Goal: Obtain resource: Download file/media

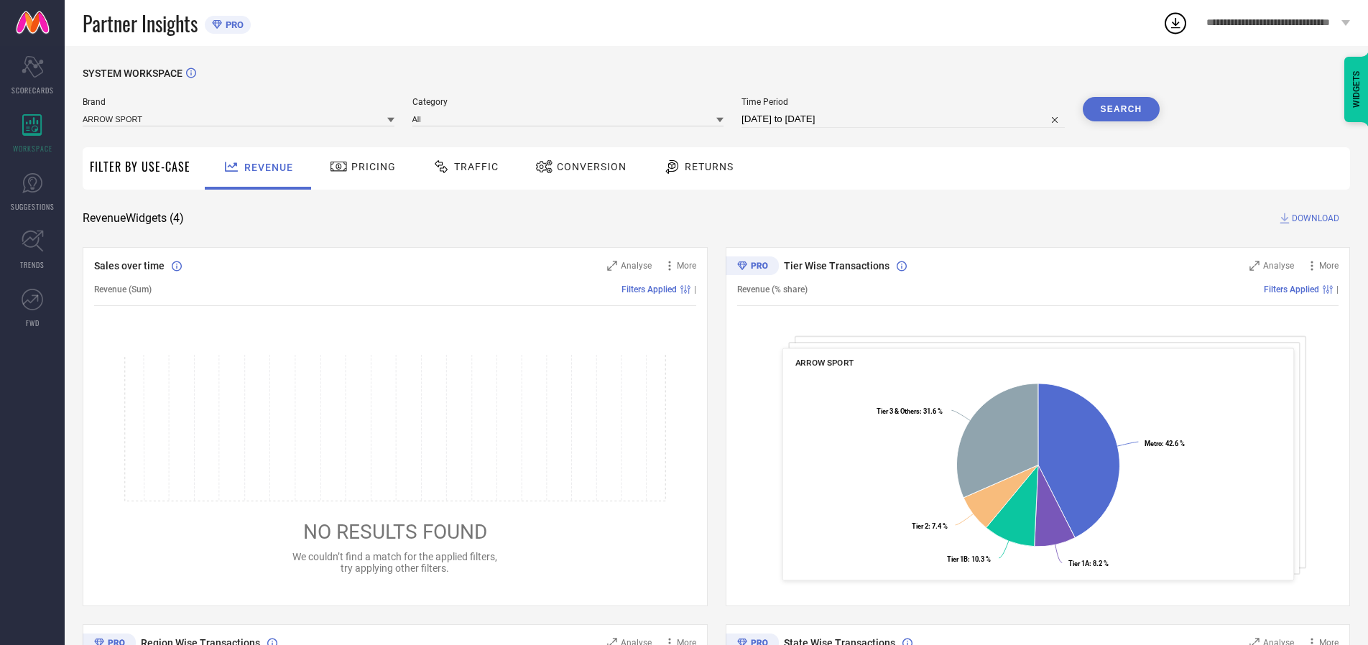
click at [462, 167] on span "Traffic" at bounding box center [476, 166] width 45 height 11
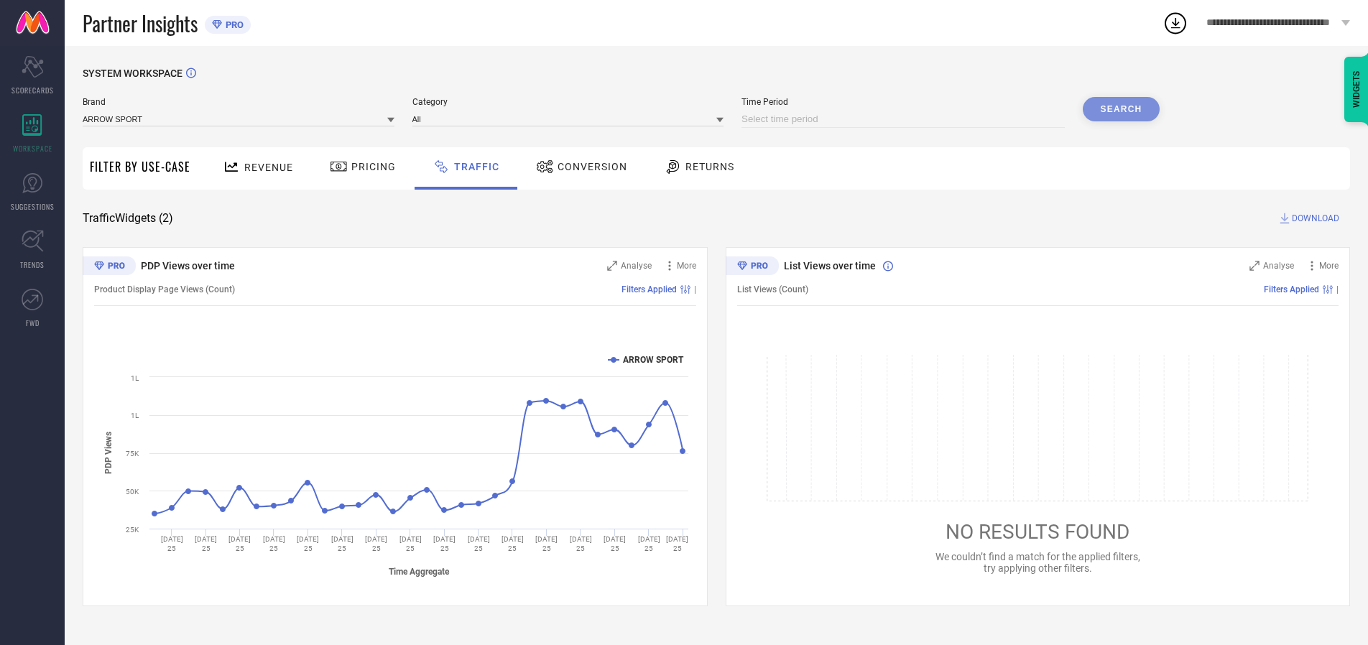
click at [905, 119] on input at bounding box center [902, 119] width 323 height 17
select select "9"
select select "2025"
select select "10"
select select "2025"
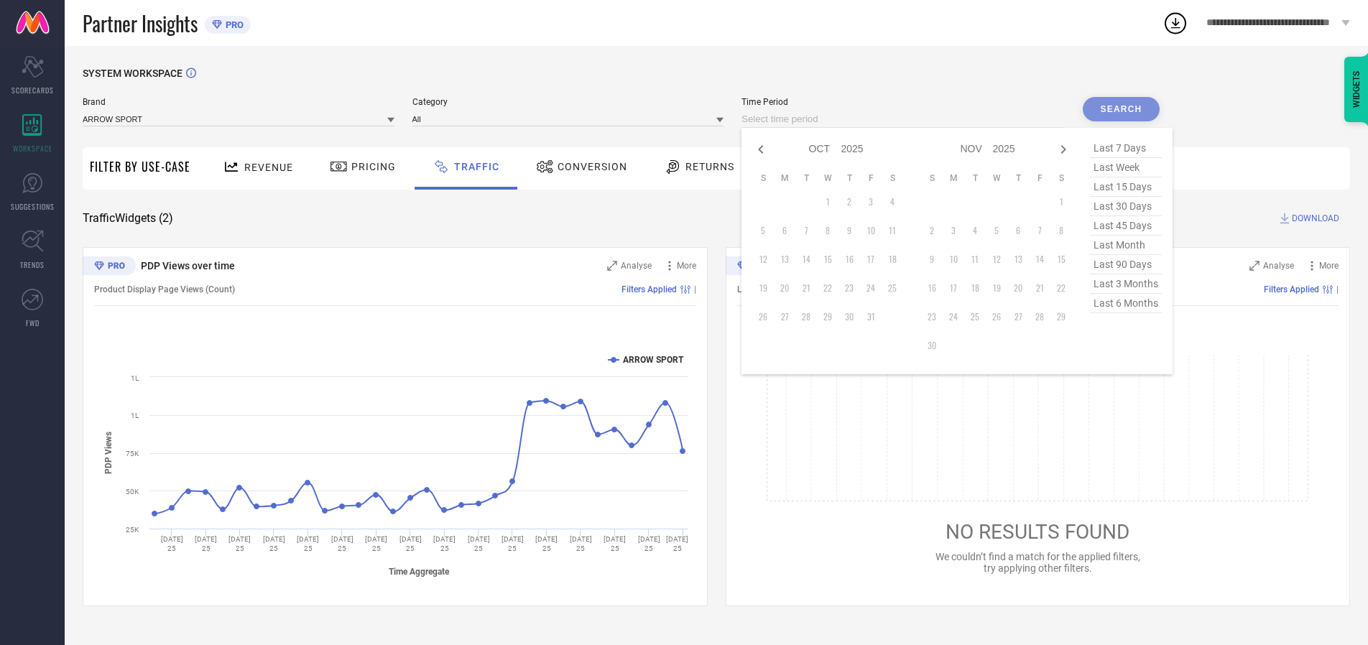
select select "8"
select select "2025"
select select "9"
select select "2025"
click at [897, 288] on td "27" at bounding box center [892, 288] width 22 height 22
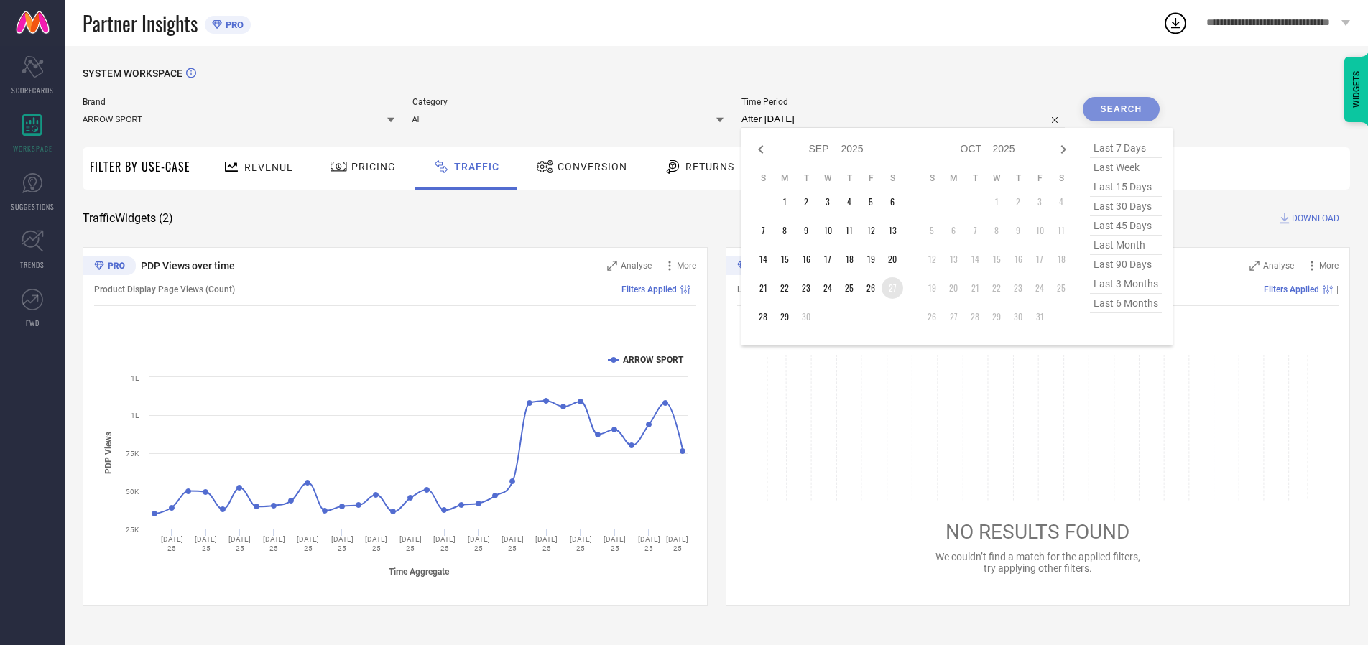
type input "[DATE] to [DATE]"
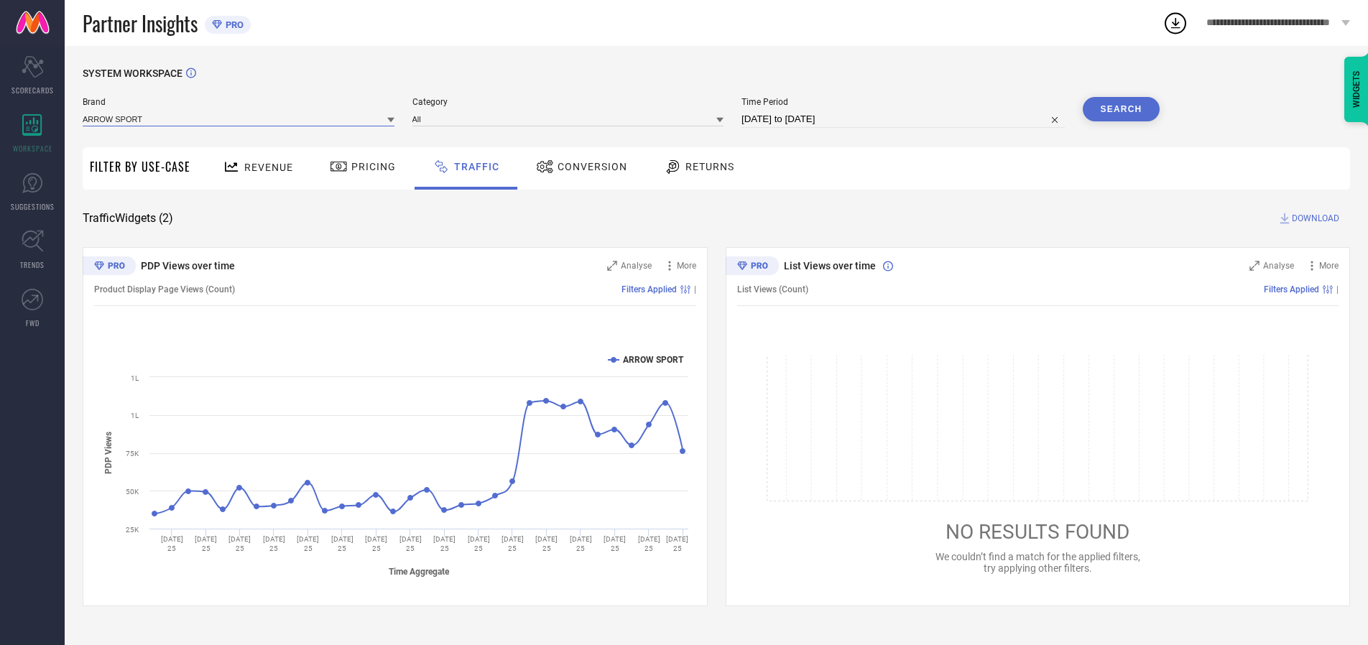
click at [239, 119] on input at bounding box center [239, 118] width 312 height 15
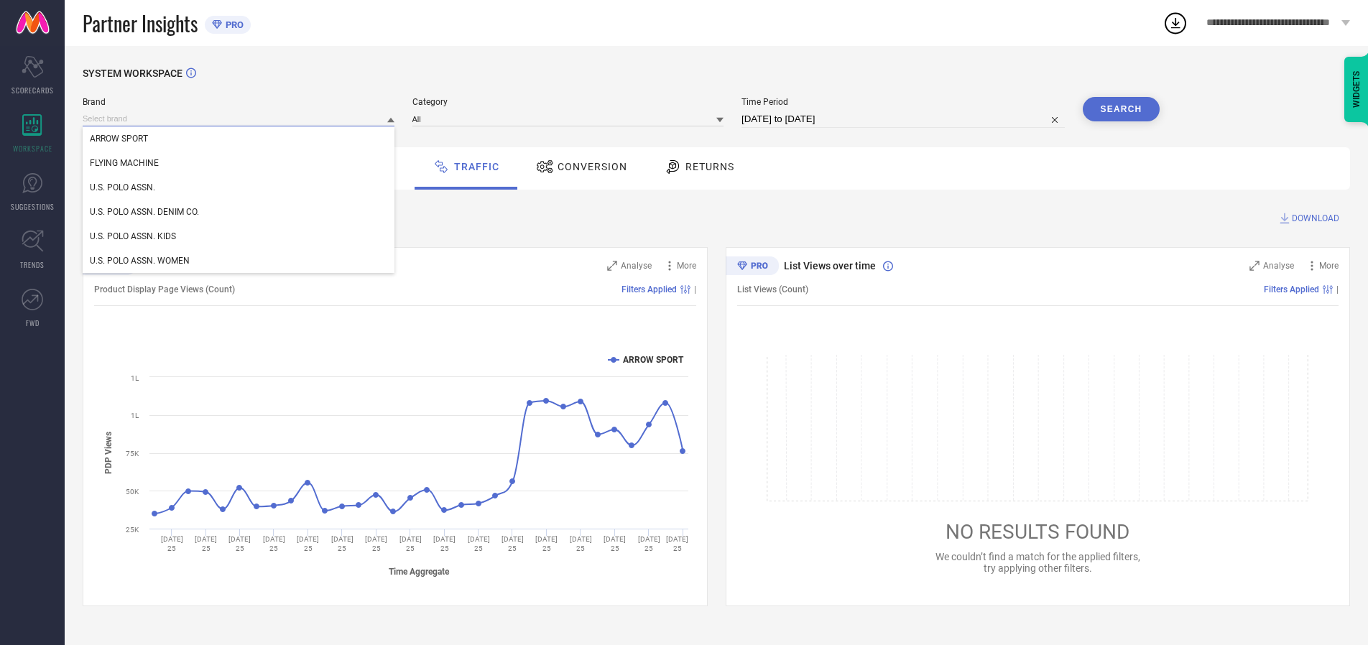
click at [239, 119] on input at bounding box center [239, 118] width 312 height 15
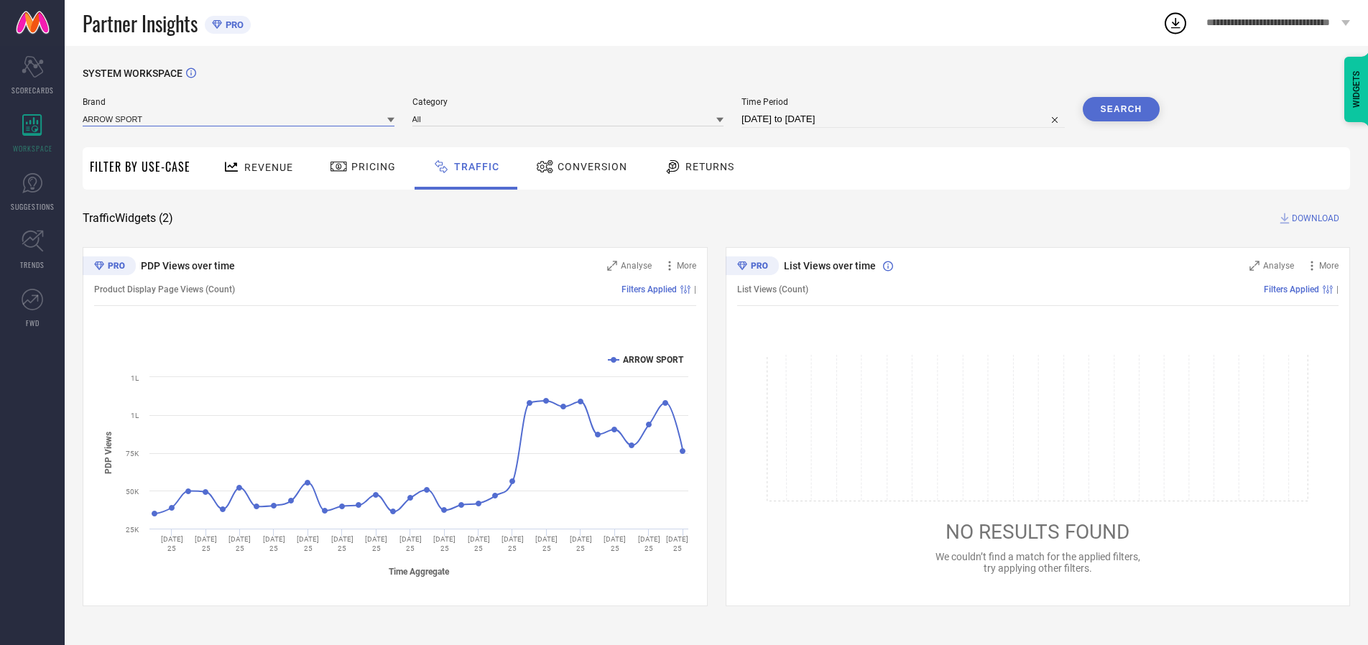
click at [239, 119] on input at bounding box center [239, 118] width 312 height 15
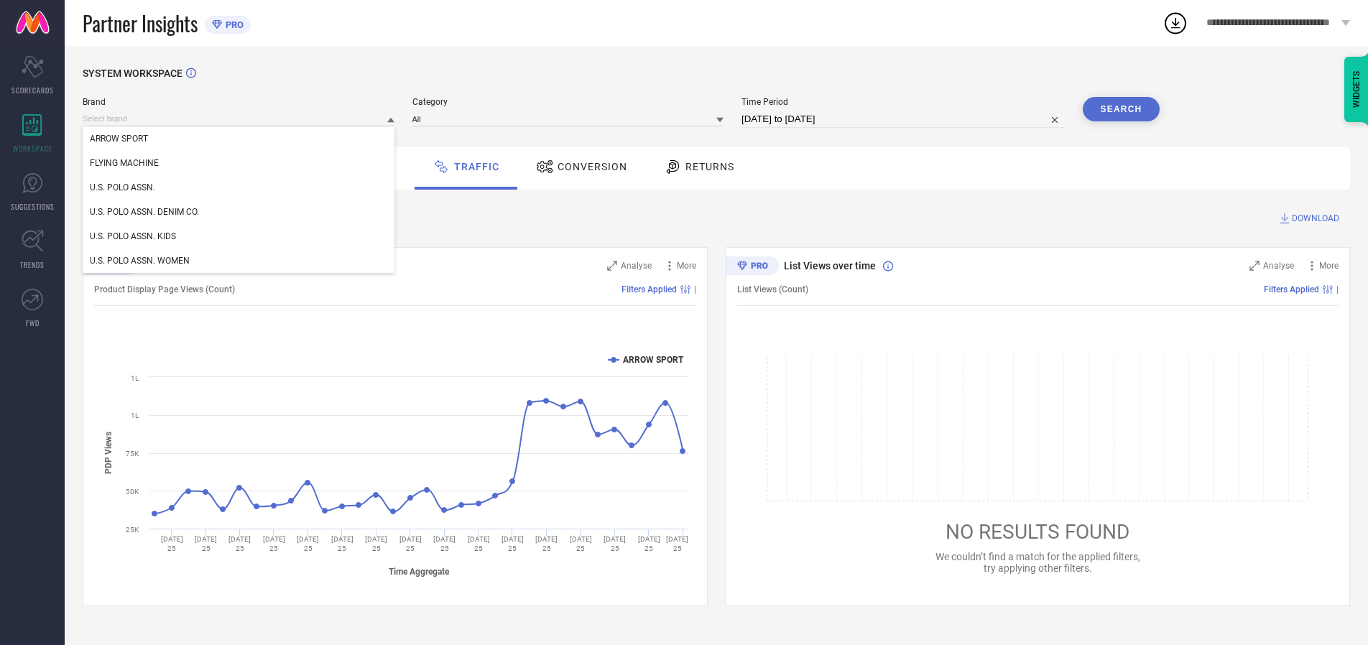
click at [239, 187] on div "U.S. POLO ASSN." at bounding box center [239, 187] width 312 height 24
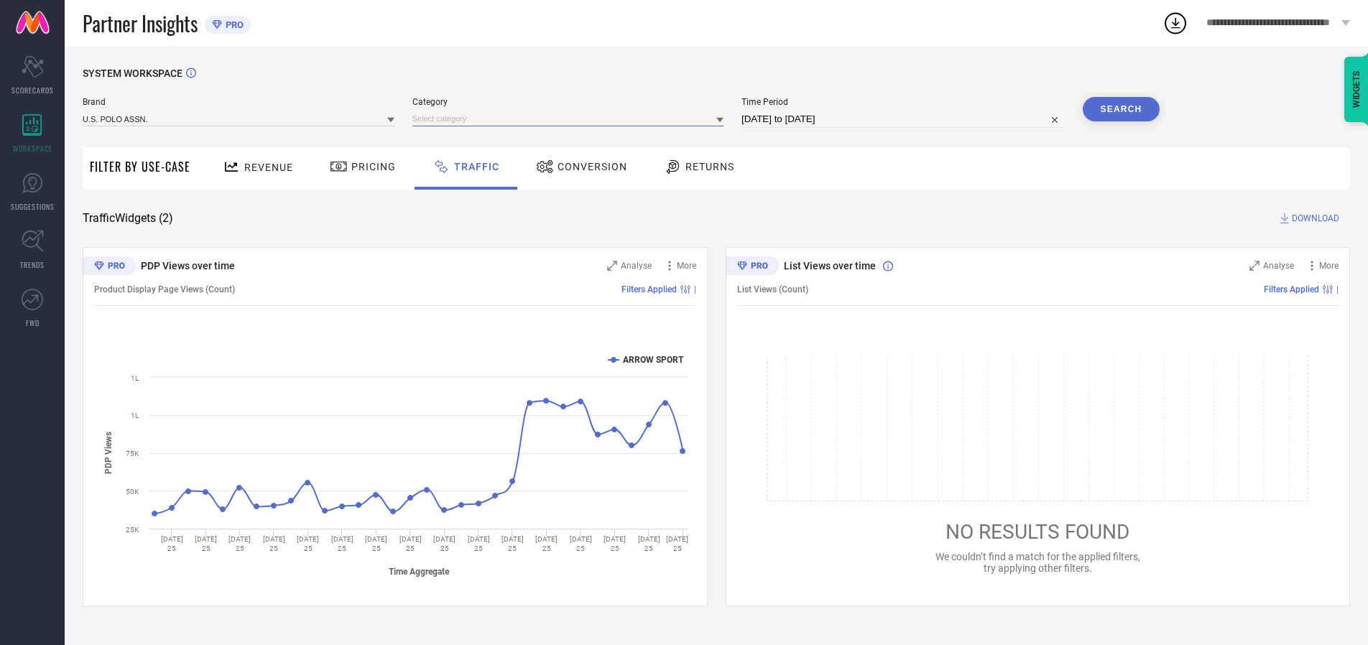
click at [571, 119] on input at bounding box center [568, 118] width 312 height 15
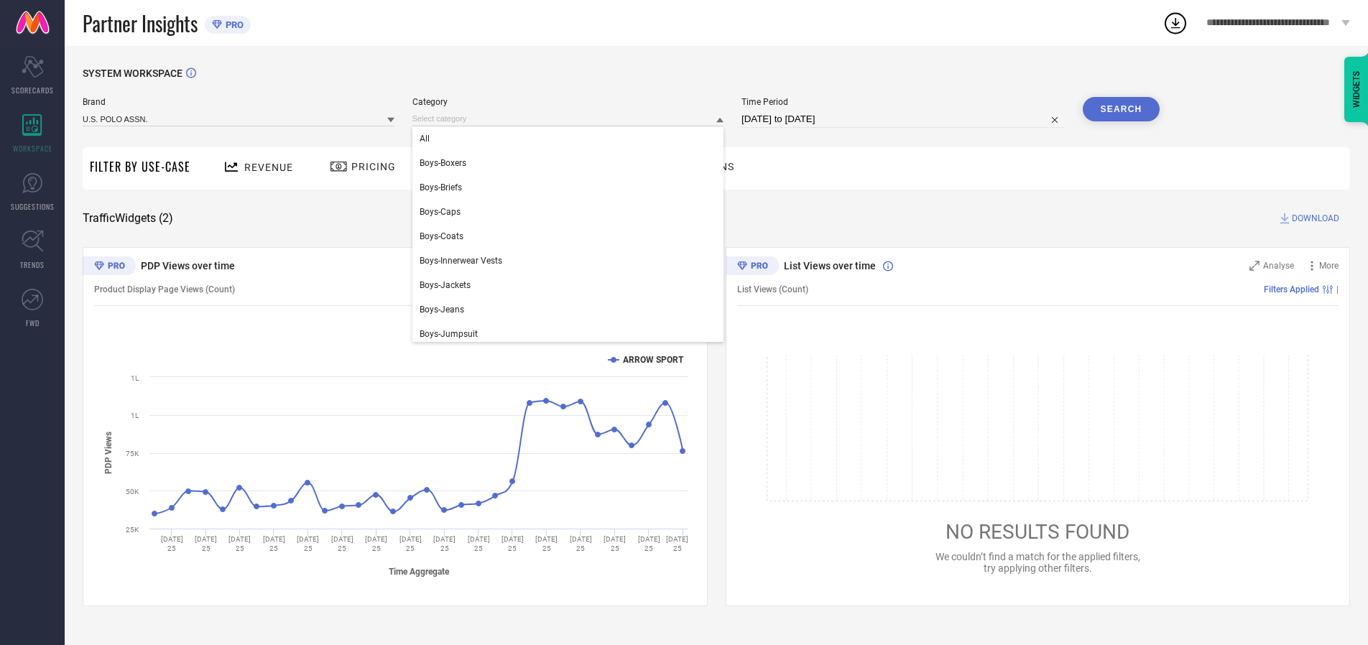
click at [571, 139] on div "All" at bounding box center [568, 138] width 312 height 24
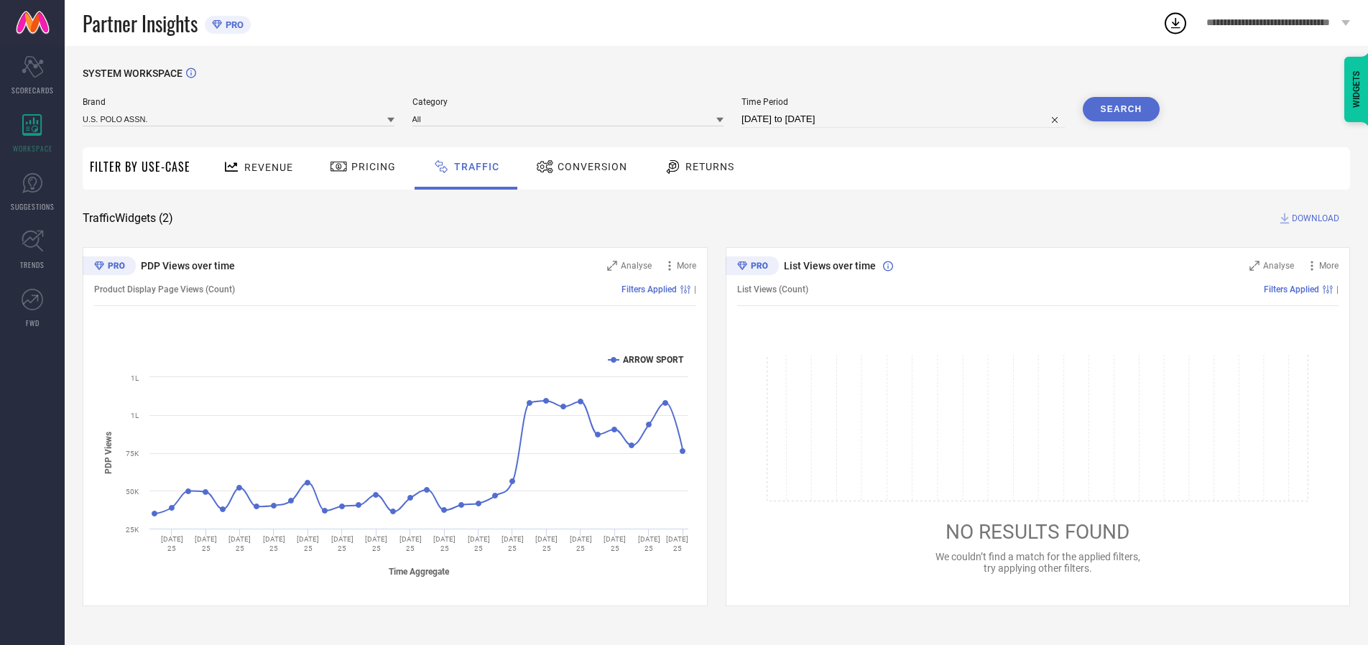
click at [1121, 109] on button "Search" at bounding box center [1122, 109] width 78 height 24
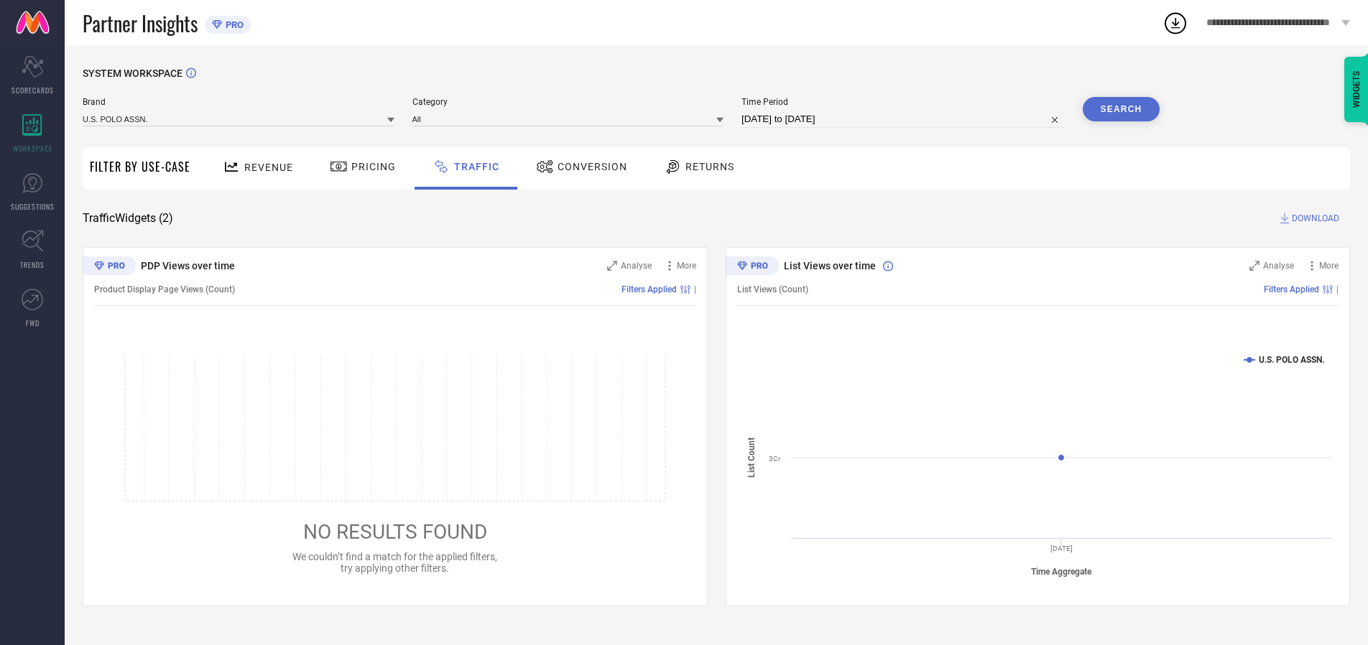
click at [1313, 218] on span "DOWNLOAD" at bounding box center [1315, 218] width 47 height 14
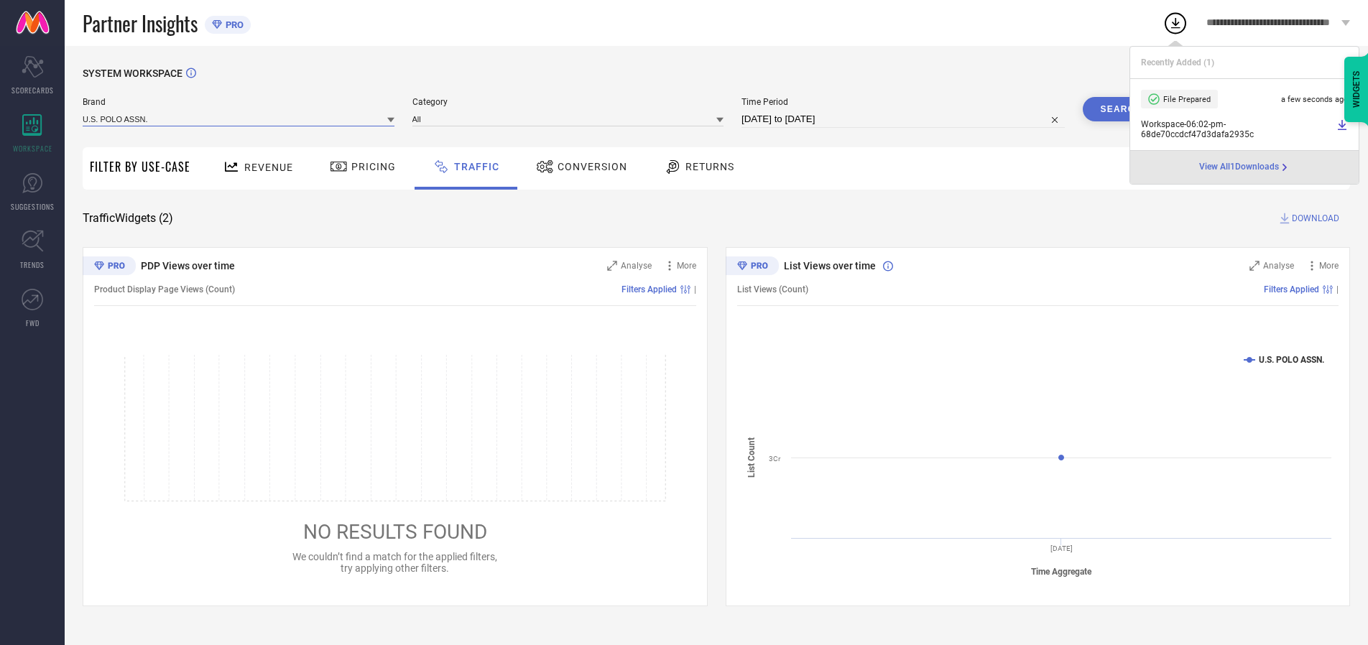
click at [239, 119] on input at bounding box center [239, 118] width 312 height 15
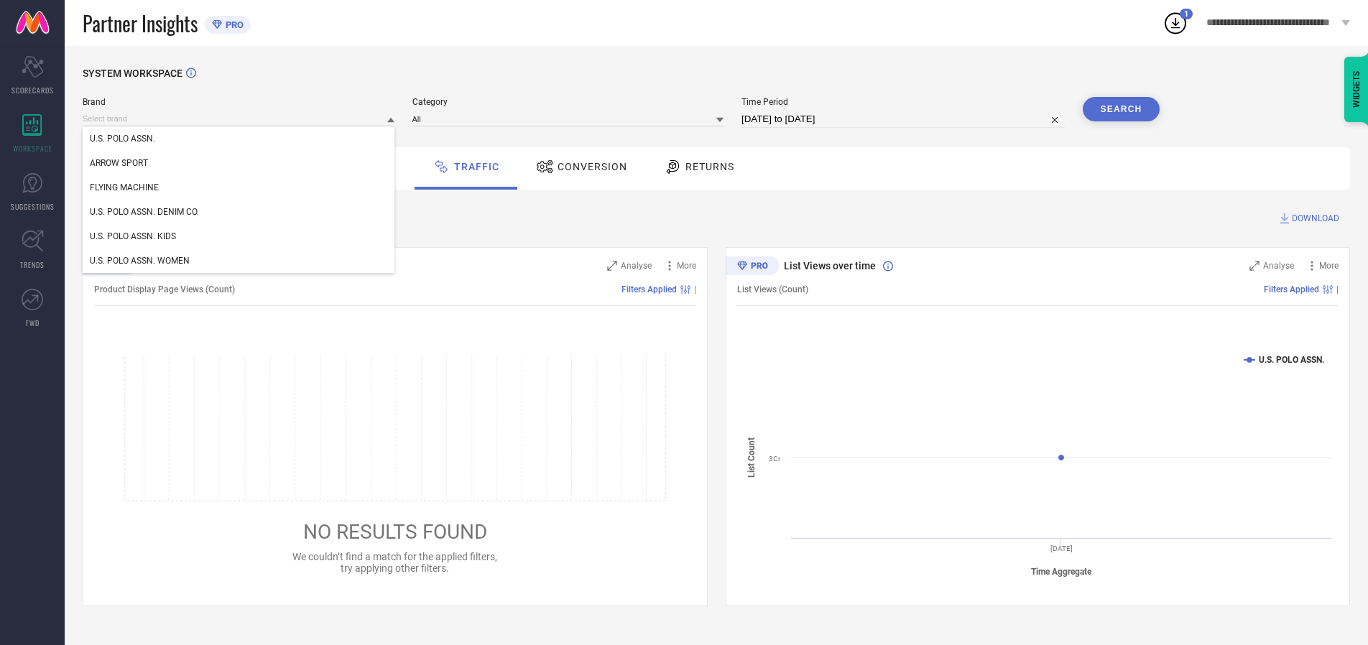
click at [239, 212] on div "U.S. POLO ASSN. DENIM CO." at bounding box center [239, 212] width 312 height 24
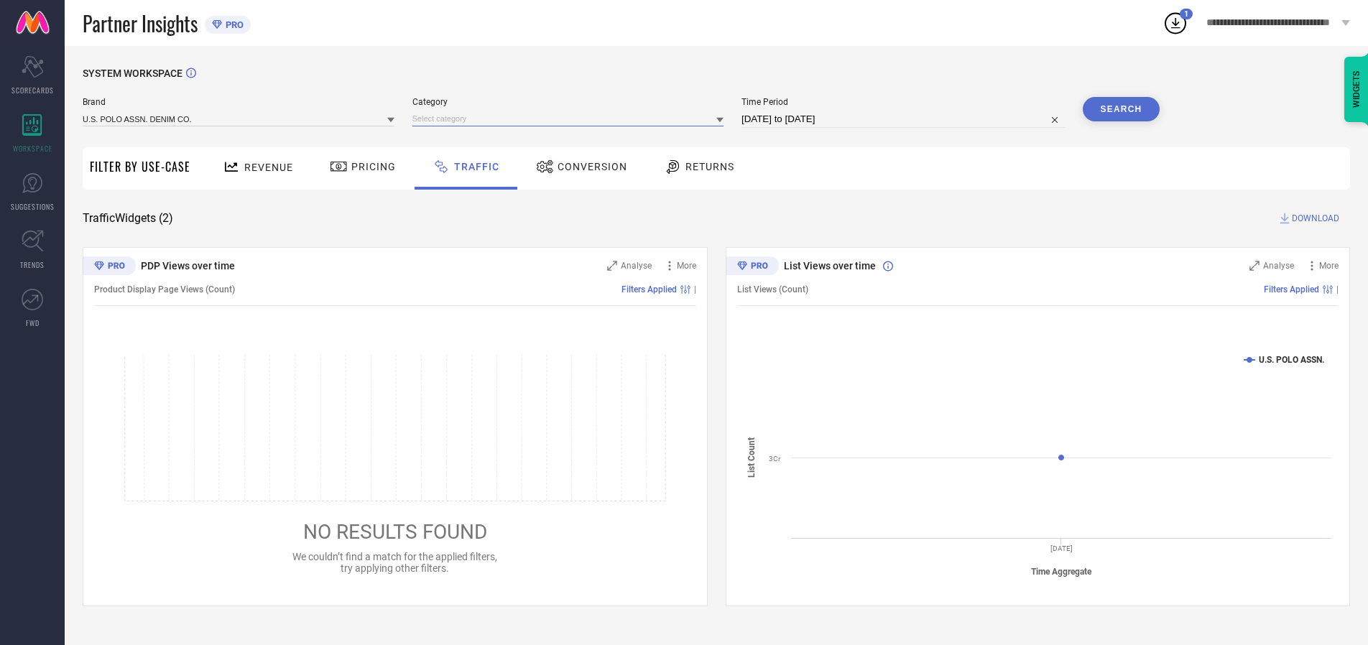
click at [571, 119] on input at bounding box center [568, 118] width 312 height 15
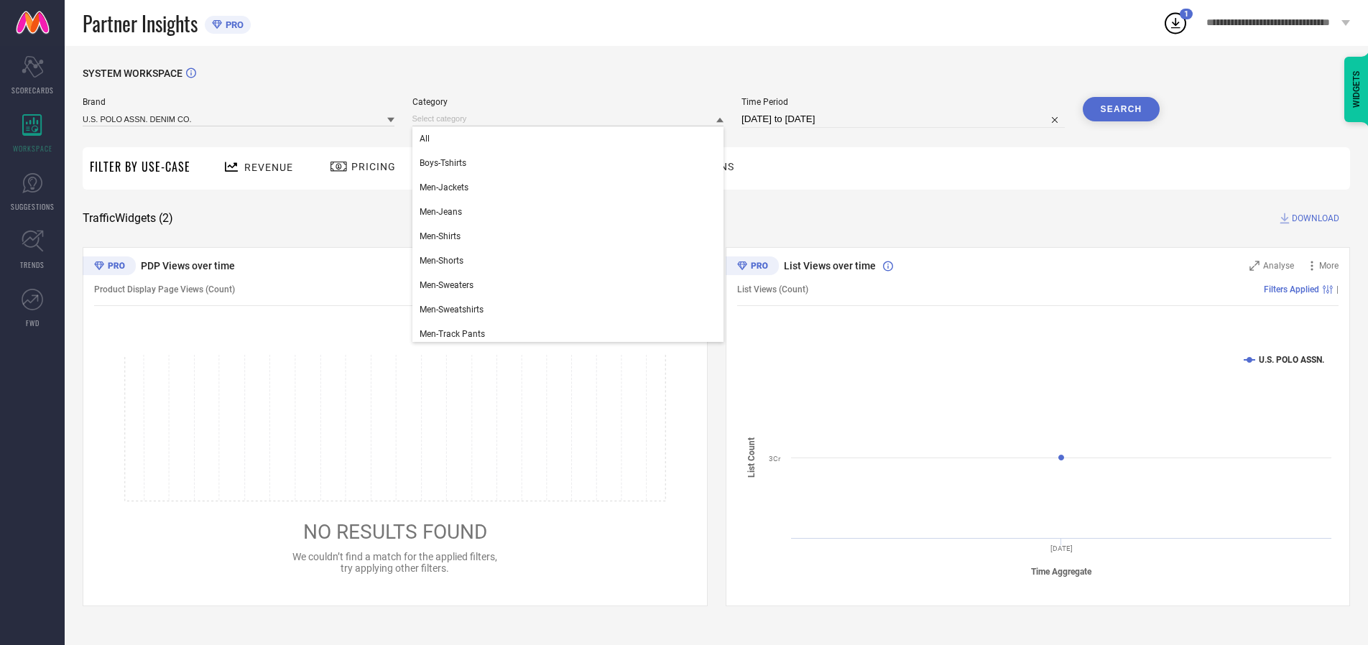
click at [571, 139] on div "All" at bounding box center [568, 138] width 312 height 24
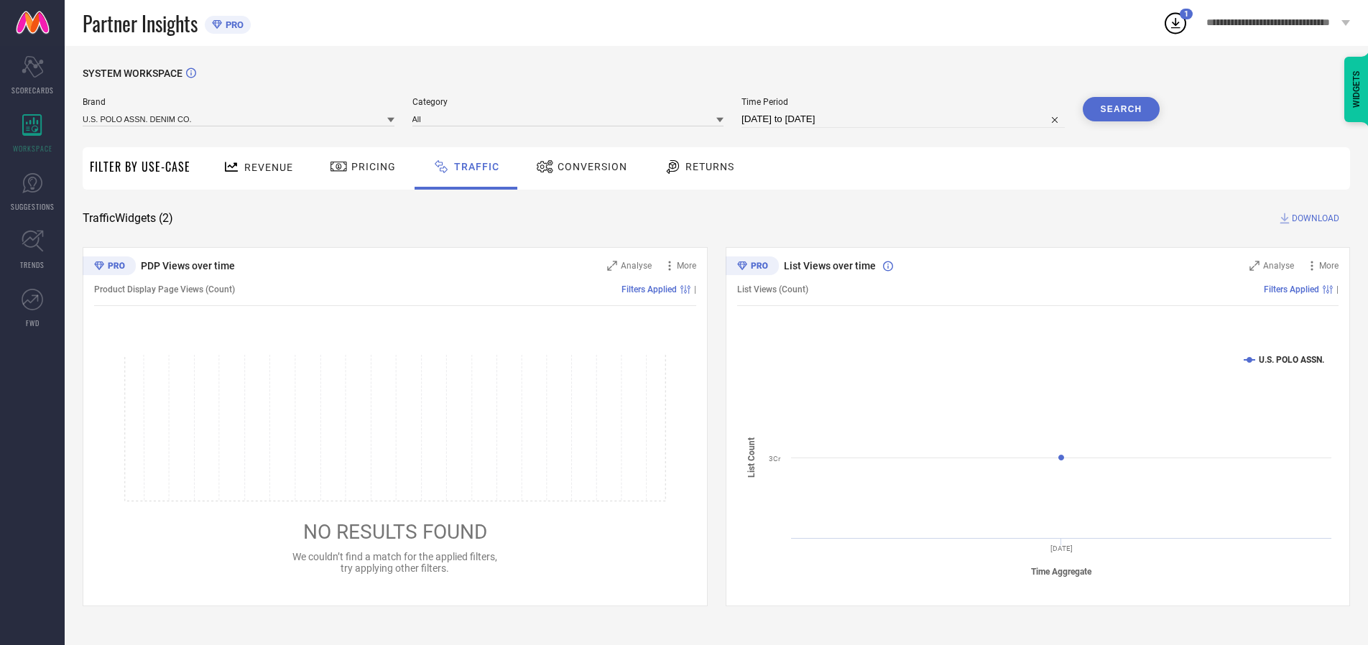
click at [1121, 109] on button "Search" at bounding box center [1122, 109] width 78 height 24
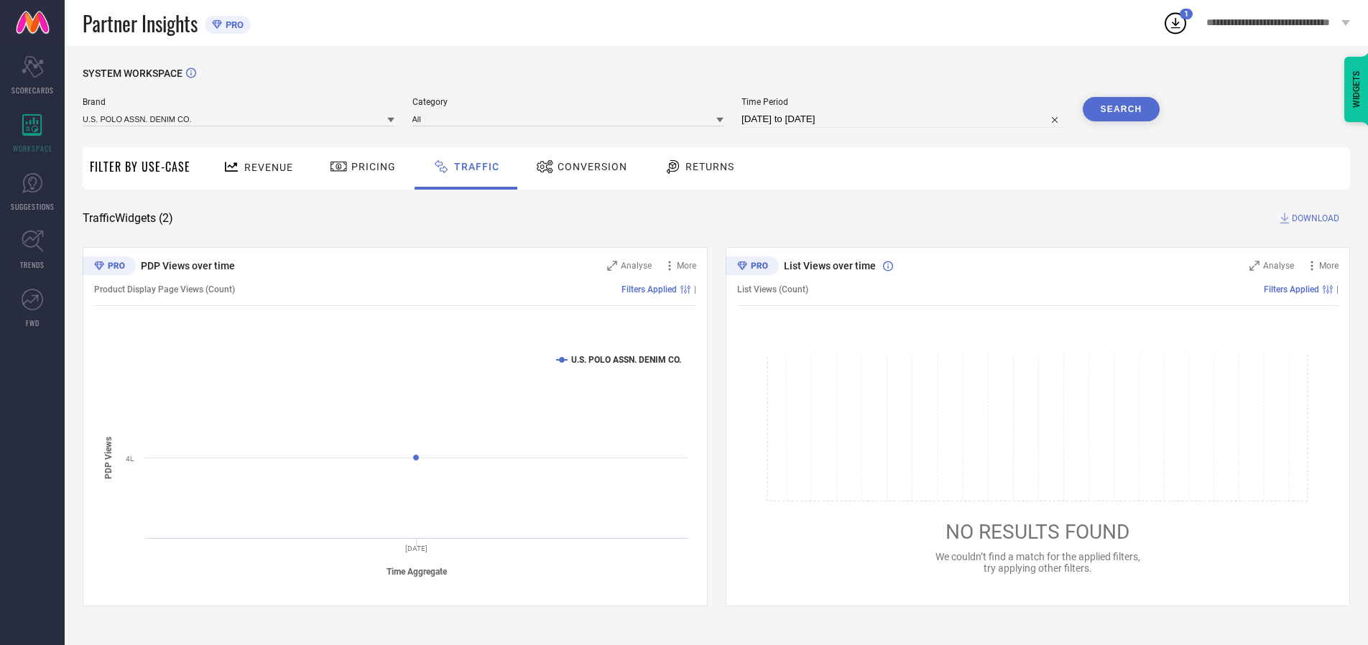
click at [1313, 218] on span "DOWNLOAD" at bounding box center [1315, 218] width 47 height 14
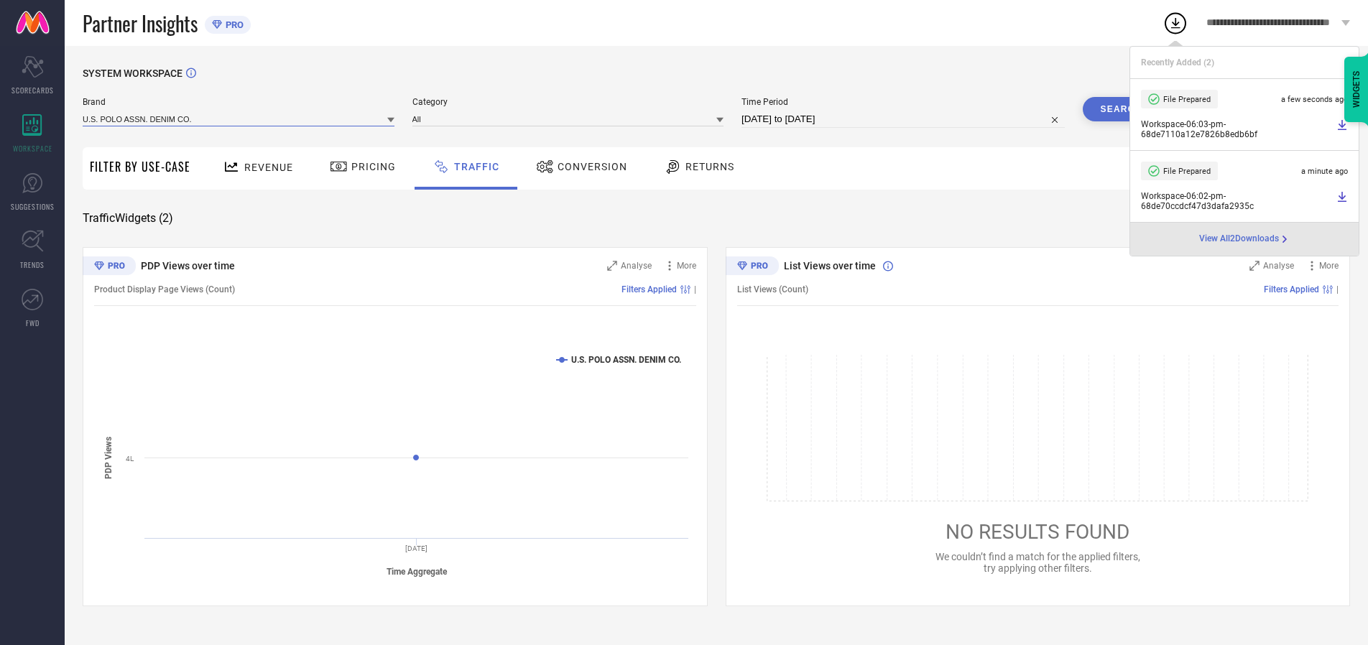
click at [239, 119] on input at bounding box center [239, 118] width 312 height 15
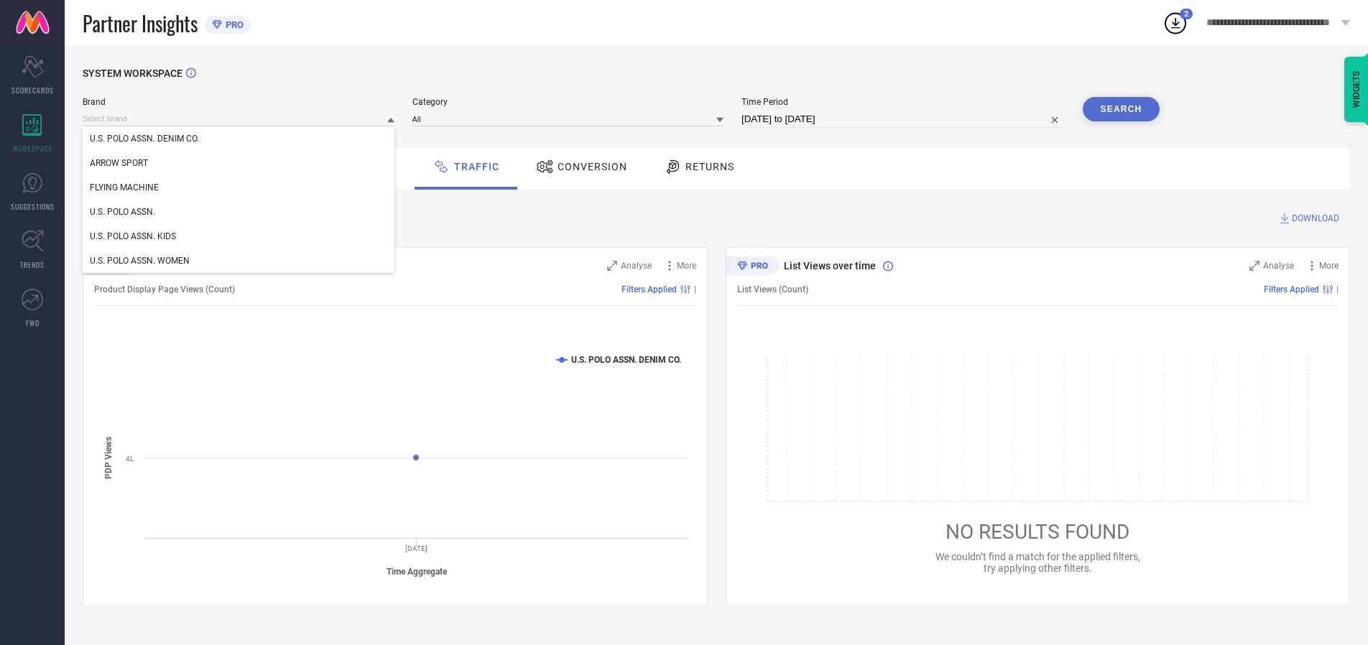
click at [239, 236] on div "U.S. POLO ASSN. KIDS" at bounding box center [239, 236] width 312 height 24
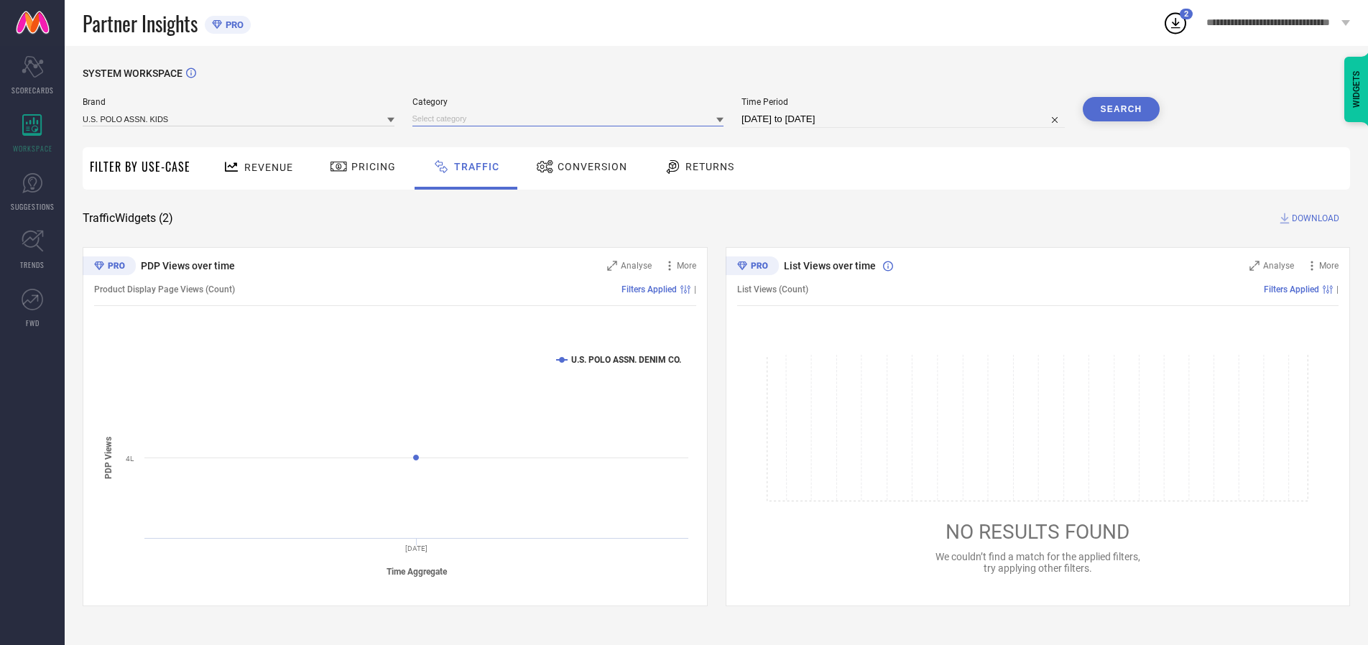
click at [571, 119] on input at bounding box center [568, 118] width 312 height 15
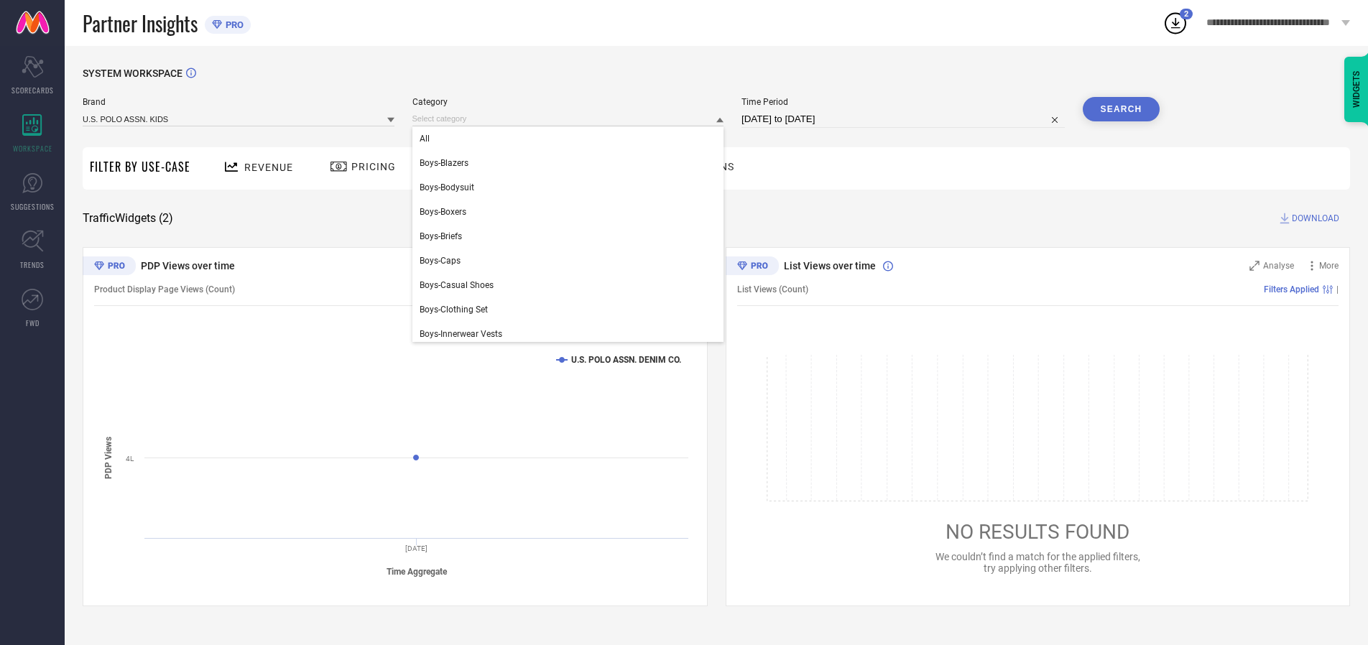
click at [571, 139] on div "All" at bounding box center [568, 138] width 312 height 24
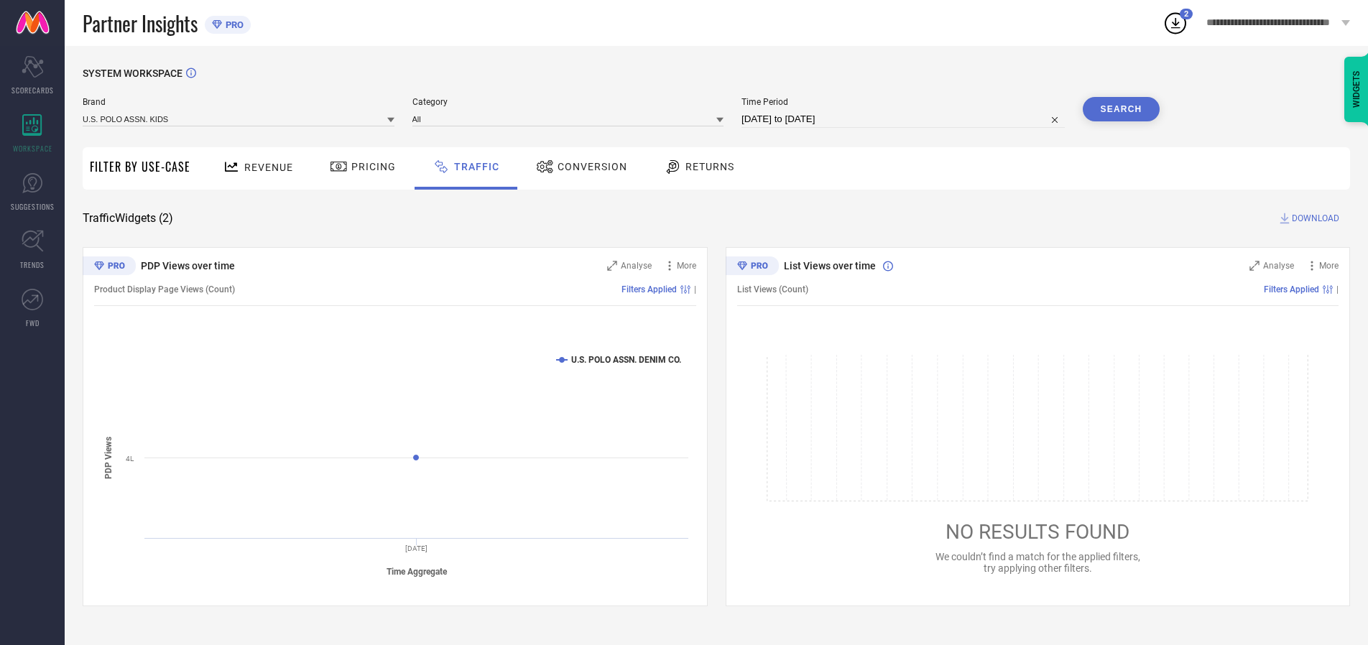
click at [1121, 109] on button "Search" at bounding box center [1122, 109] width 78 height 24
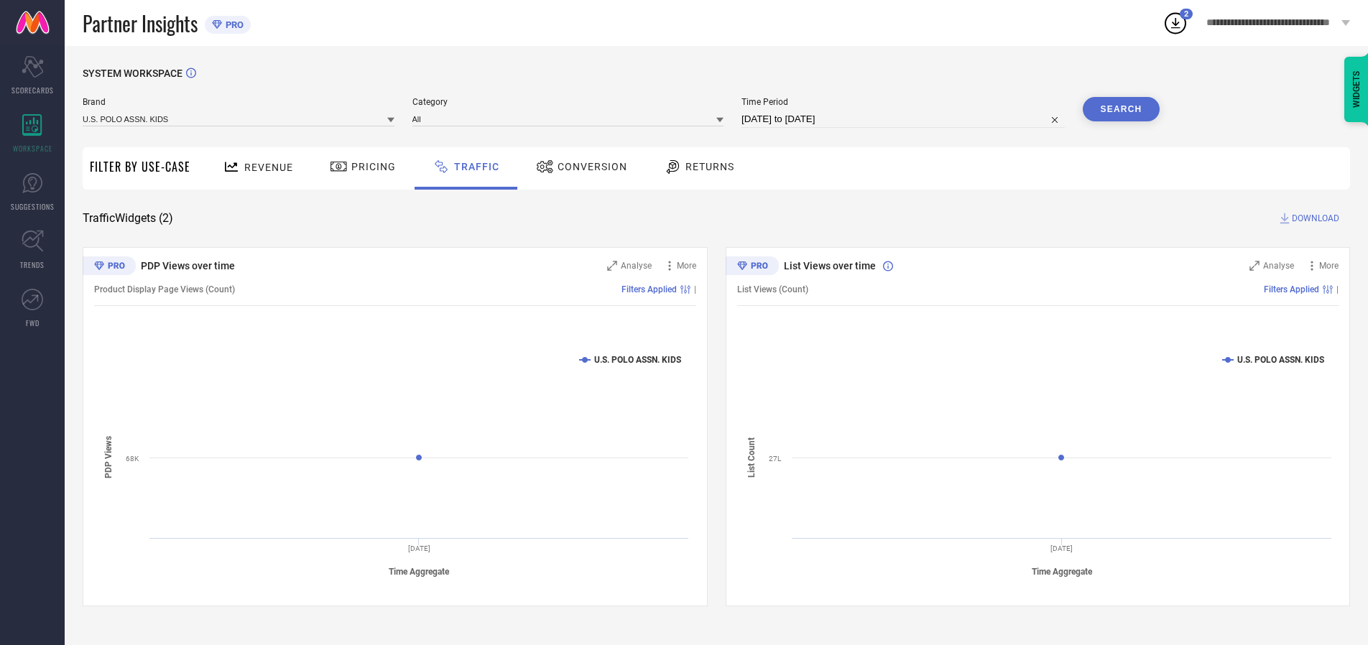
click at [1313, 218] on span "DOWNLOAD" at bounding box center [1315, 218] width 47 height 14
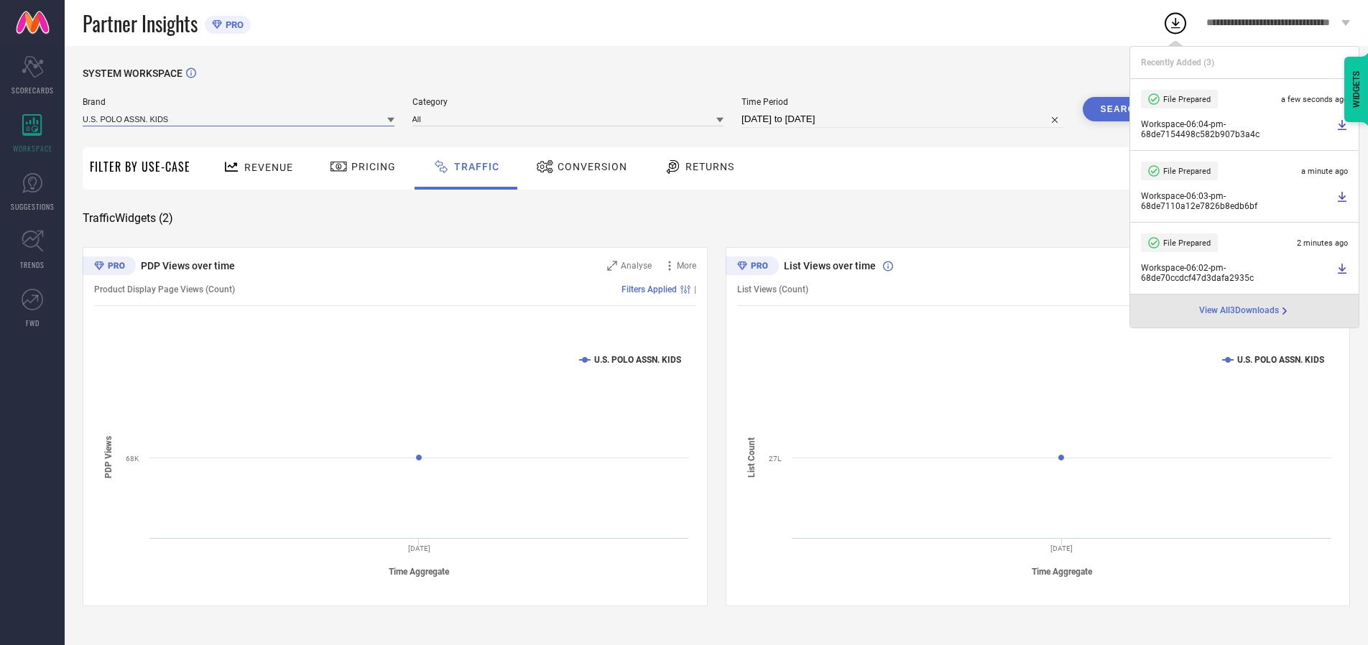
click at [239, 119] on input at bounding box center [239, 118] width 312 height 15
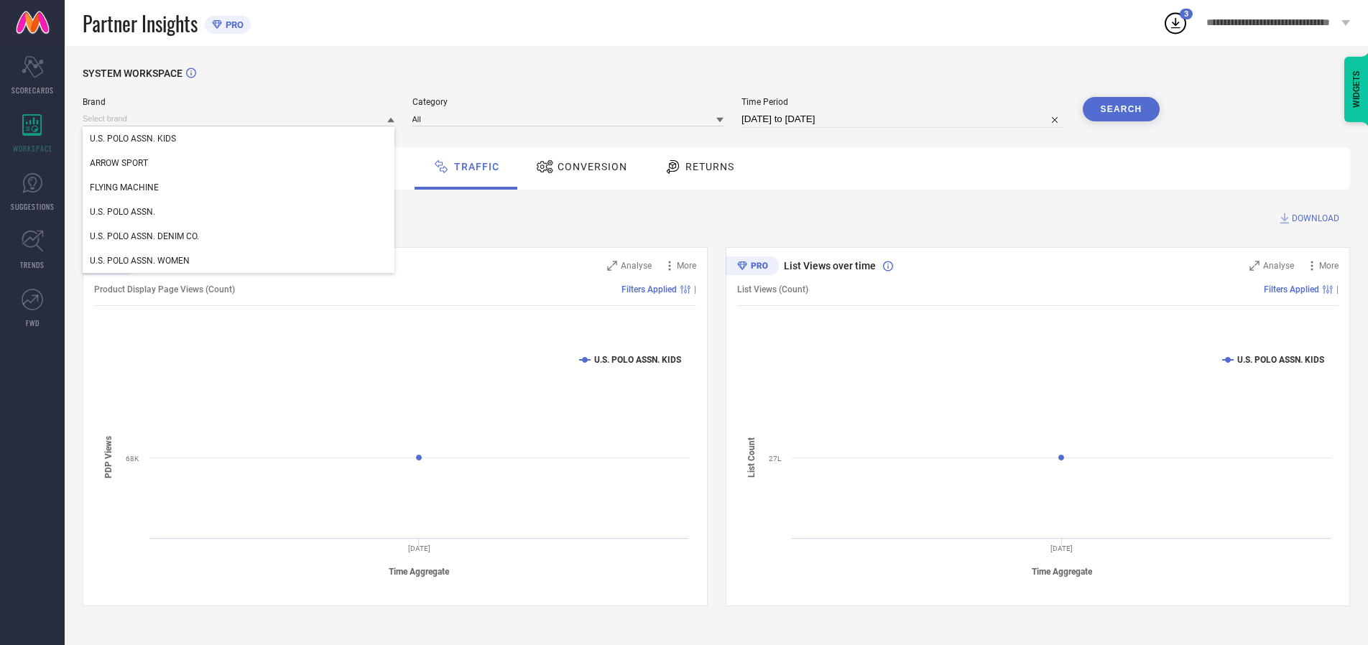
click at [239, 261] on div "U.S. POLO ASSN. WOMEN" at bounding box center [239, 261] width 312 height 24
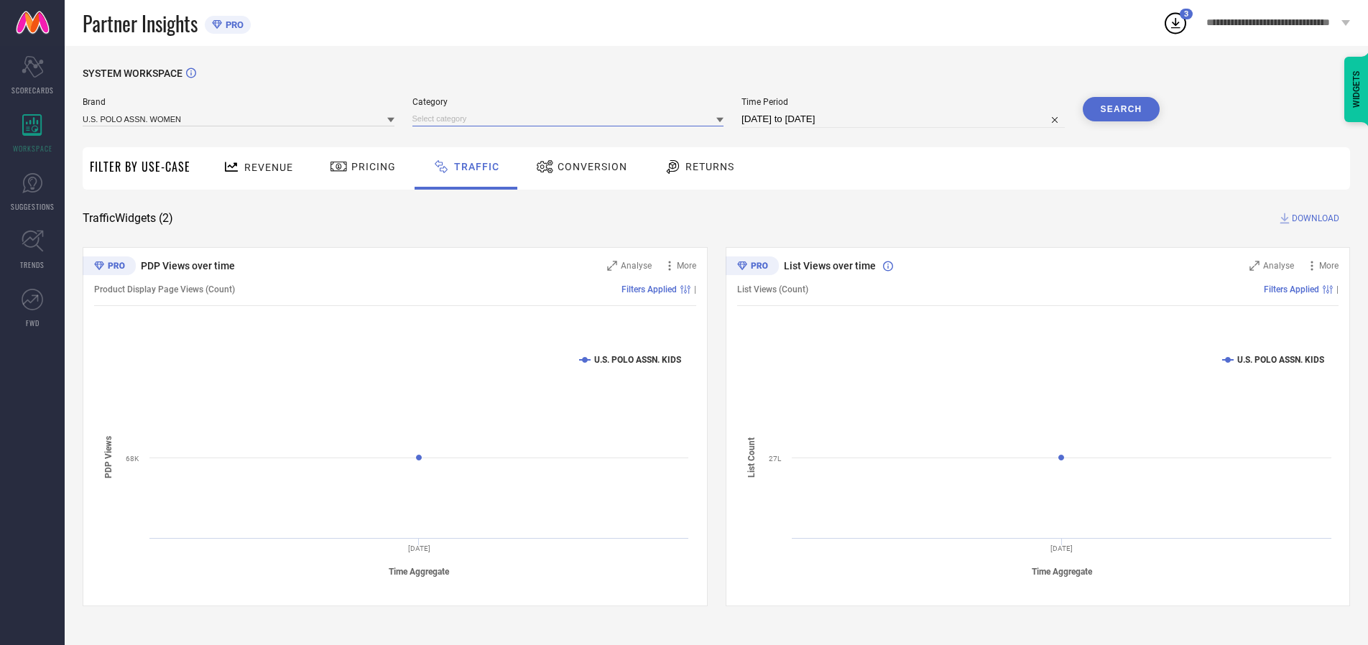
click at [571, 119] on input at bounding box center [568, 118] width 312 height 15
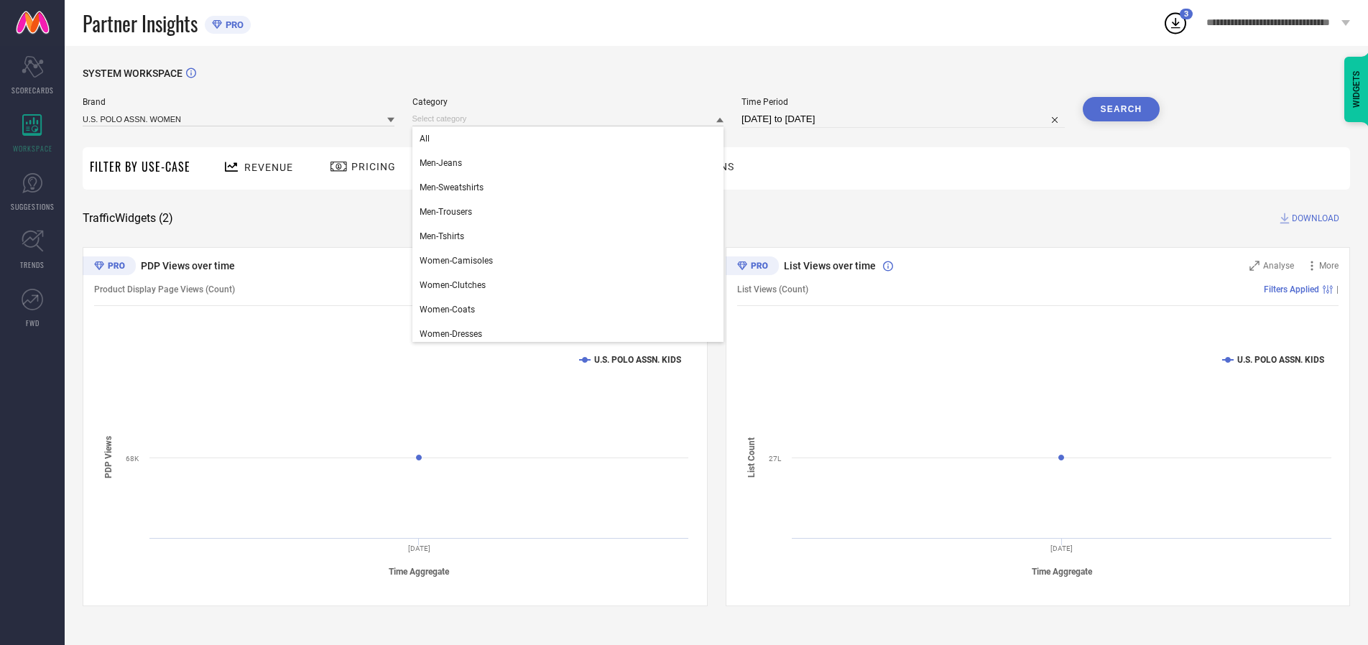
click at [571, 139] on div "All" at bounding box center [568, 138] width 312 height 24
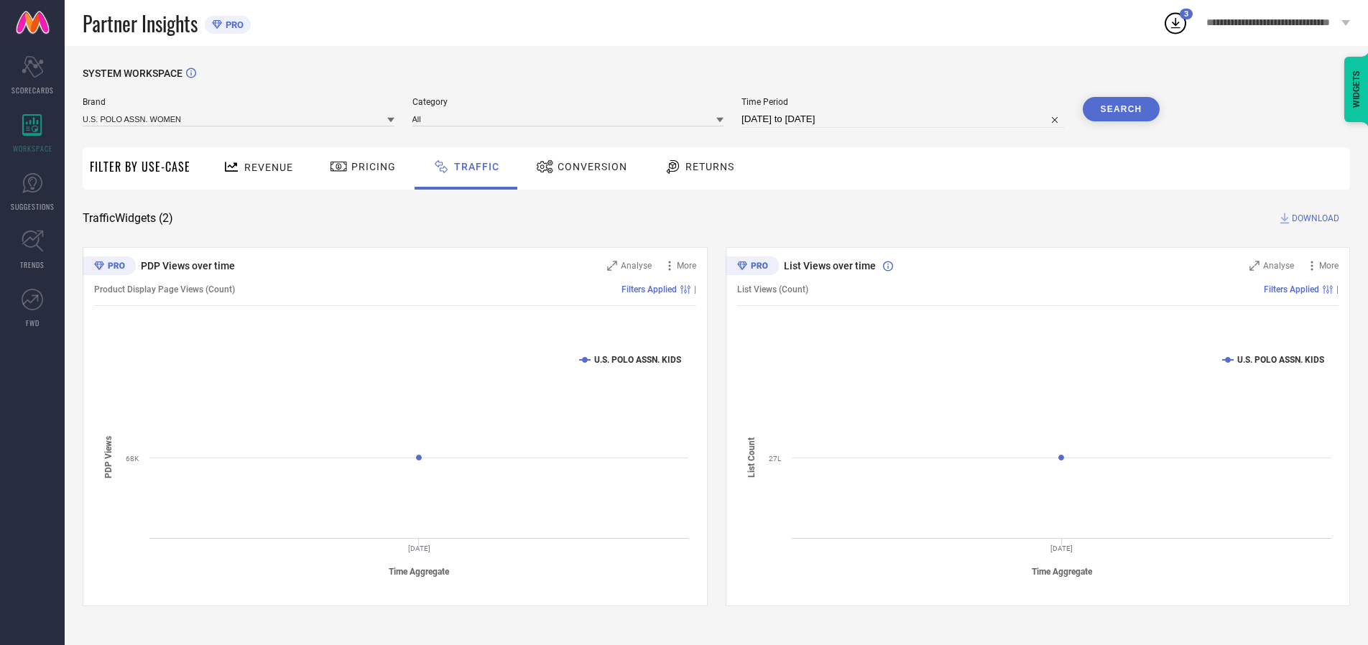
click at [1121, 109] on button "Search" at bounding box center [1122, 109] width 78 height 24
click at [1313, 218] on span "DOWNLOAD" at bounding box center [1315, 218] width 47 height 14
click at [905, 119] on input at bounding box center [902, 119] width 323 height 17
select select "9"
select select "2025"
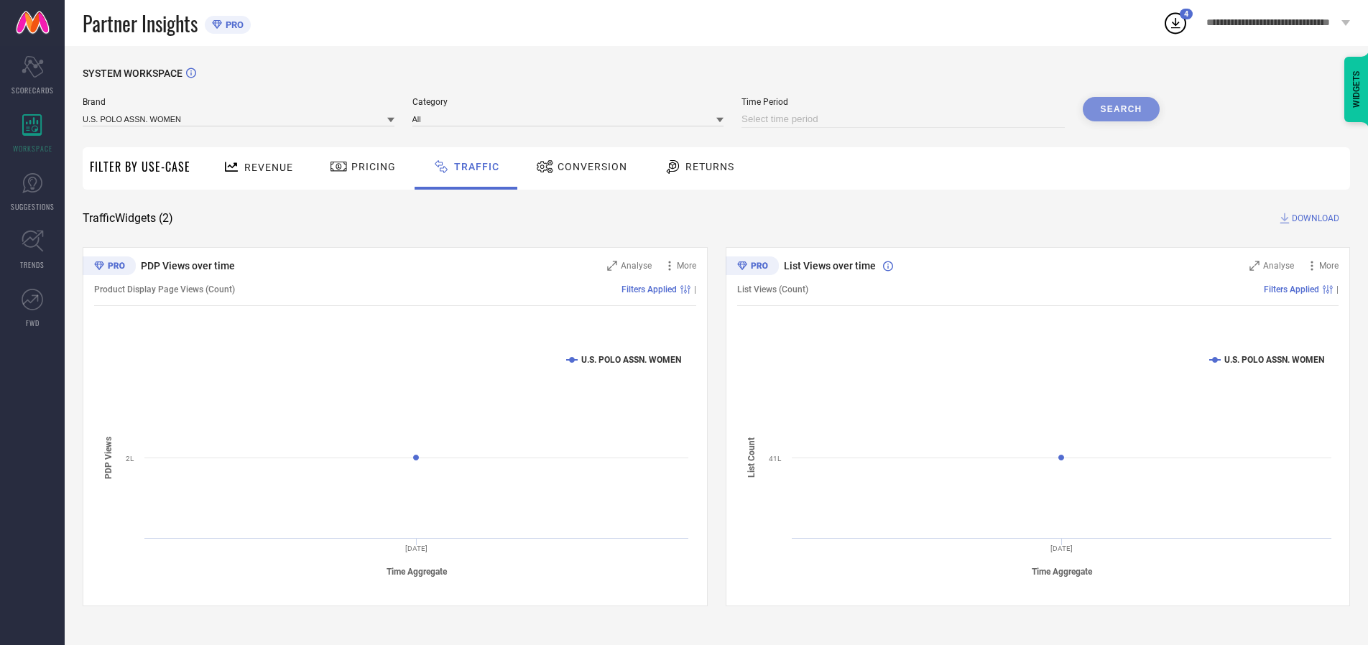
select select "10"
select select "2025"
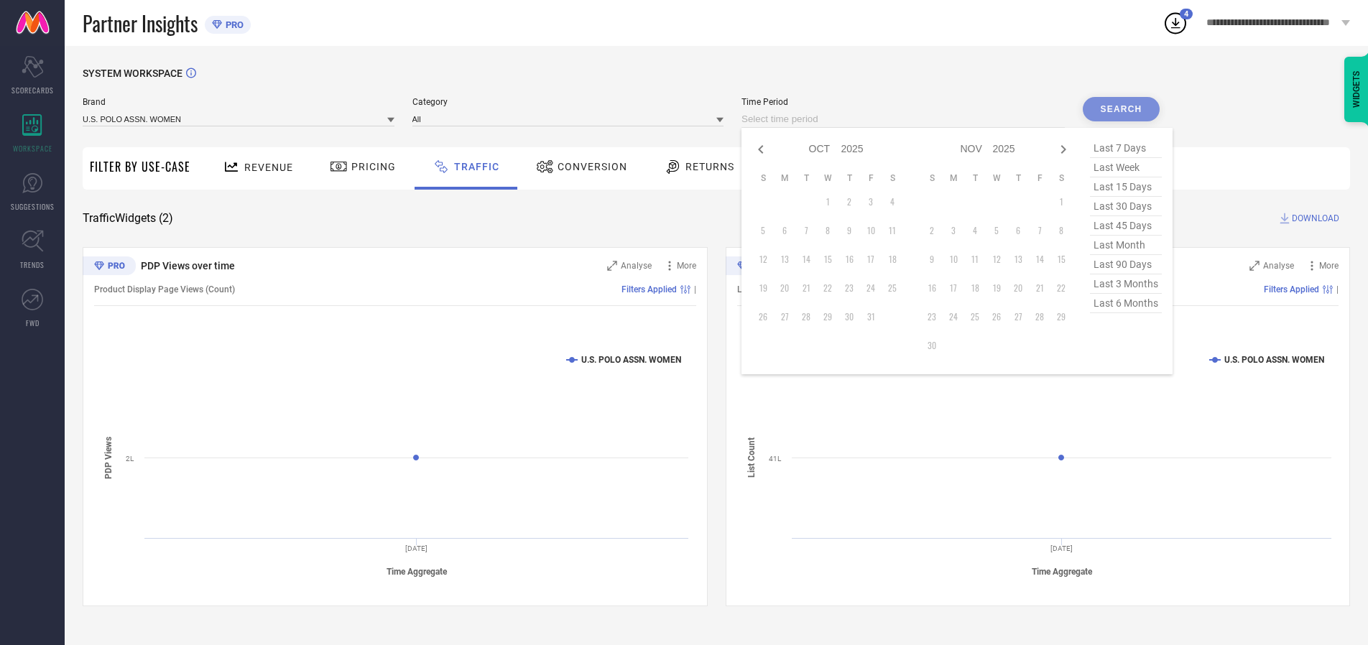
select select "8"
select select "2025"
select select "9"
select select "2025"
click at [767, 317] on td "28" at bounding box center [763, 317] width 22 height 22
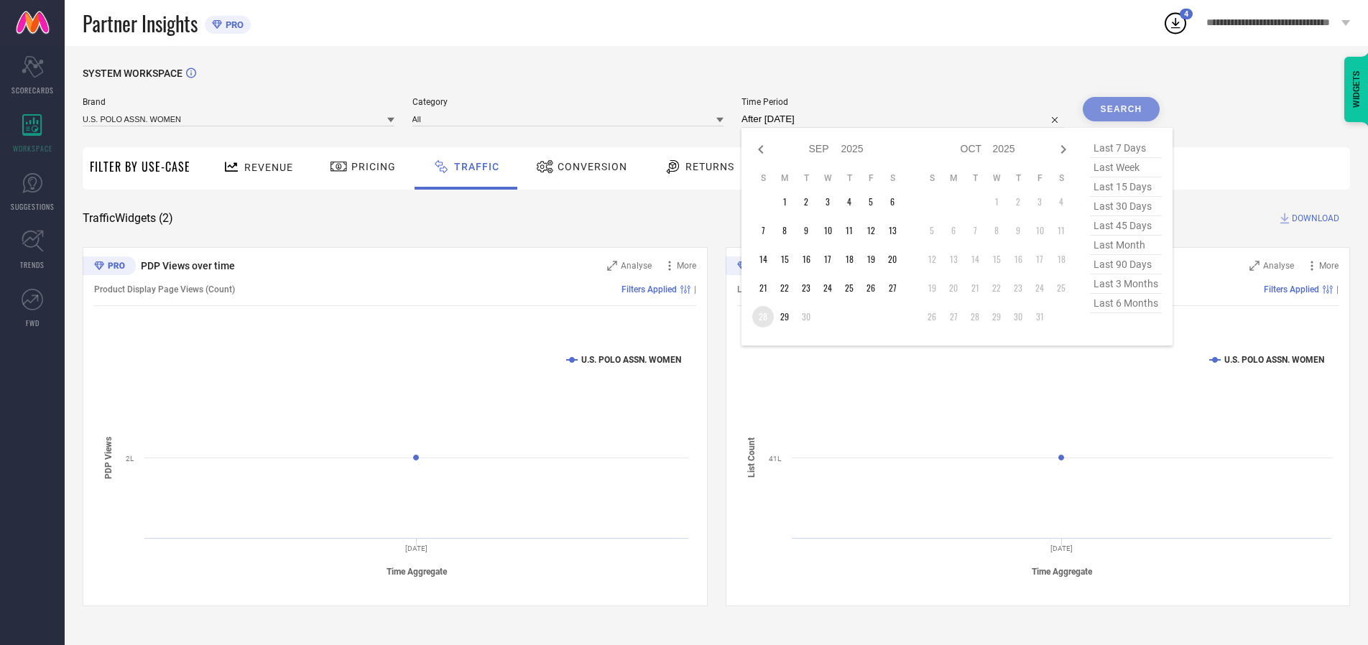
type input "[DATE] to [DATE]"
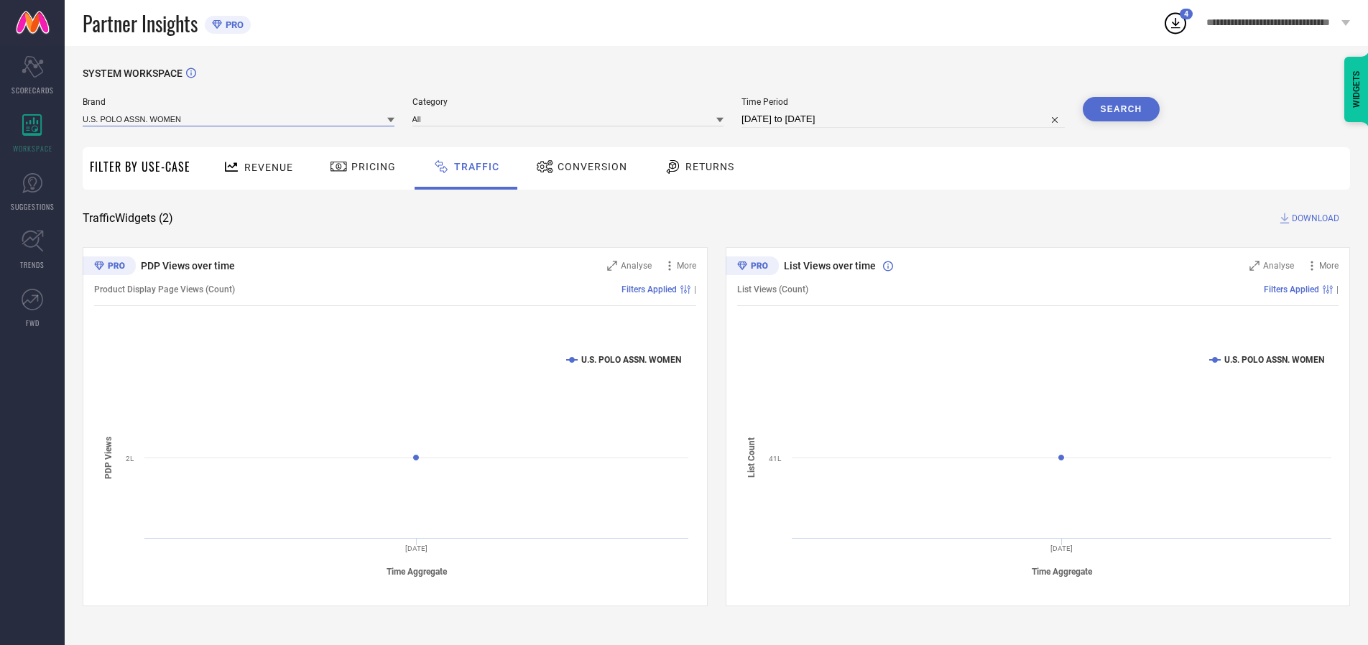
click at [239, 119] on input at bounding box center [239, 118] width 312 height 15
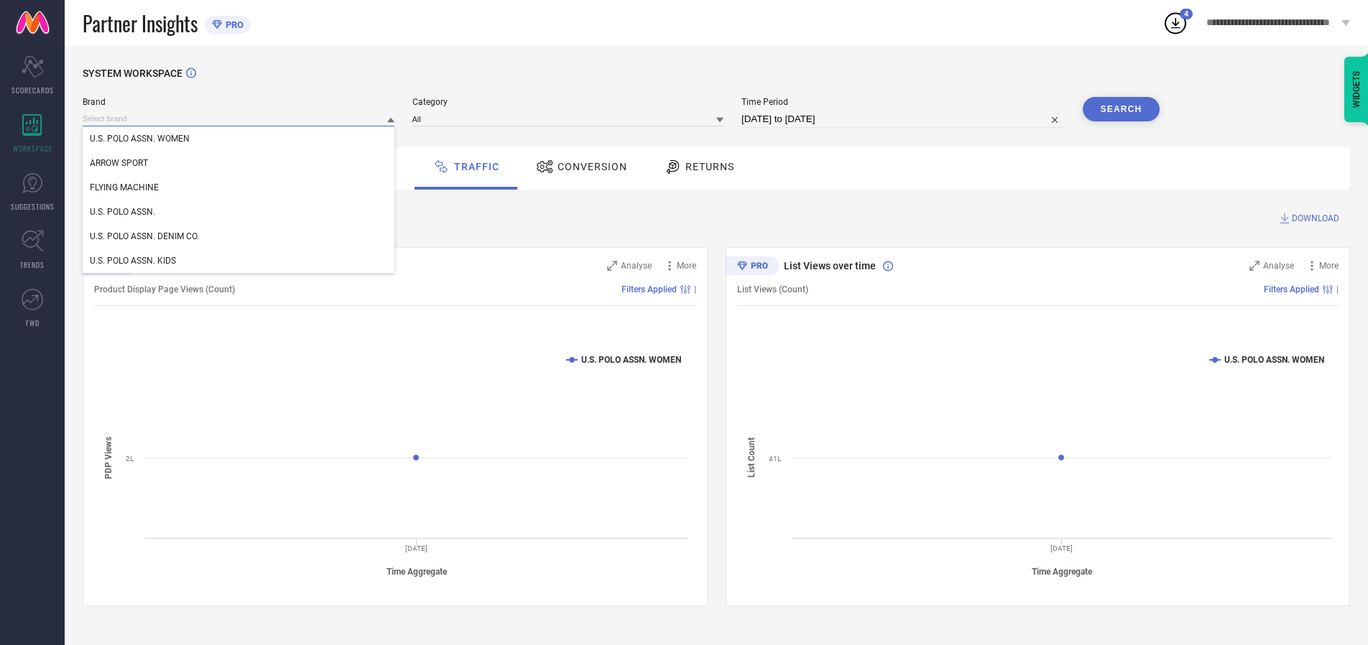
click at [239, 119] on input at bounding box center [239, 118] width 312 height 15
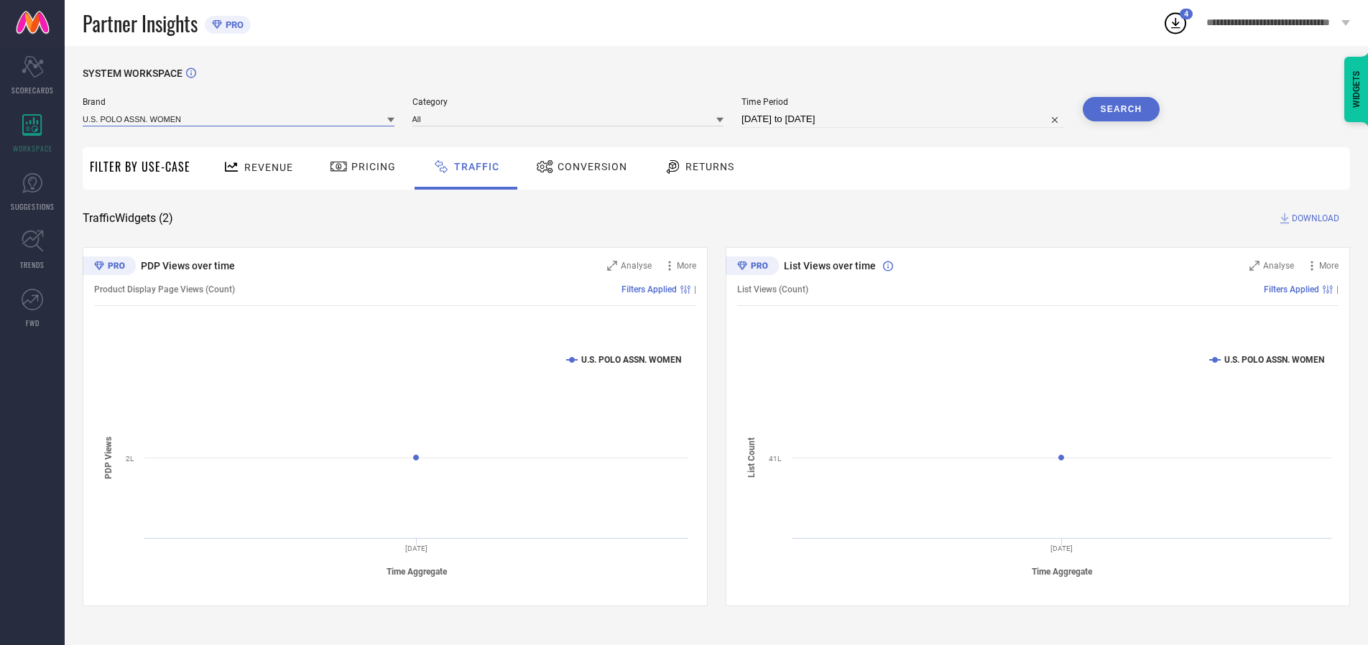
click at [239, 119] on input at bounding box center [239, 118] width 312 height 15
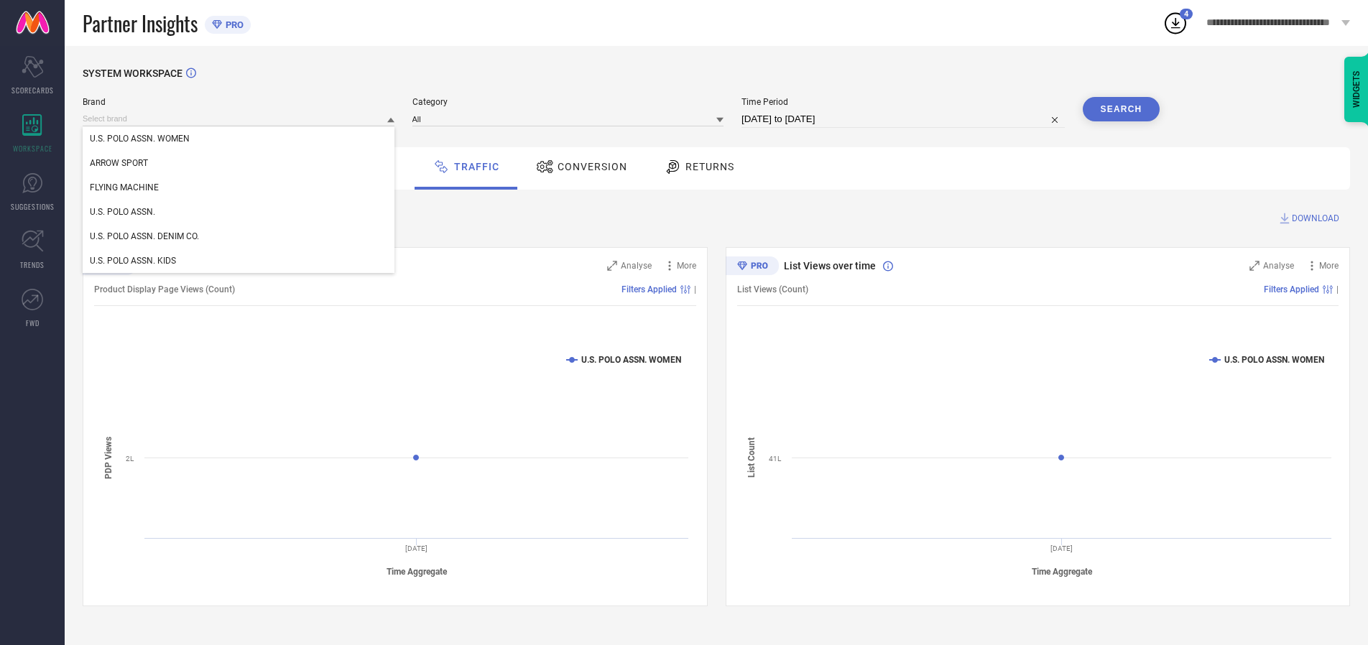
click at [239, 139] on div "U.S. POLO ASSN. WOMEN" at bounding box center [239, 138] width 312 height 24
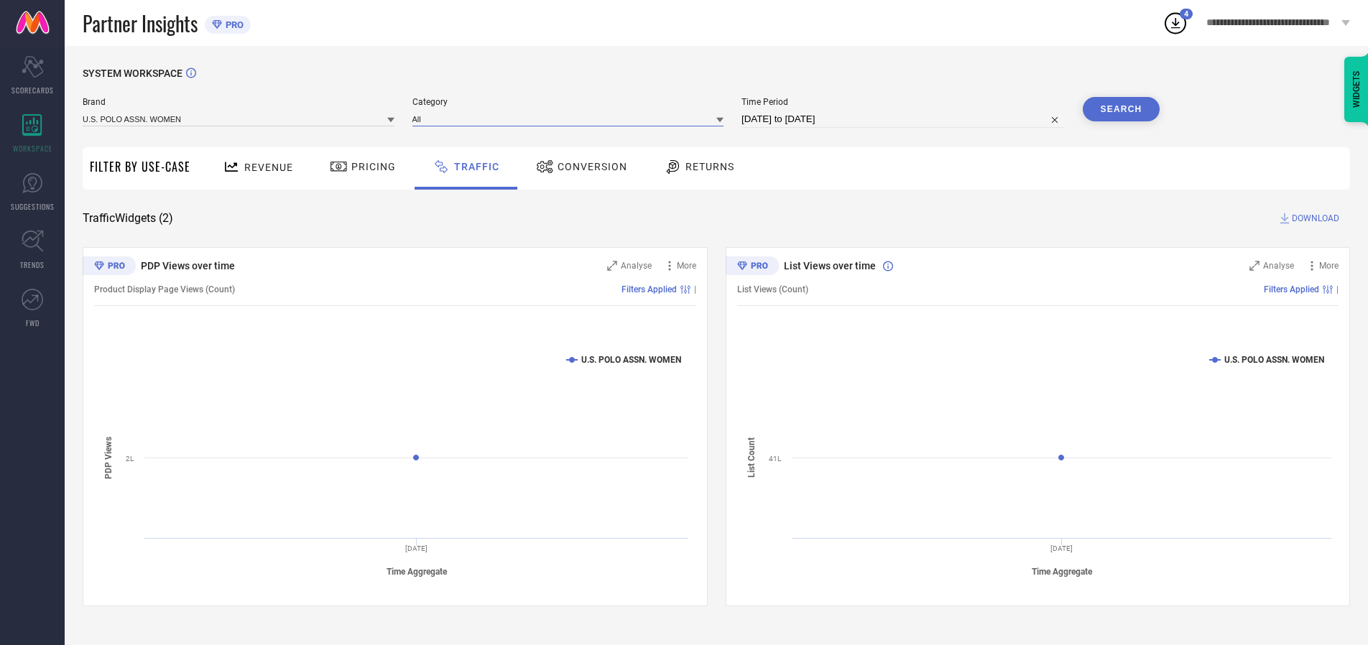
click at [571, 119] on input at bounding box center [568, 118] width 312 height 15
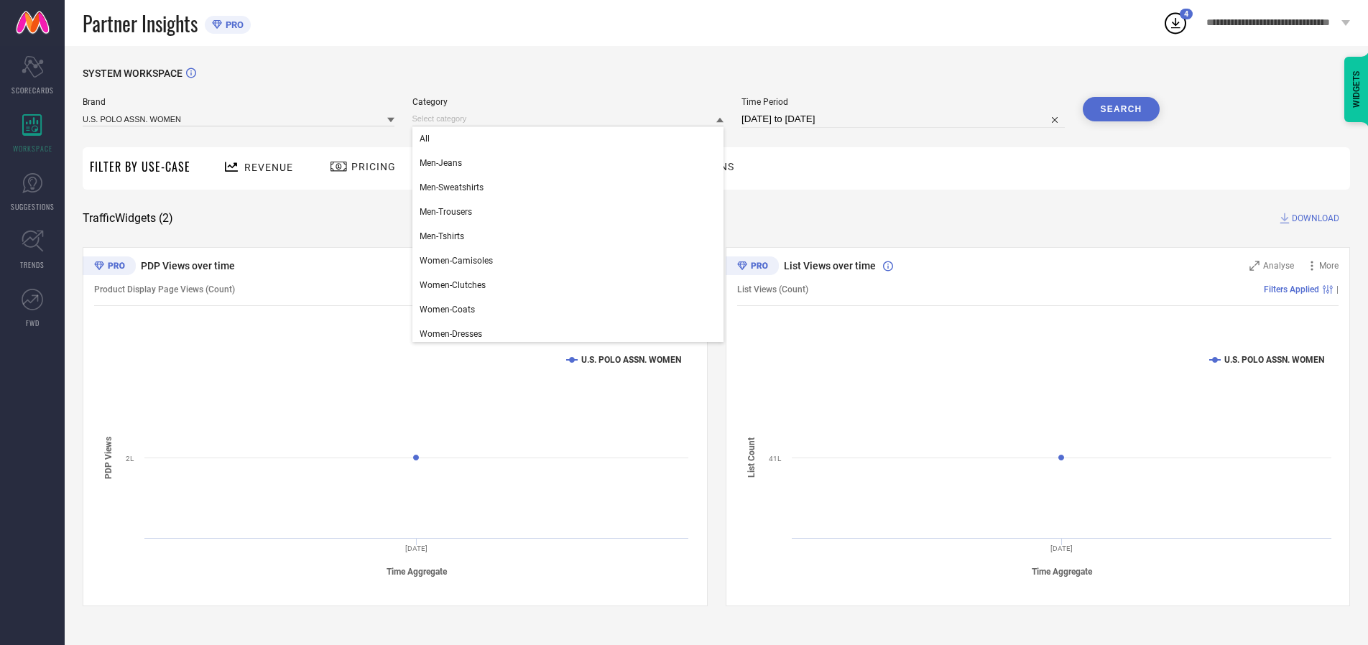
click at [571, 139] on div "All" at bounding box center [568, 138] width 312 height 24
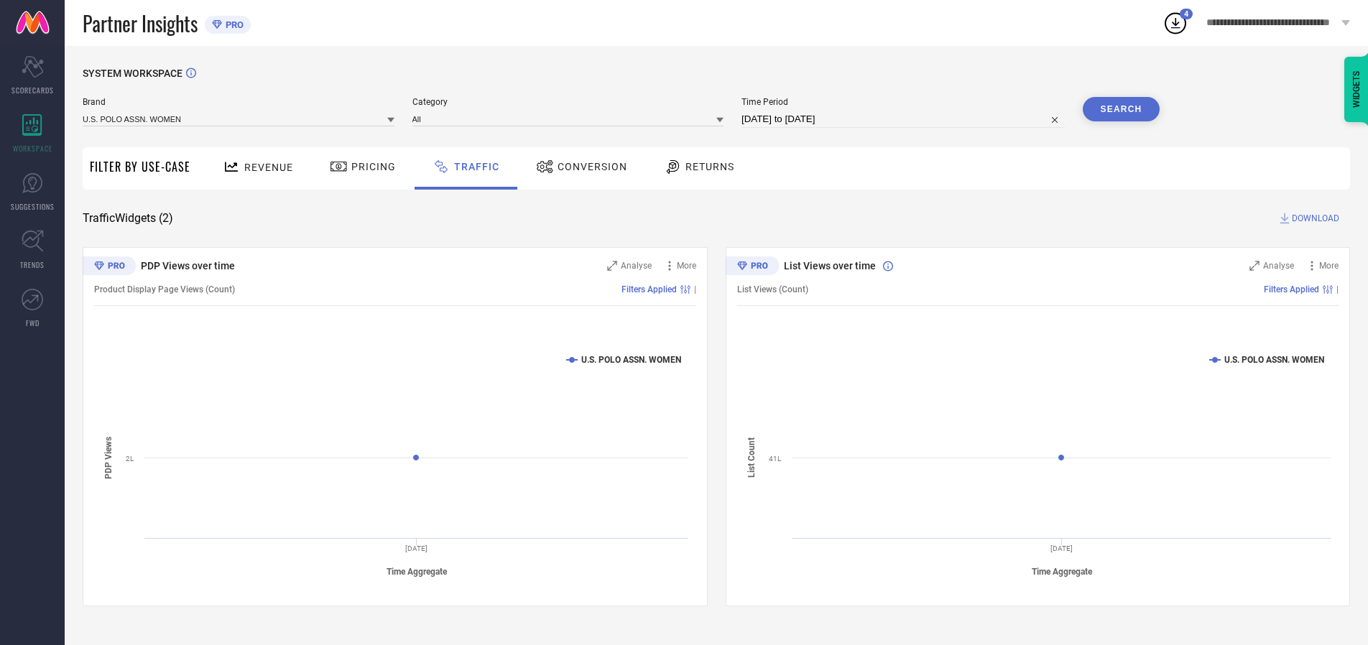
click at [1121, 109] on button "Search" at bounding box center [1122, 109] width 78 height 24
click at [1313, 218] on span "DOWNLOAD" at bounding box center [1315, 218] width 47 height 14
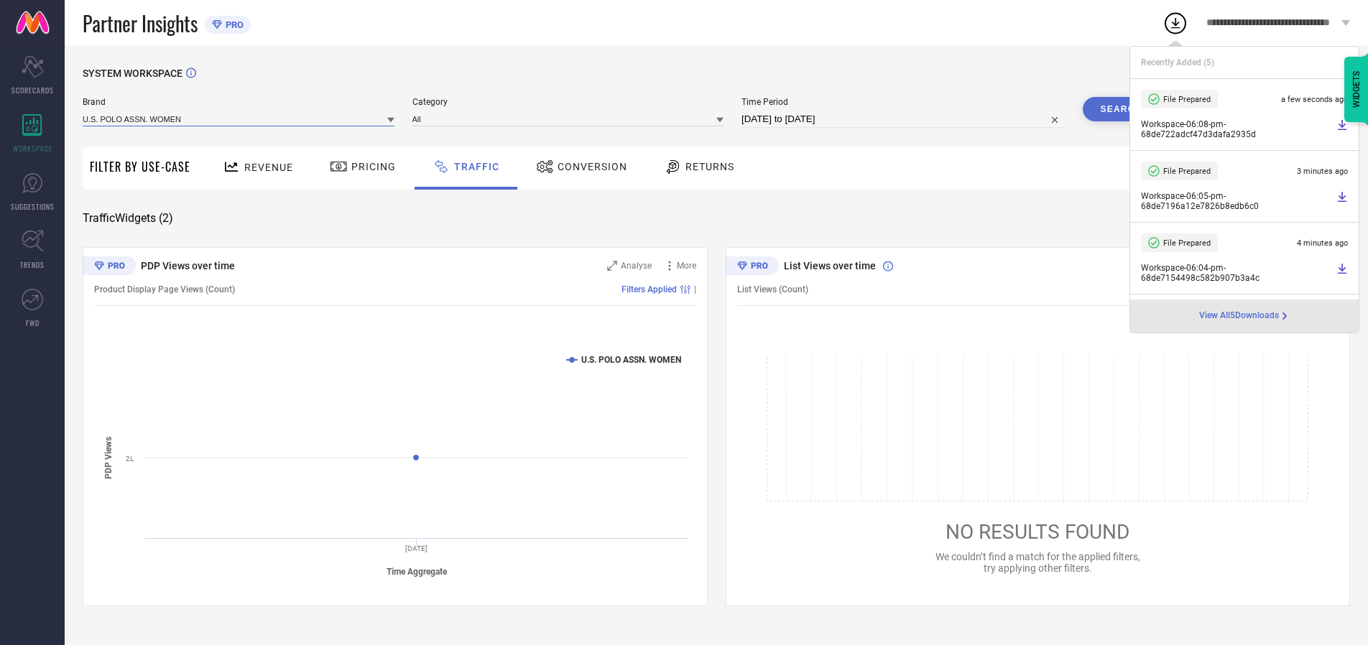
click at [239, 119] on input at bounding box center [239, 118] width 312 height 15
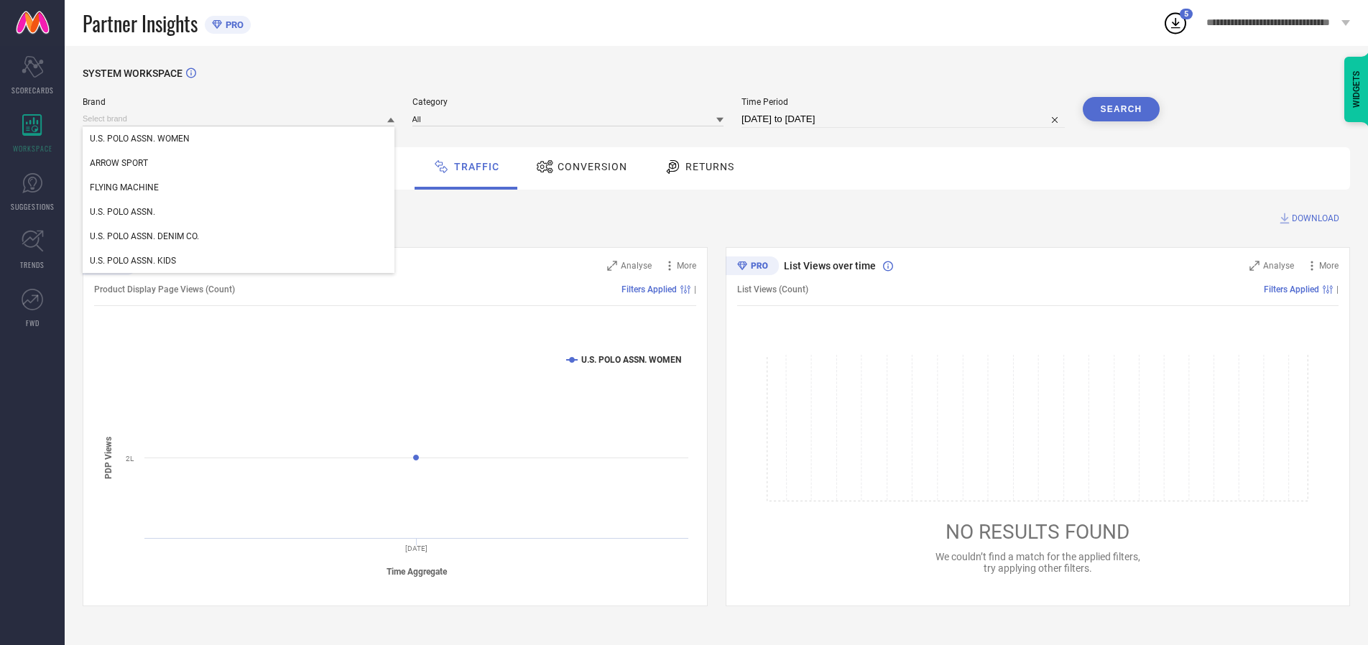
click at [239, 212] on div "U.S. POLO ASSN." at bounding box center [239, 212] width 312 height 24
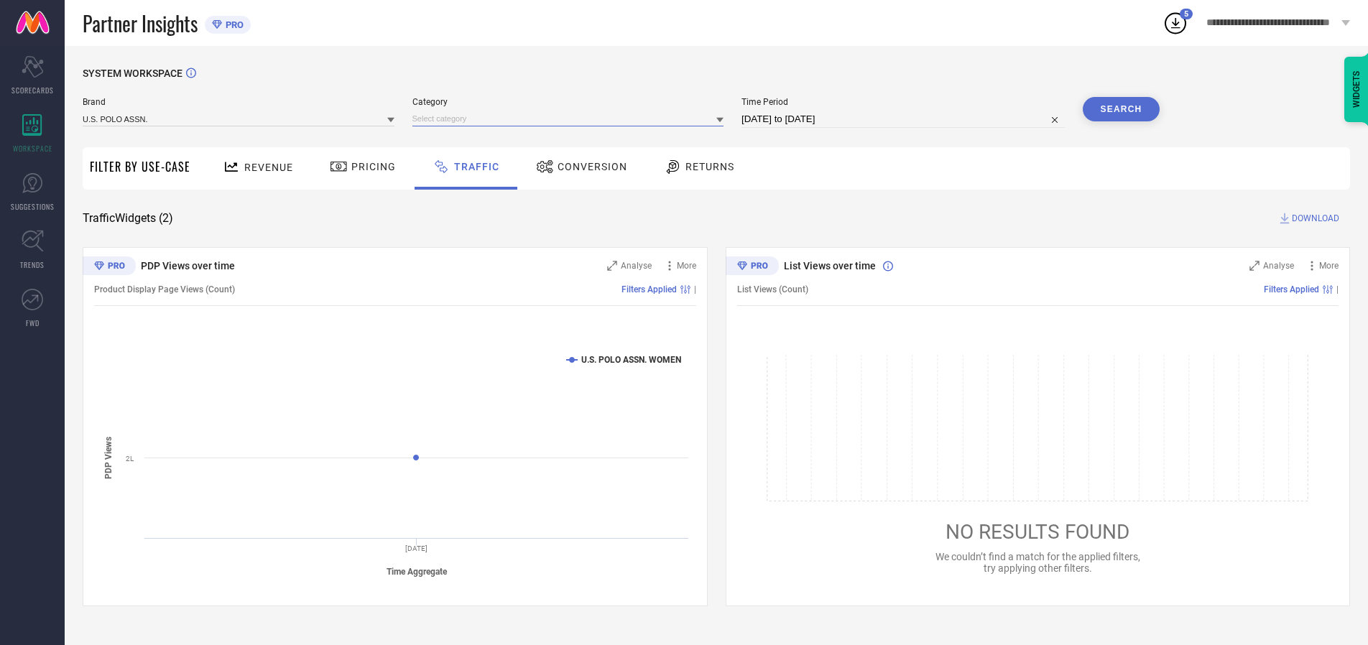
click at [571, 119] on input at bounding box center [568, 118] width 312 height 15
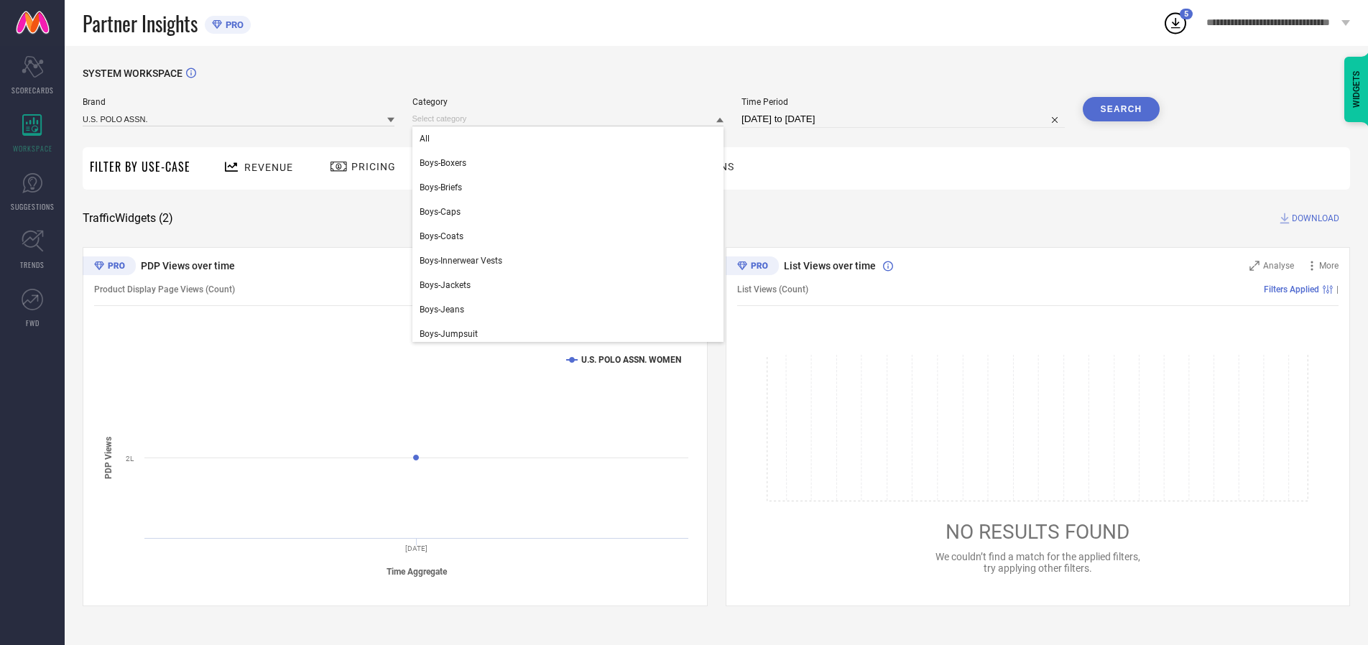
click at [571, 139] on div "All" at bounding box center [568, 138] width 312 height 24
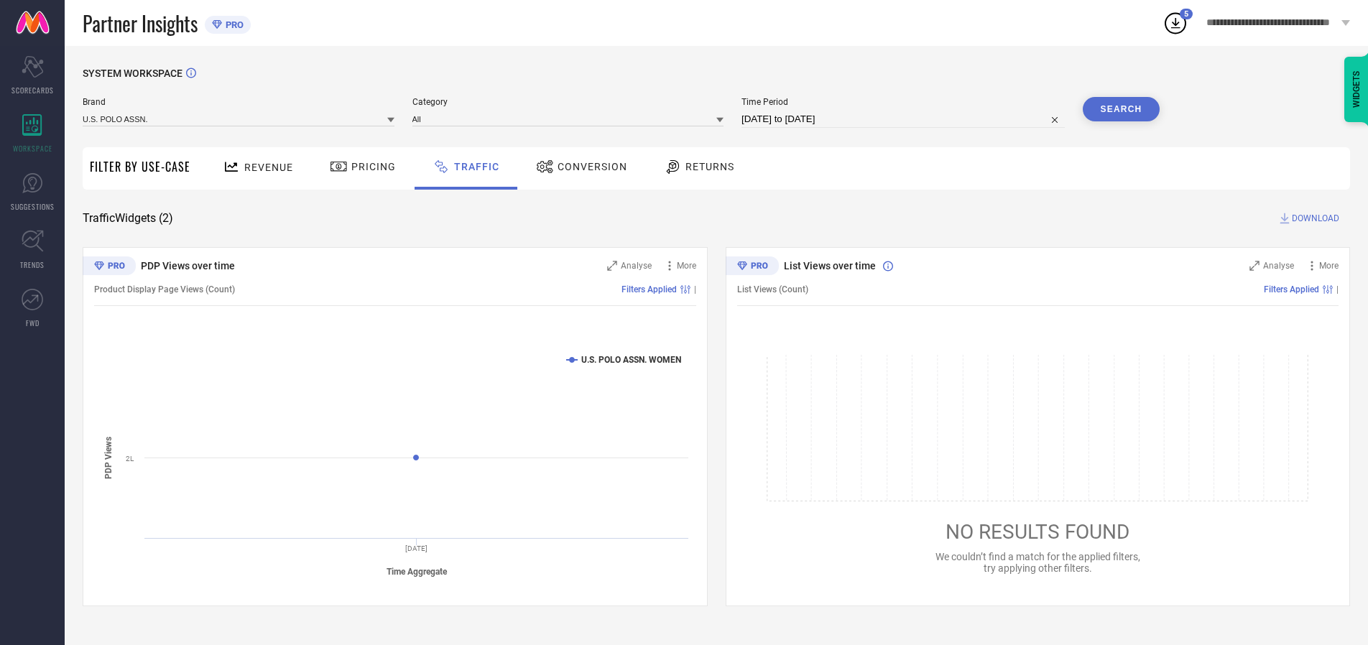
click at [1121, 109] on button "Search" at bounding box center [1122, 109] width 78 height 24
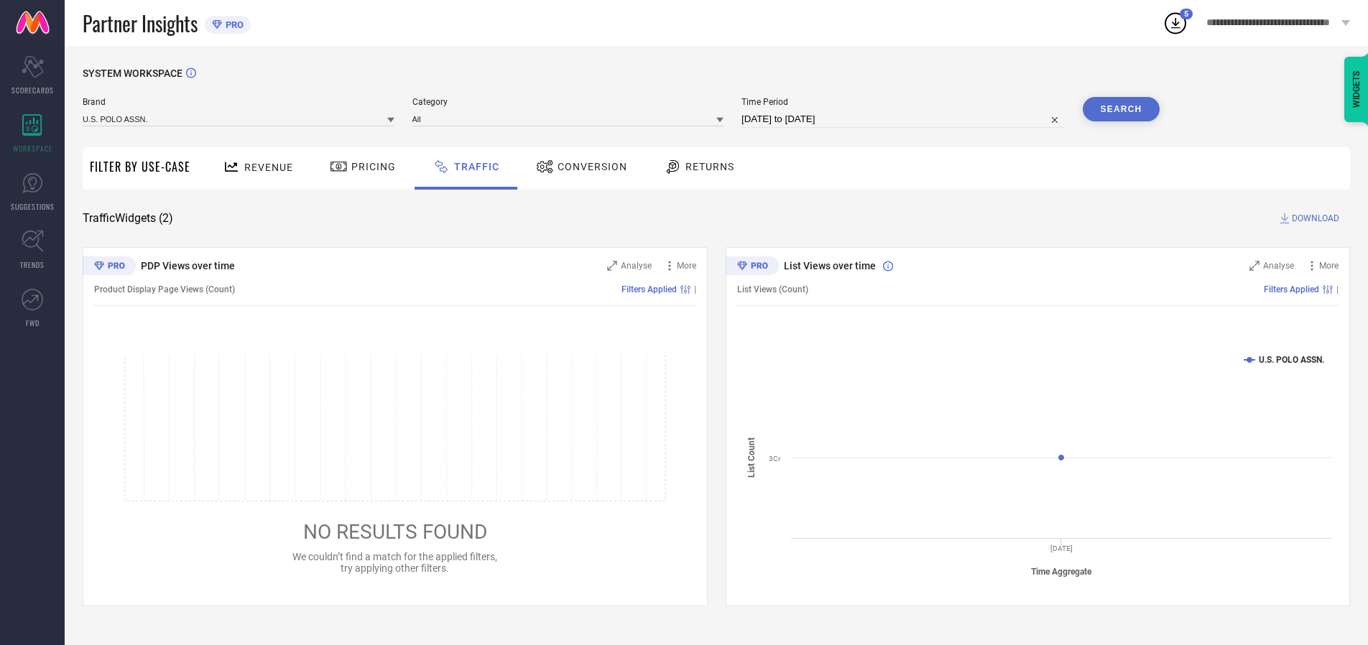
click at [1313, 218] on span "DOWNLOAD" at bounding box center [1315, 218] width 47 height 14
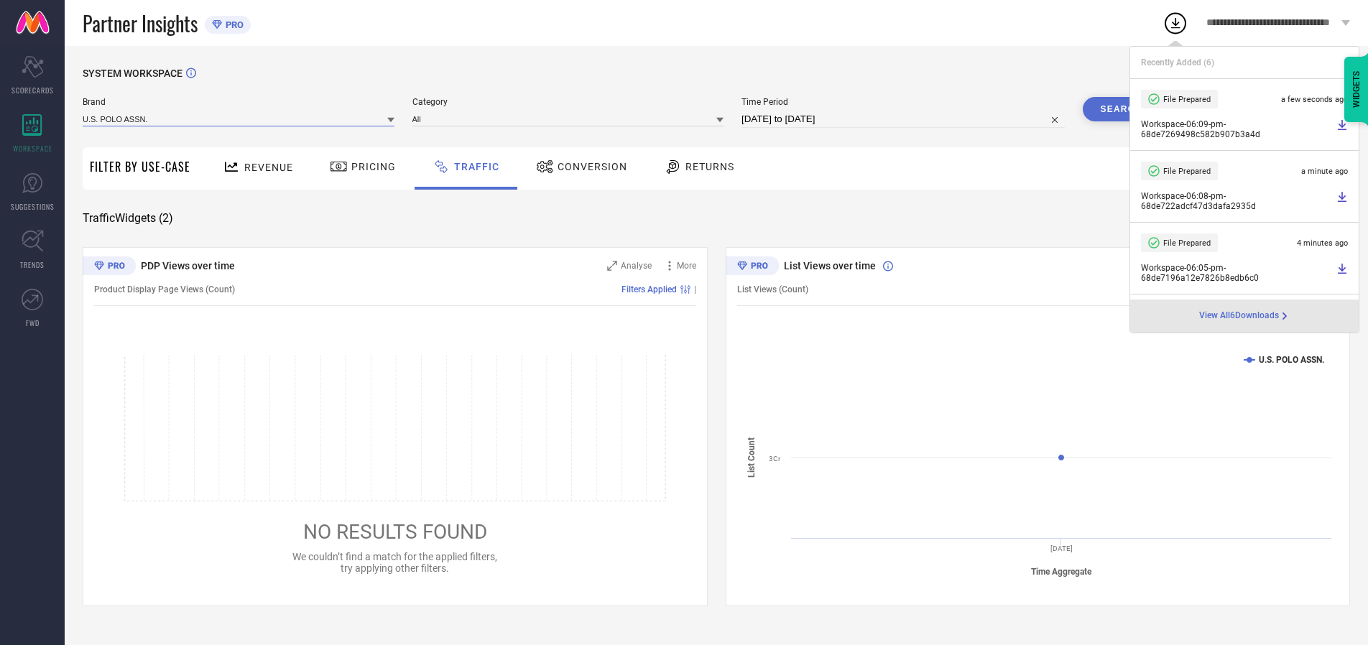
click at [239, 119] on input at bounding box center [239, 118] width 312 height 15
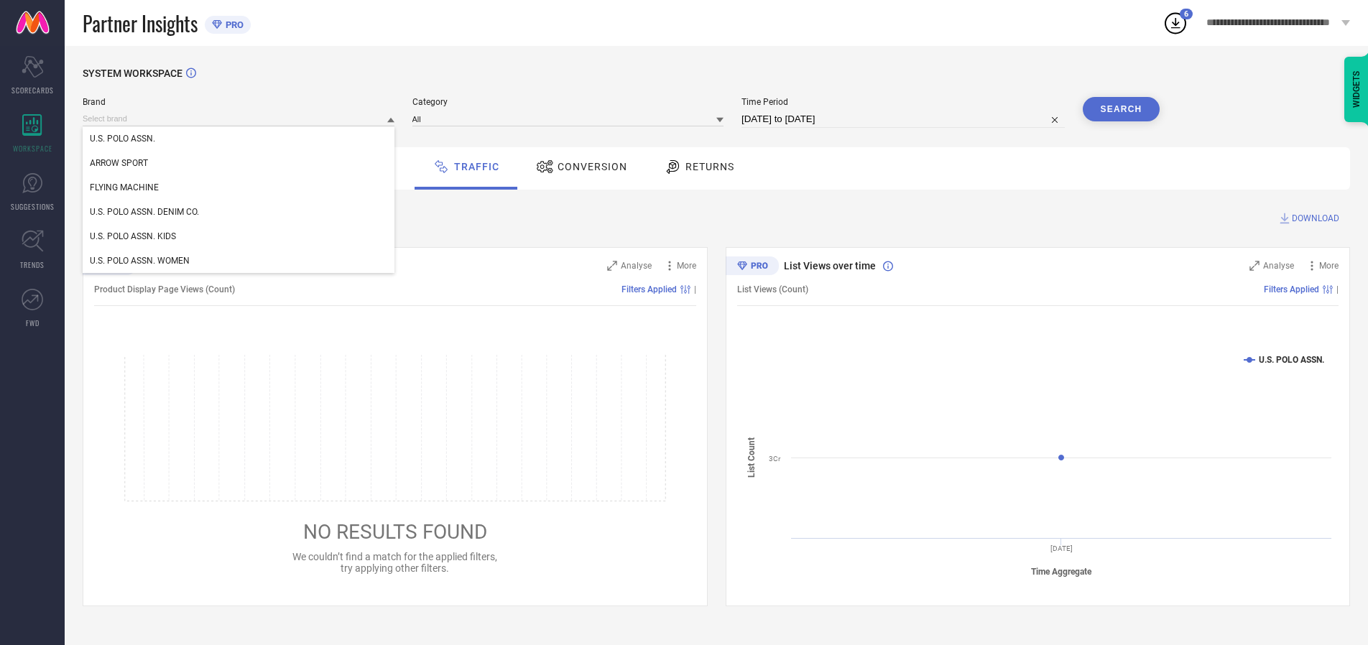
click at [239, 212] on div "U.S. POLO ASSN. DENIM CO." at bounding box center [239, 212] width 312 height 24
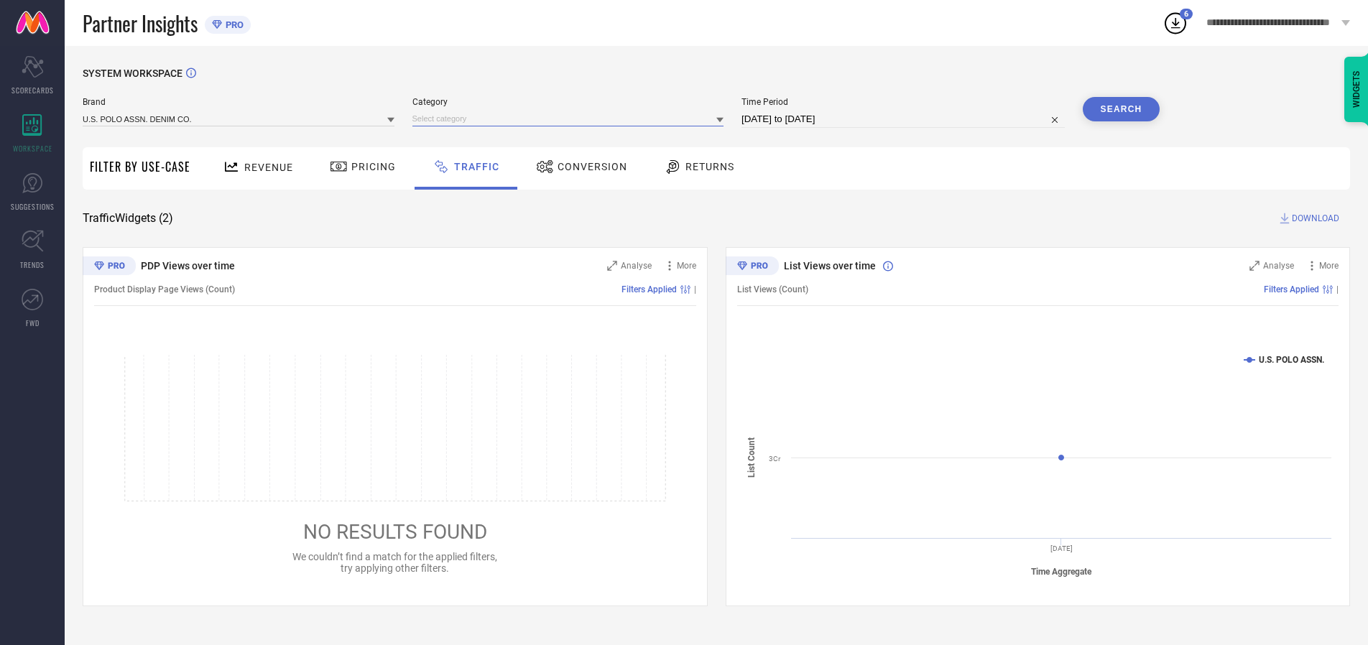
click at [571, 119] on input at bounding box center [568, 118] width 312 height 15
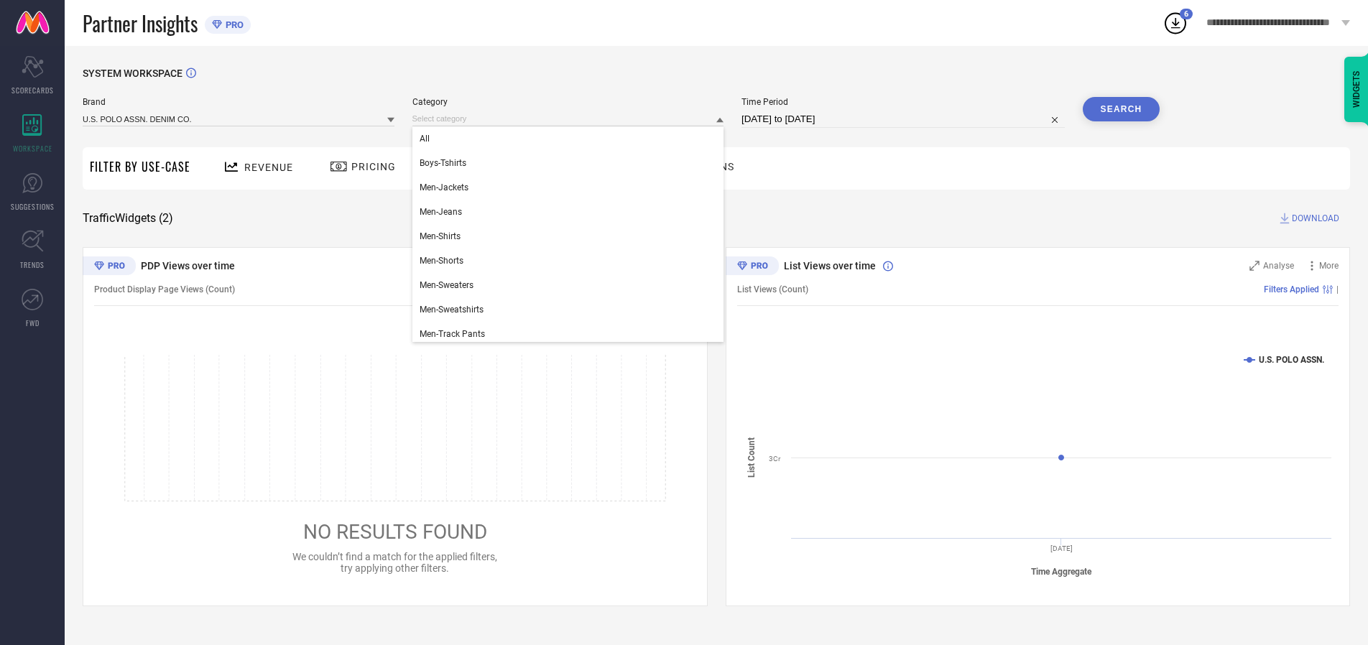
click at [571, 139] on div "All" at bounding box center [568, 138] width 312 height 24
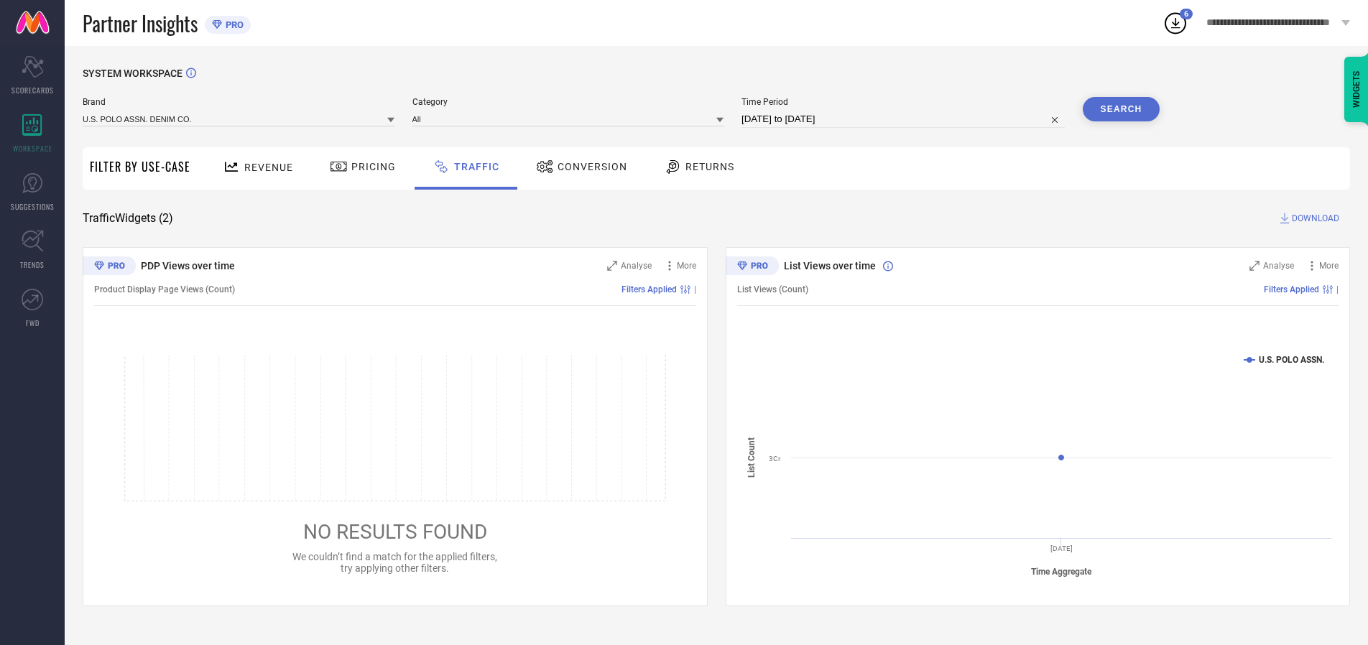
click at [1121, 109] on button "Search" at bounding box center [1122, 109] width 78 height 24
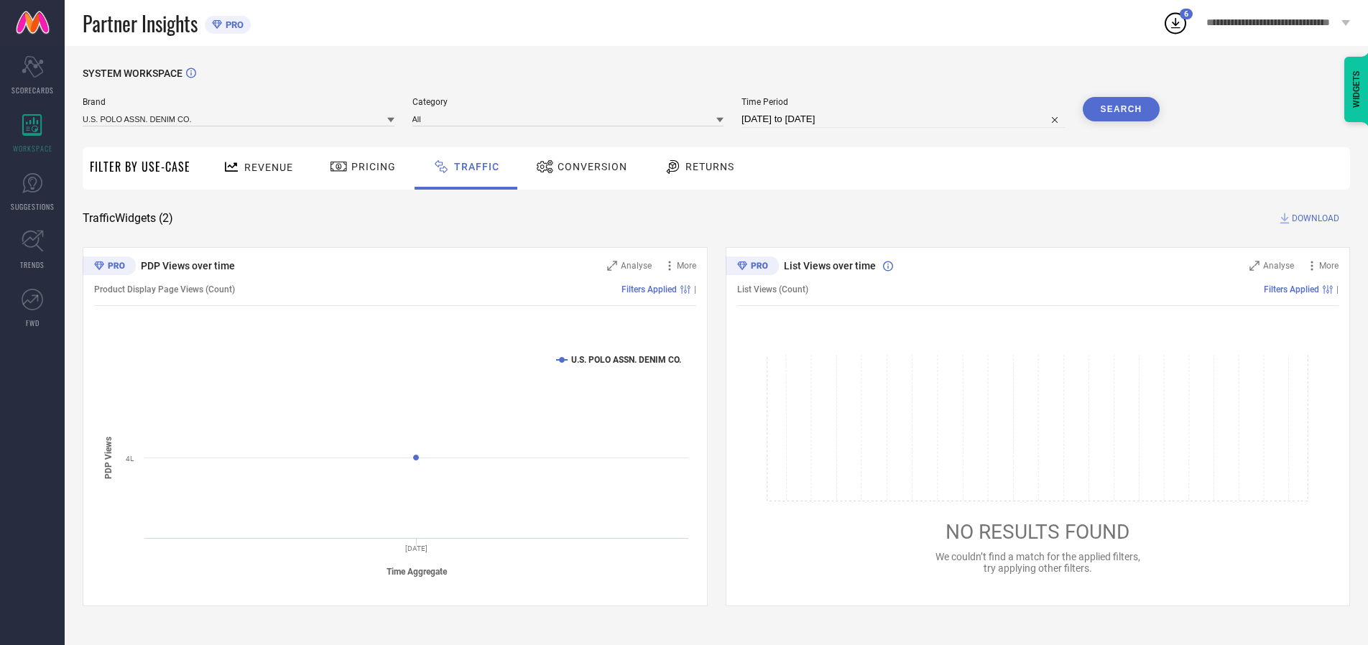
click at [1313, 218] on span "DOWNLOAD" at bounding box center [1315, 218] width 47 height 14
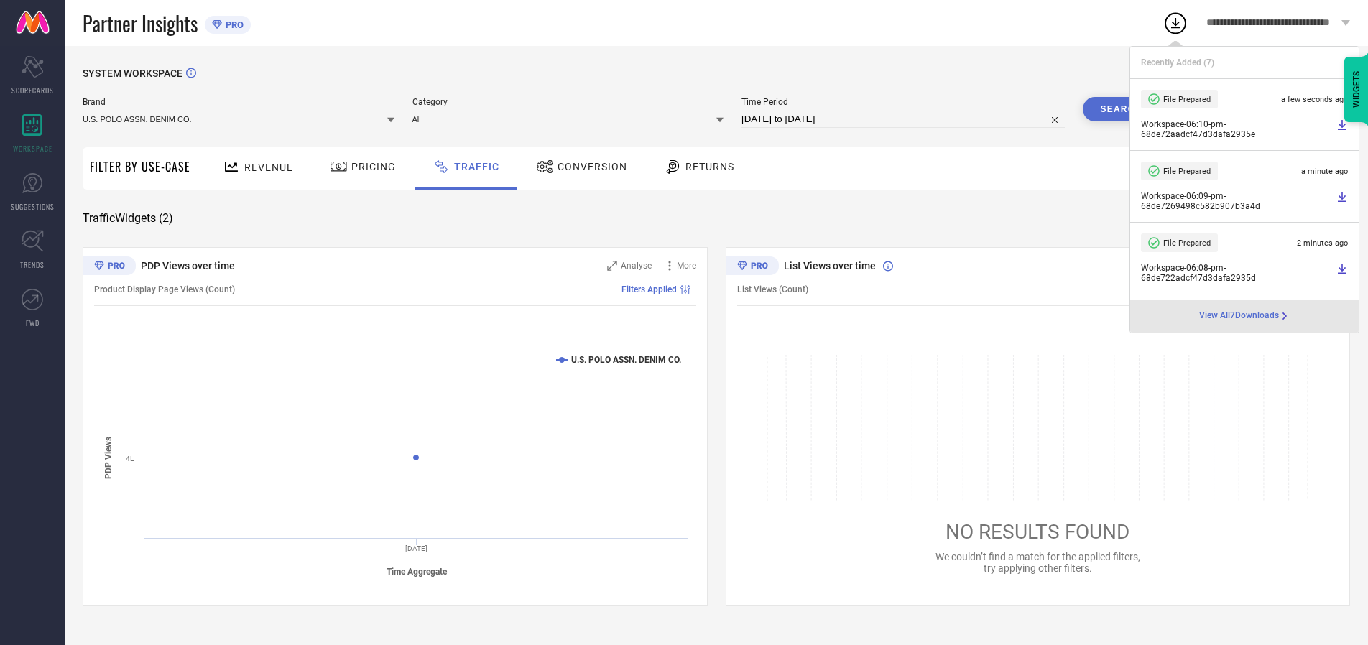
click at [239, 119] on input at bounding box center [239, 118] width 312 height 15
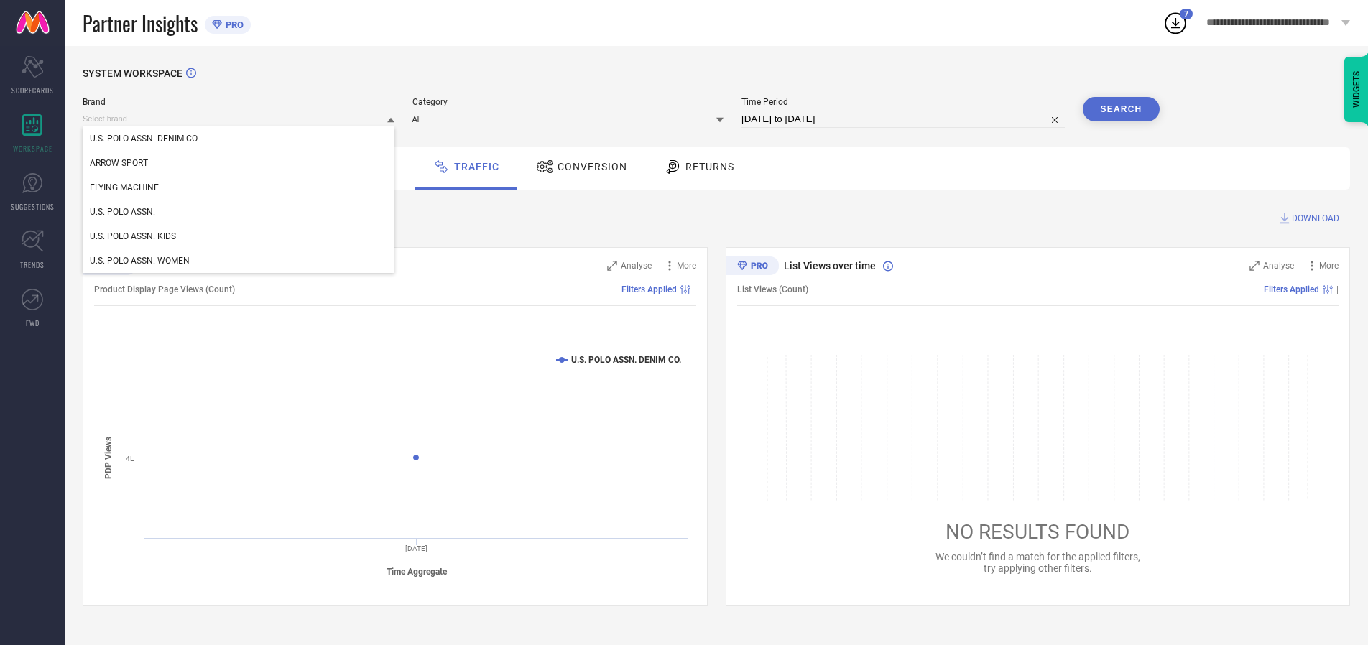
click at [239, 236] on div "U.S. POLO ASSN. KIDS" at bounding box center [239, 236] width 312 height 24
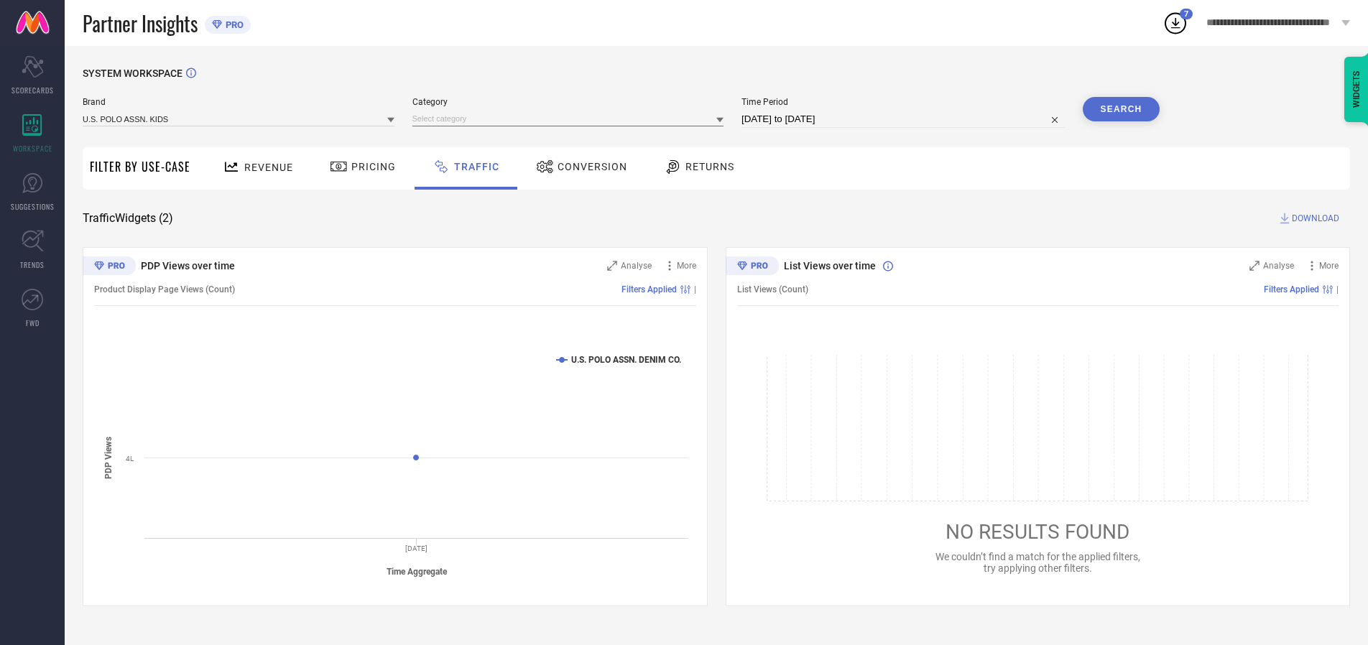
click at [571, 119] on input at bounding box center [568, 118] width 312 height 15
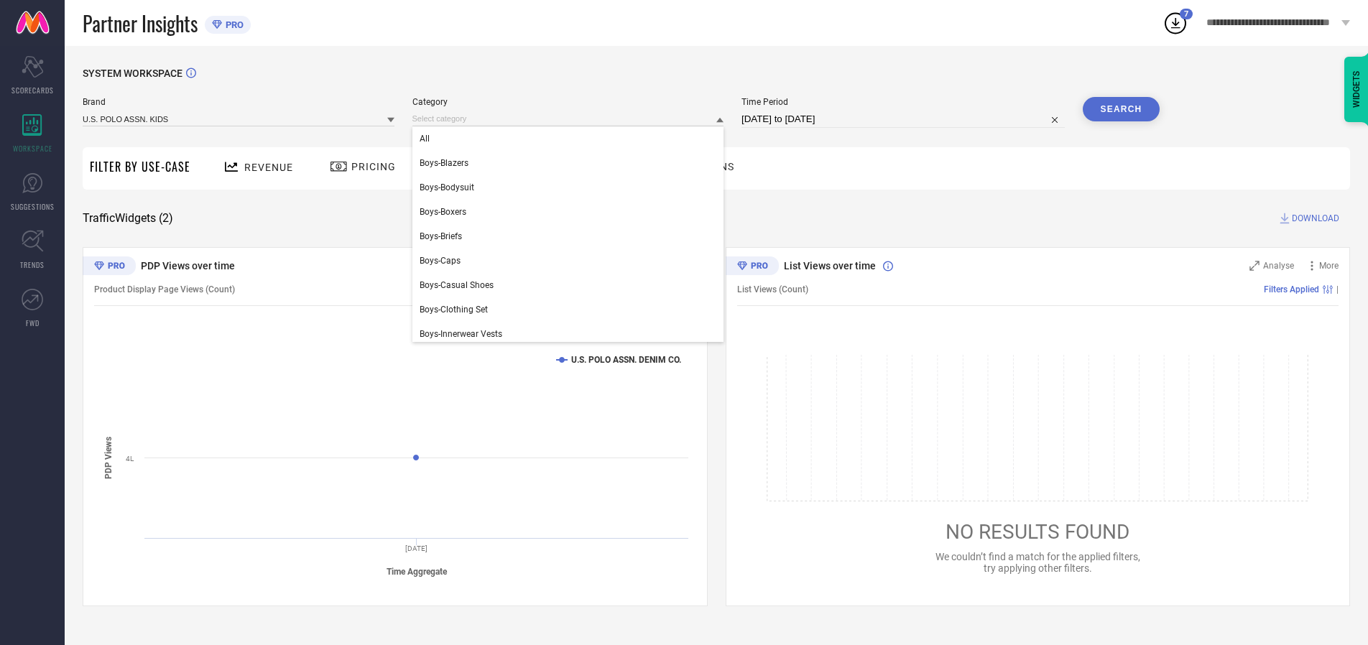
click at [571, 139] on div "All" at bounding box center [568, 138] width 312 height 24
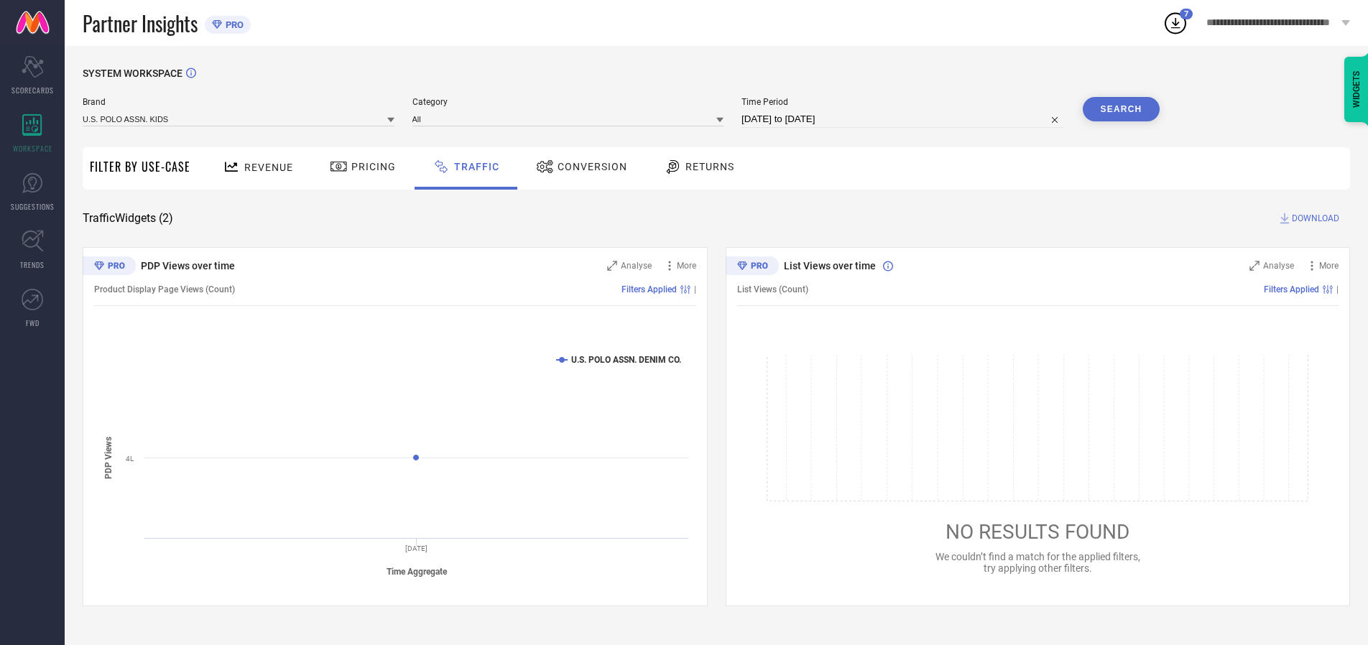
click at [1121, 109] on button "Search" at bounding box center [1122, 109] width 78 height 24
click at [1313, 218] on span "DOWNLOAD" at bounding box center [1315, 218] width 47 height 14
click at [905, 119] on input at bounding box center [902, 119] width 323 height 17
select select "9"
select select "2025"
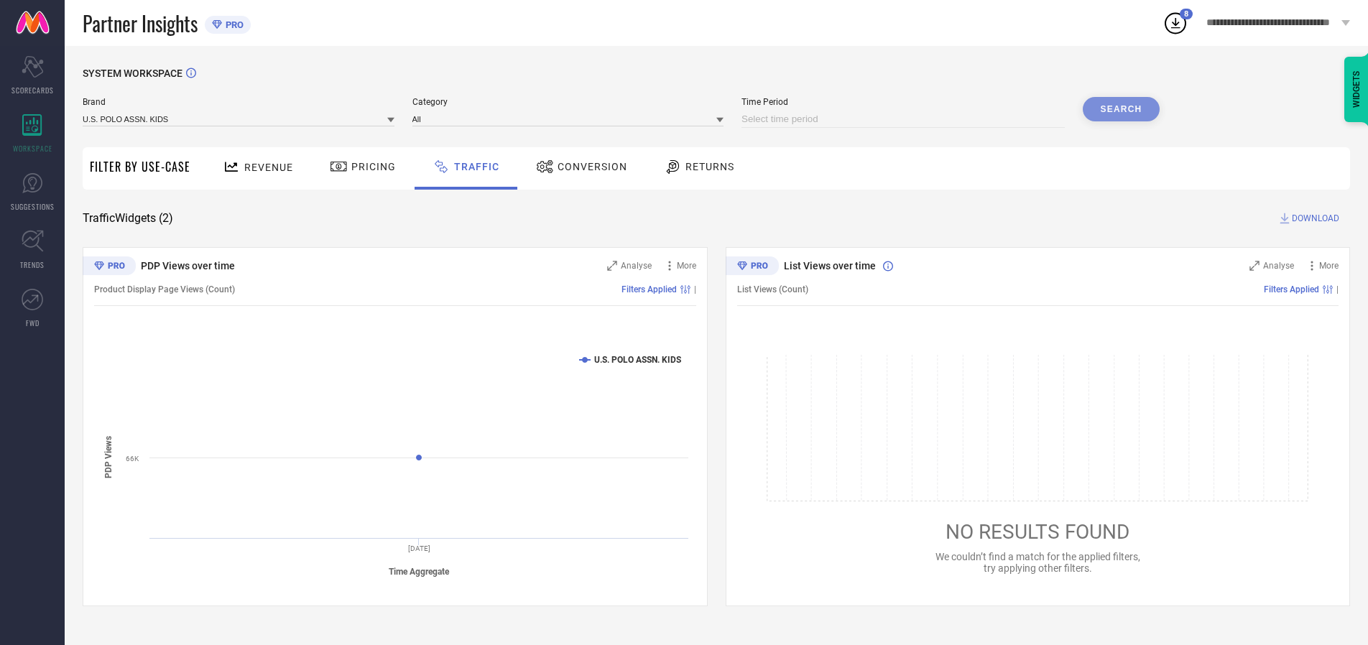
select select "10"
select select "2025"
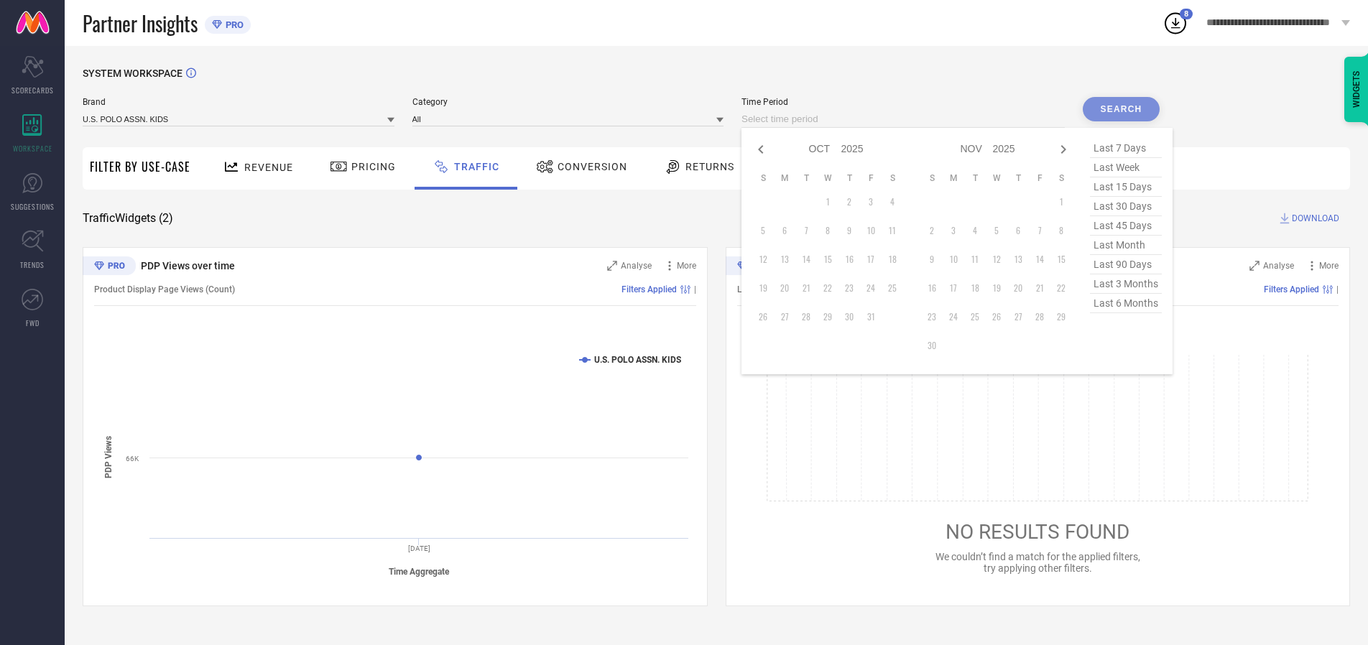
select select "8"
select select "2025"
select select "9"
select select "2025"
click at [789, 317] on td "29" at bounding box center [785, 317] width 22 height 22
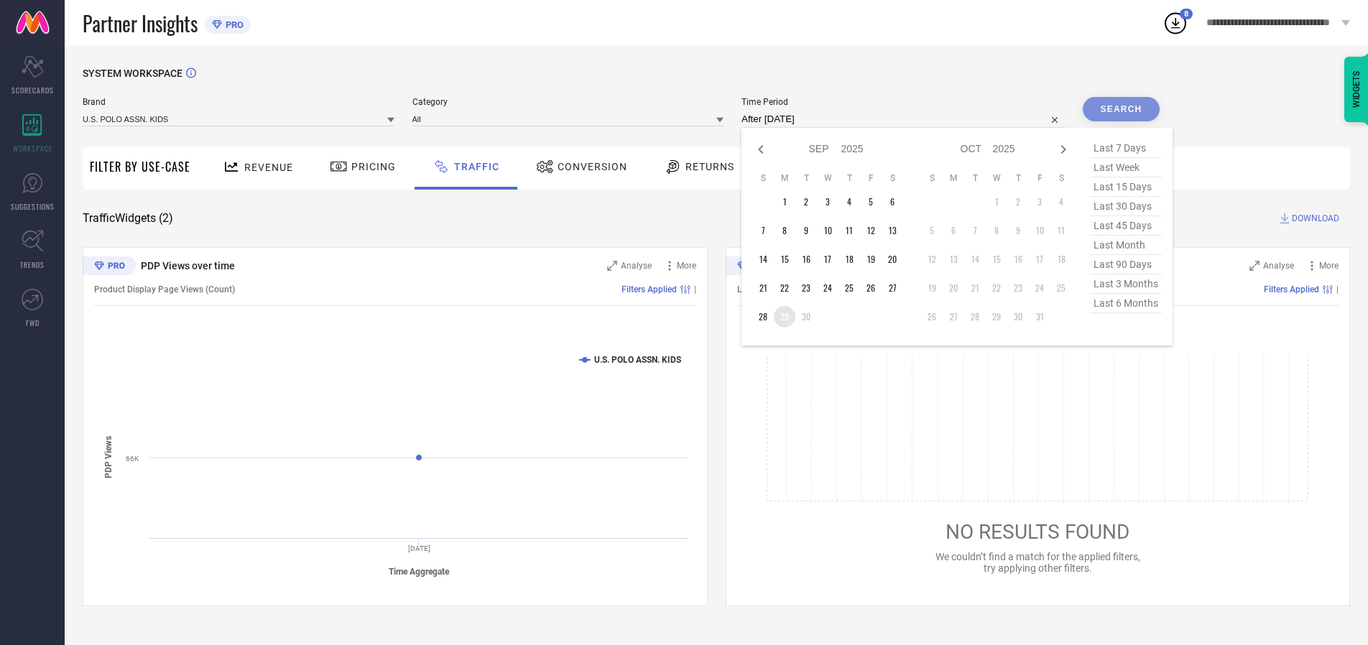
type input "[DATE] to [DATE]"
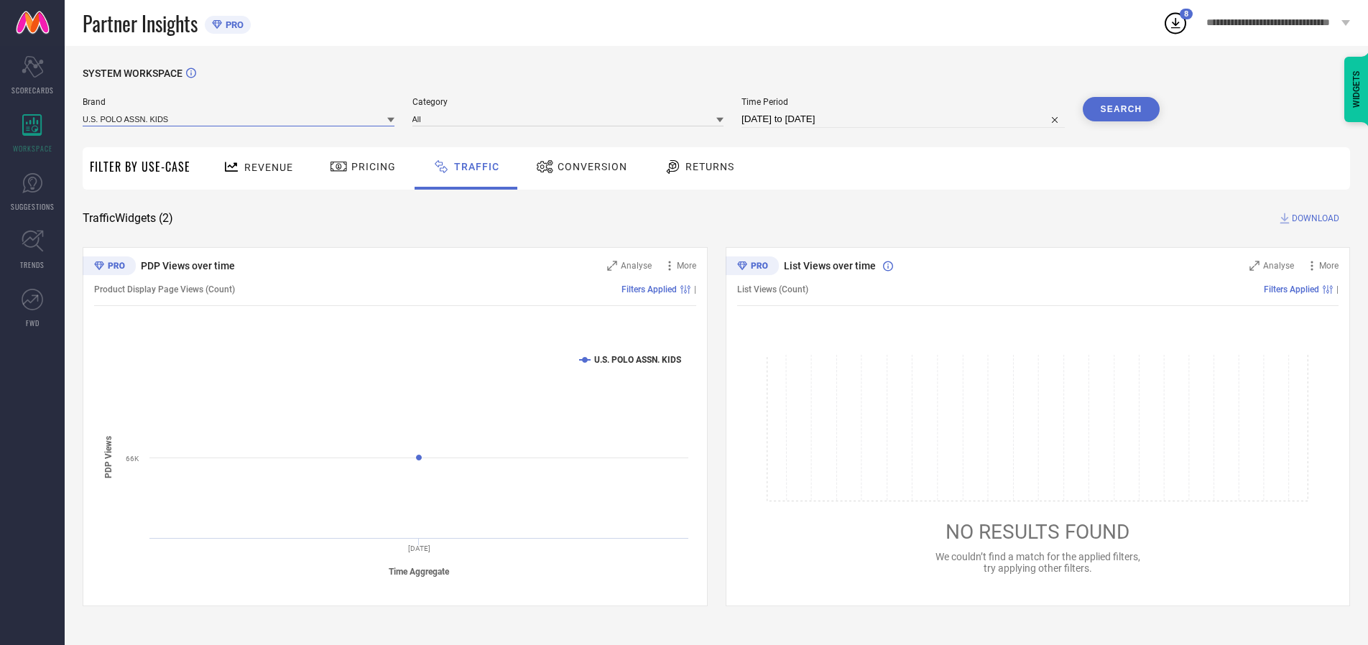
click at [239, 119] on input at bounding box center [239, 118] width 312 height 15
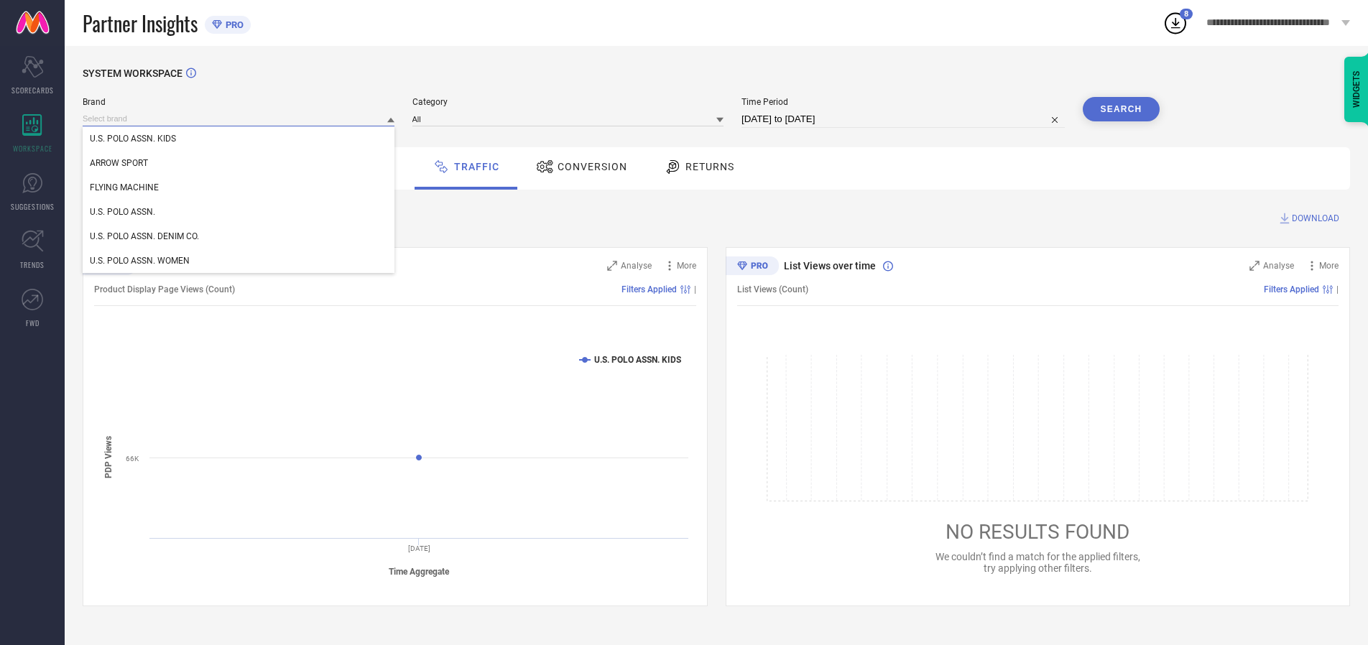
click at [239, 119] on input at bounding box center [239, 118] width 312 height 15
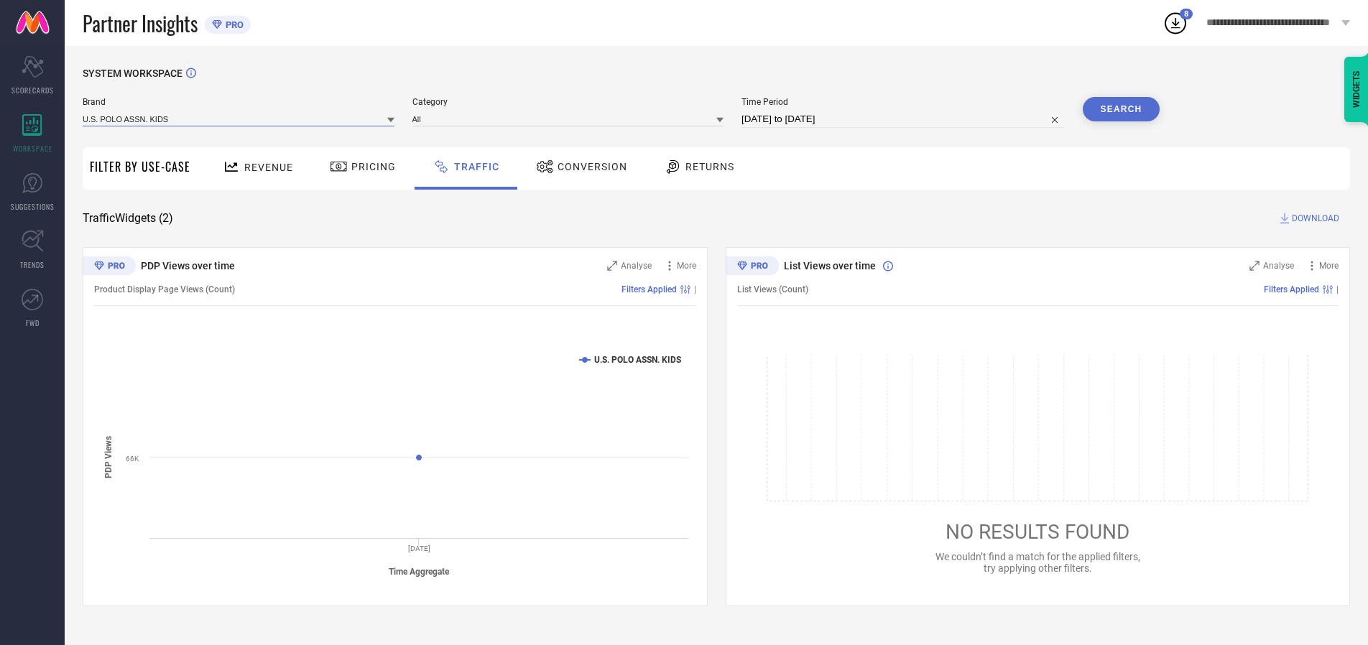
click at [239, 119] on input at bounding box center [239, 118] width 312 height 15
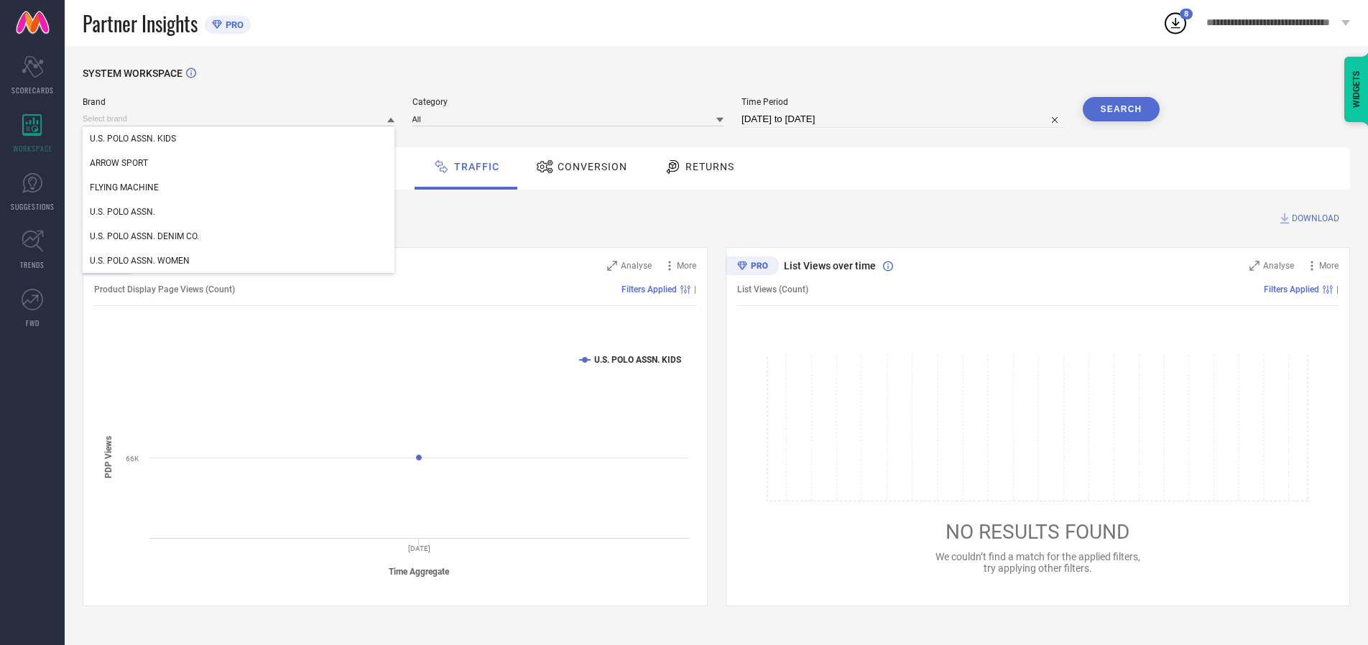
click at [239, 139] on div "U.S. POLO ASSN. KIDS" at bounding box center [239, 138] width 312 height 24
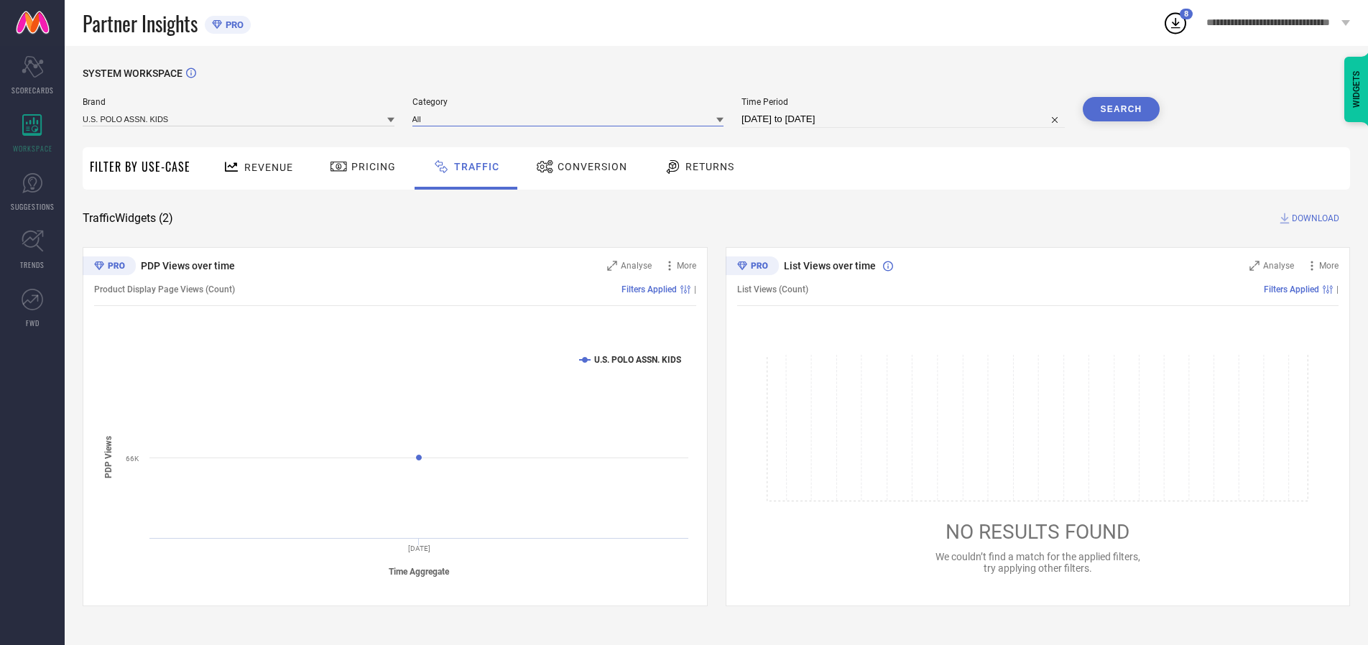
click at [571, 119] on input at bounding box center [568, 118] width 312 height 15
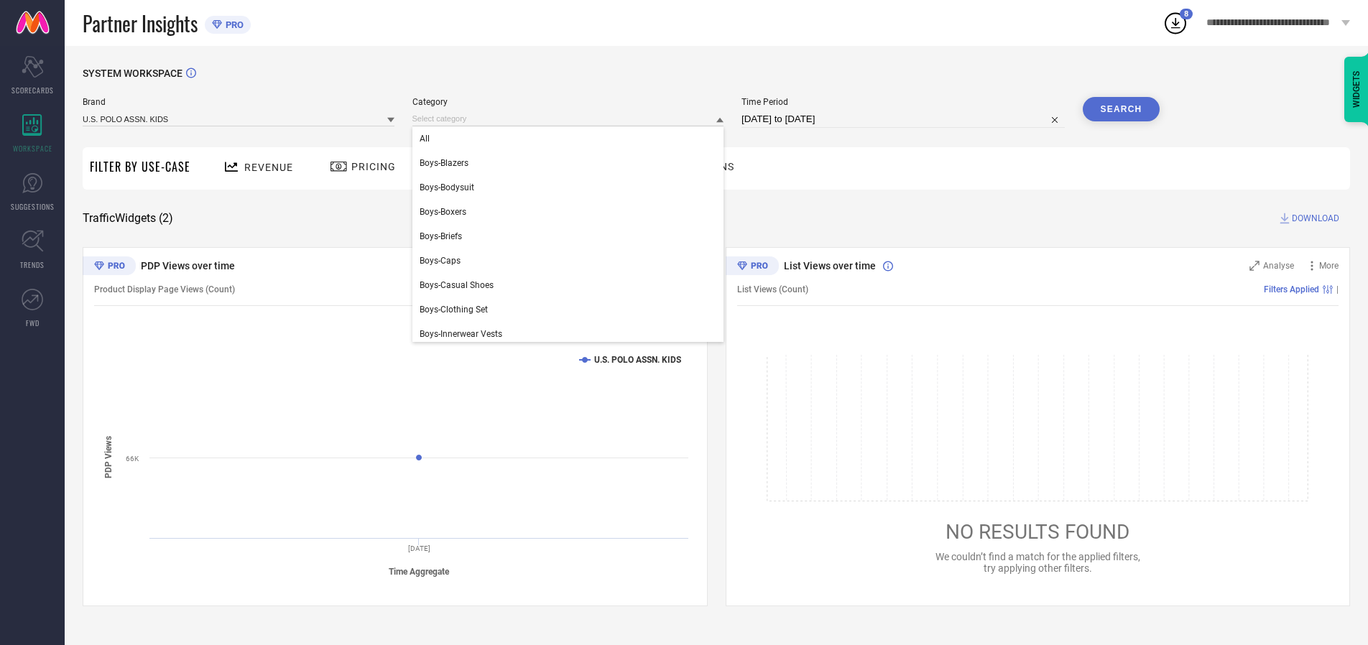
click at [571, 139] on div "All" at bounding box center [568, 138] width 312 height 24
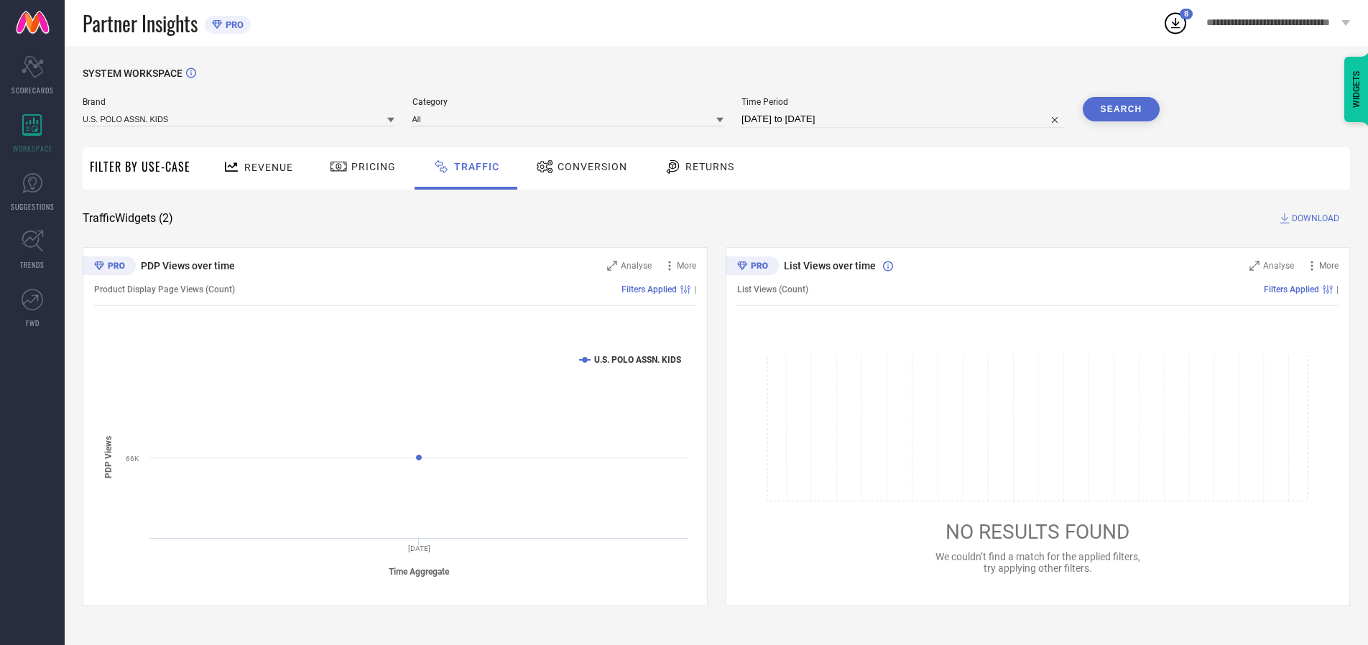
click at [1121, 109] on button "Search" at bounding box center [1122, 109] width 78 height 24
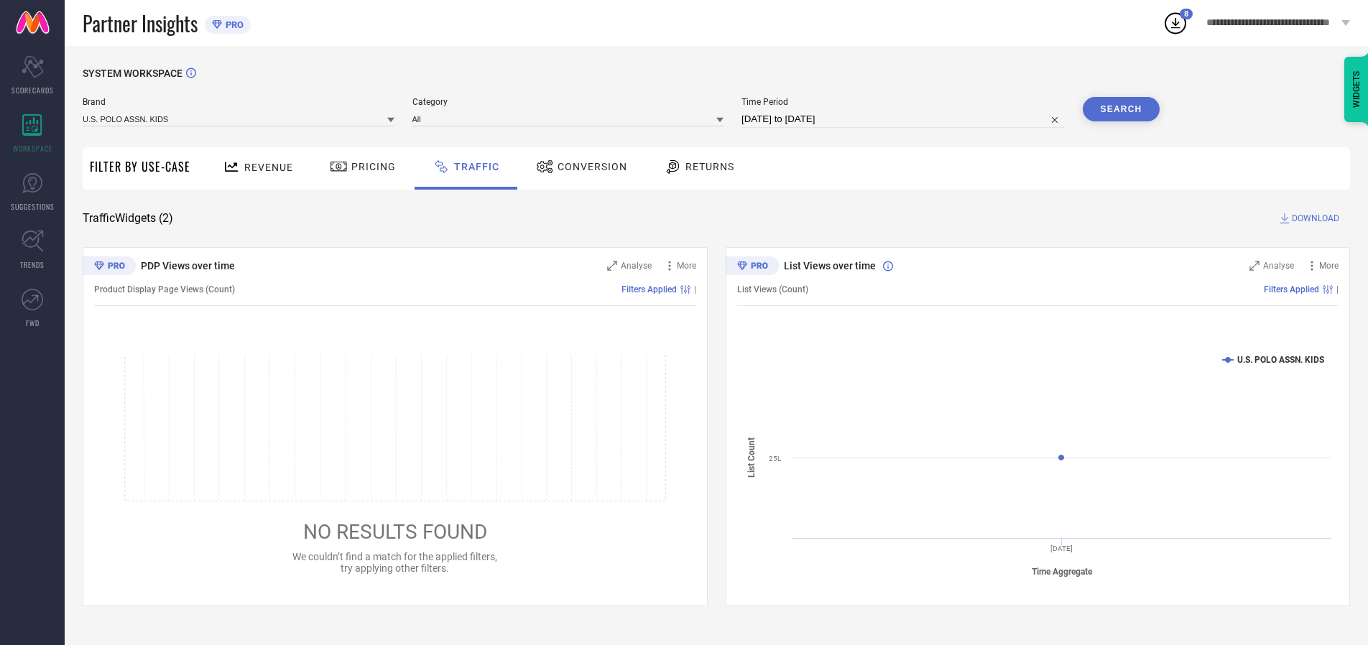
click at [1313, 218] on span "DOWNLOAD" at bounding box center [1315, 218] width 47 height 14
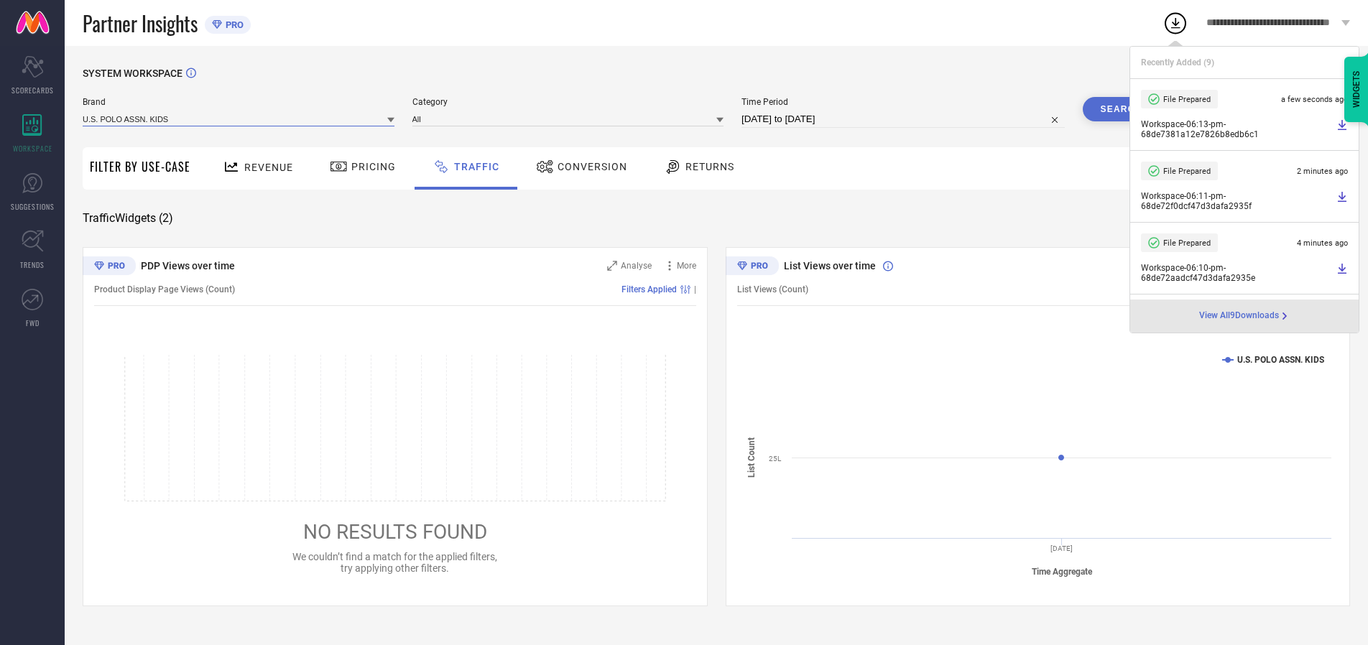
click at [239, 119] on input at bounding box center [239, 118] width 312 height 15
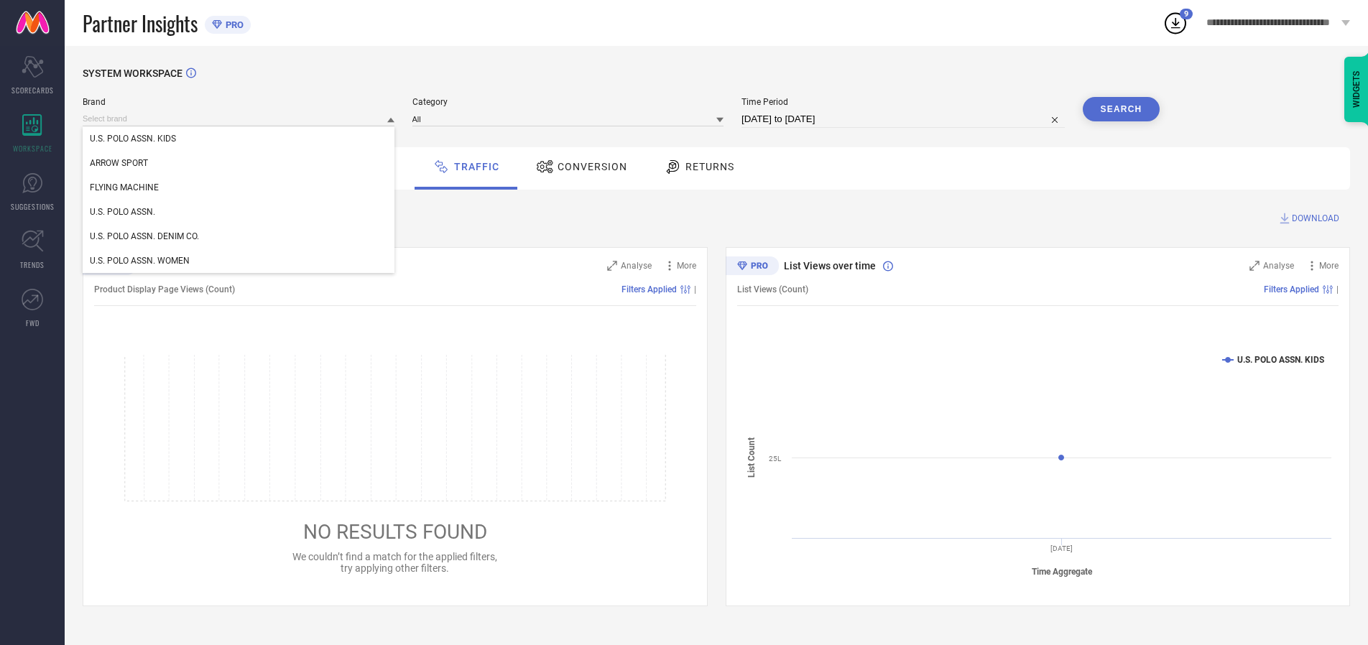
click at [239, 212] on div "U.S. POLO ASSN." at bounding box center [239, 212] width 312 height 24
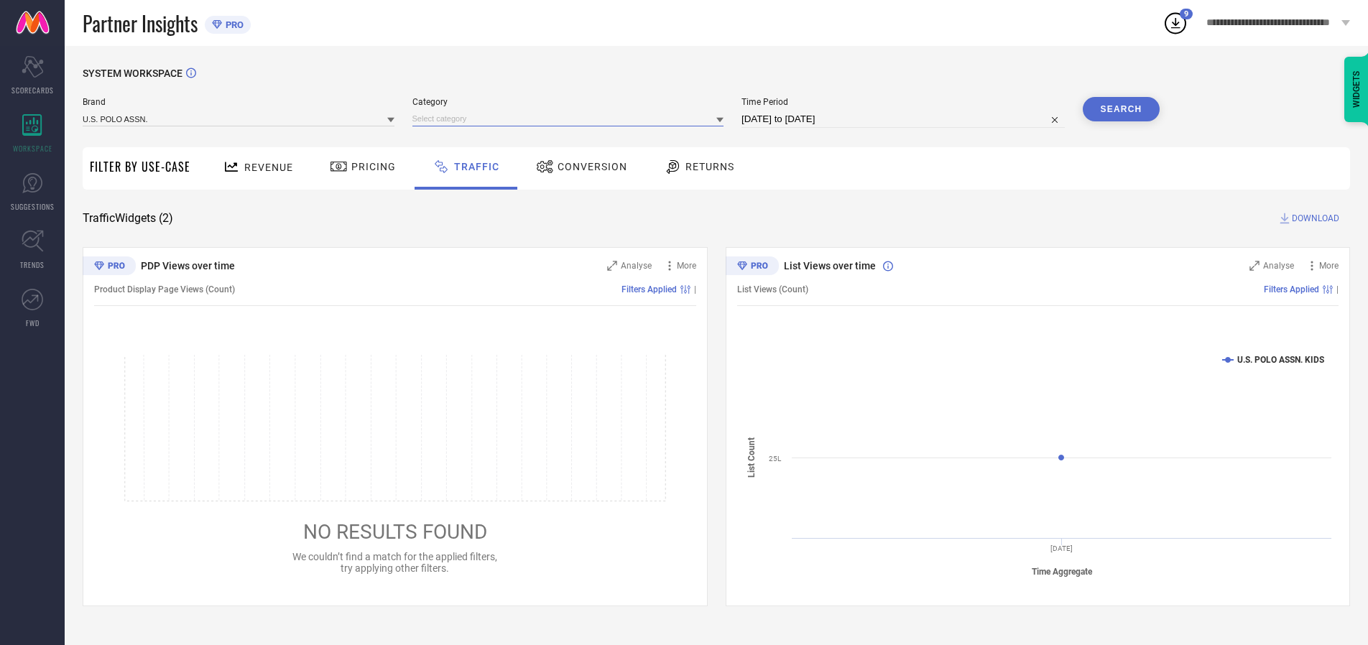
click at [571, 119] on input at bounding box center [568, 118] width 312 height 15
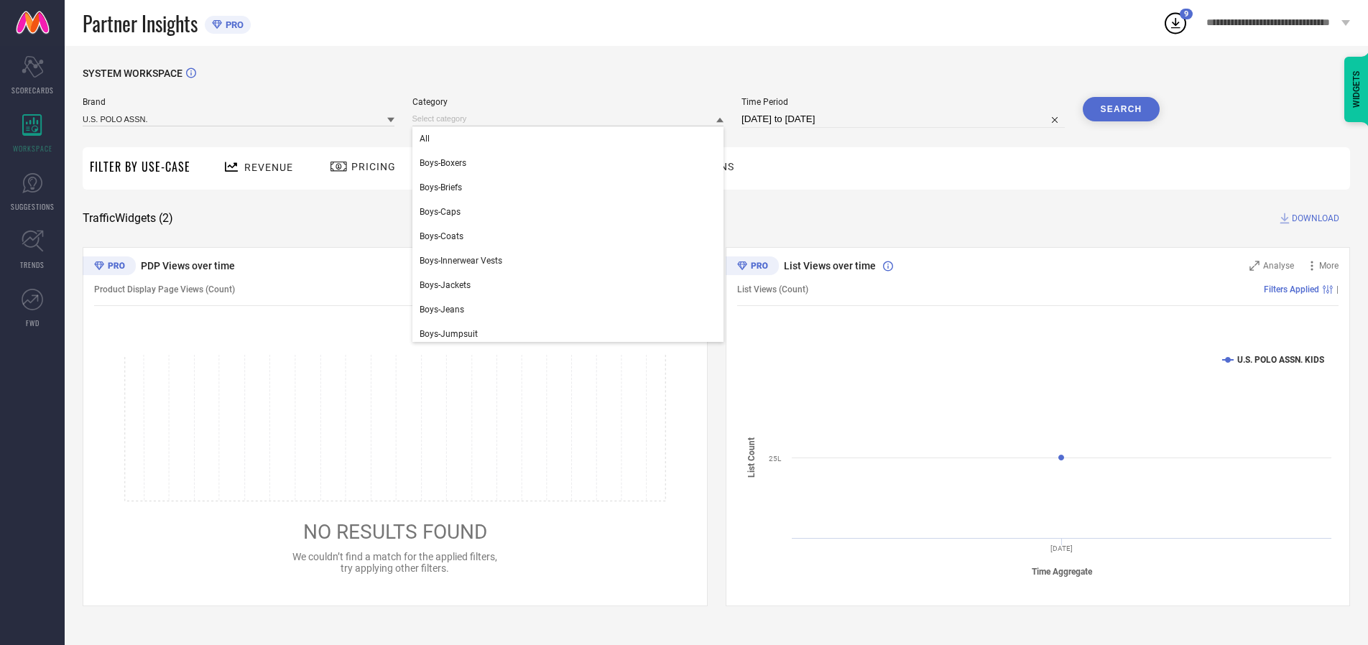
click at [571, 139] on div "All" at bounding box center [568, 138] width 312 height 24
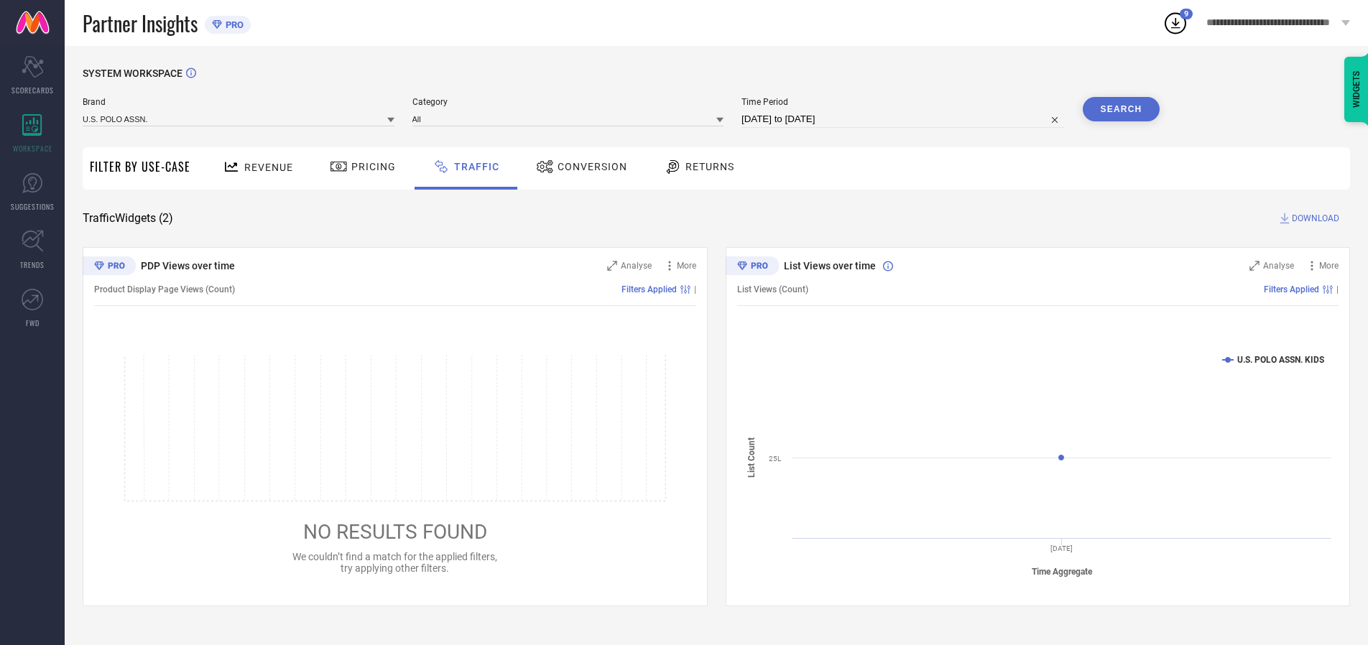
click at [1121, 109] on button "Search" at bounding box center [1122, 109] width 78 height 24
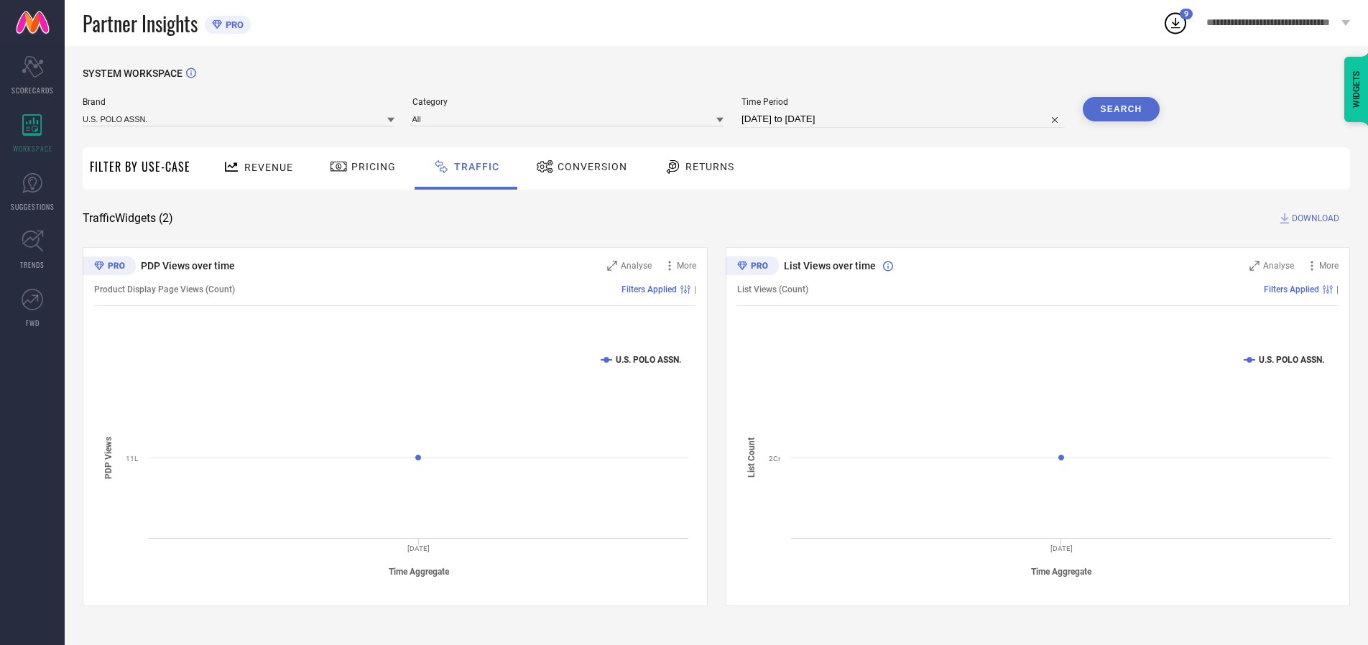
click at [1313, 218] on span "DOWNLOAD" at bounding box center [1315, 218] width 47 height 14
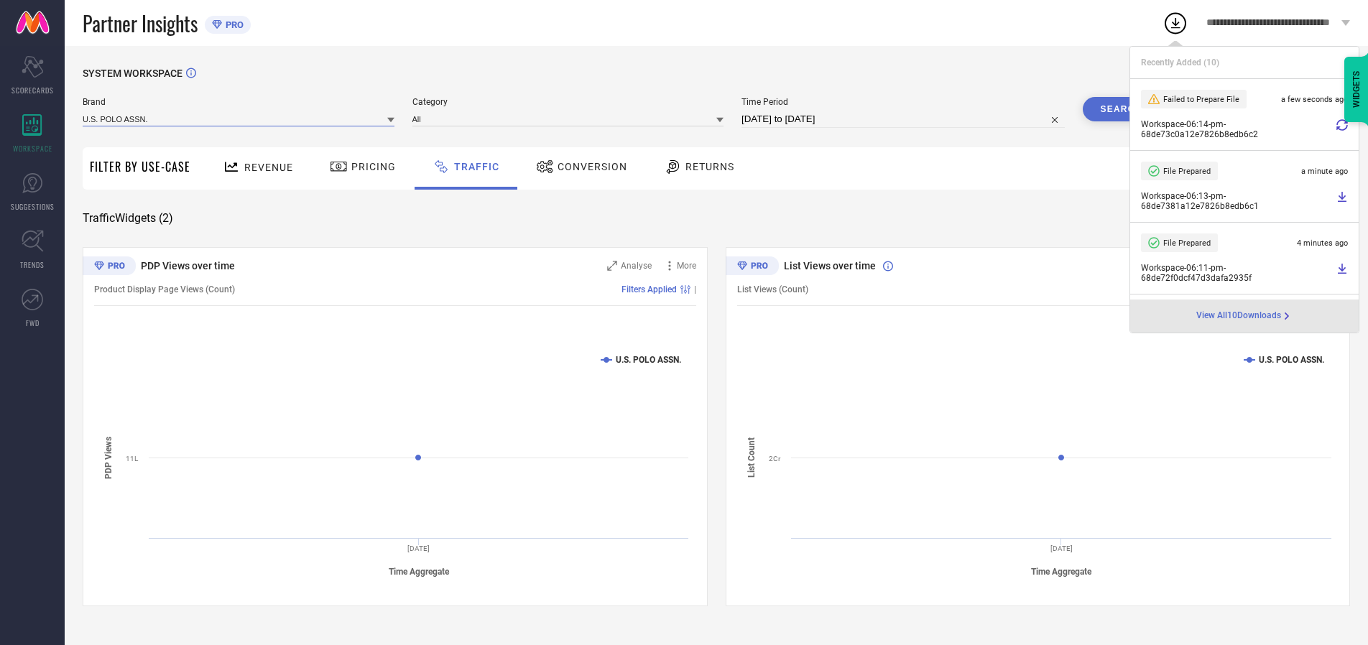
click at [239, 119] on input at bounding box center [239, 118] width 312 height 15
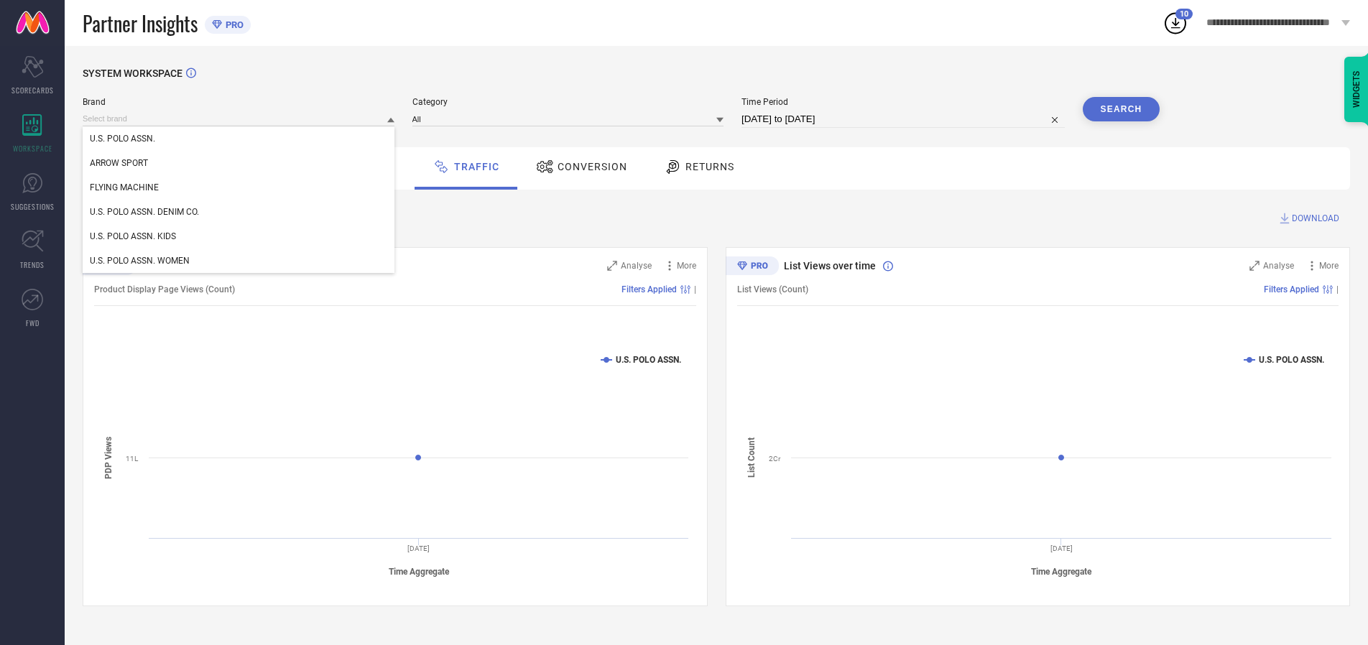
click at [239, 212] on div "U.S. POLO ASSN. DENIM CO." at bounding box center [239, 212] width 312 height 24
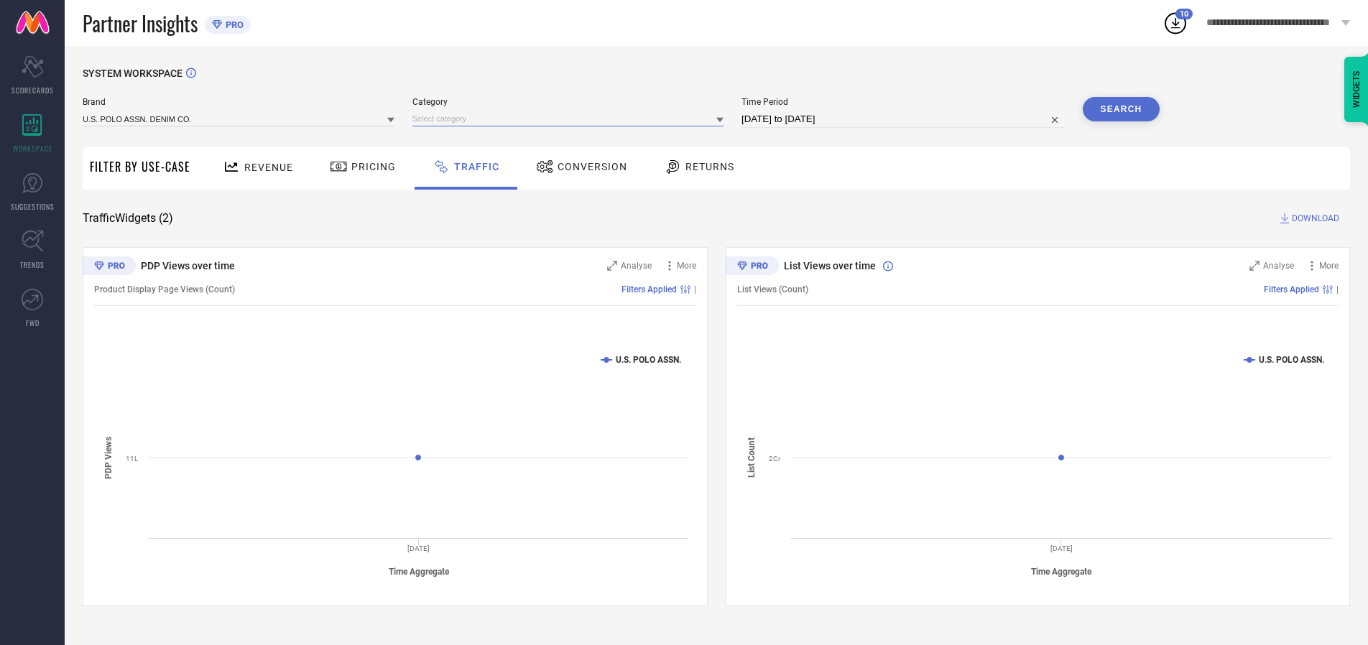
click at [571, 119] on input at bounding box center [568, 118] width 312 height 15
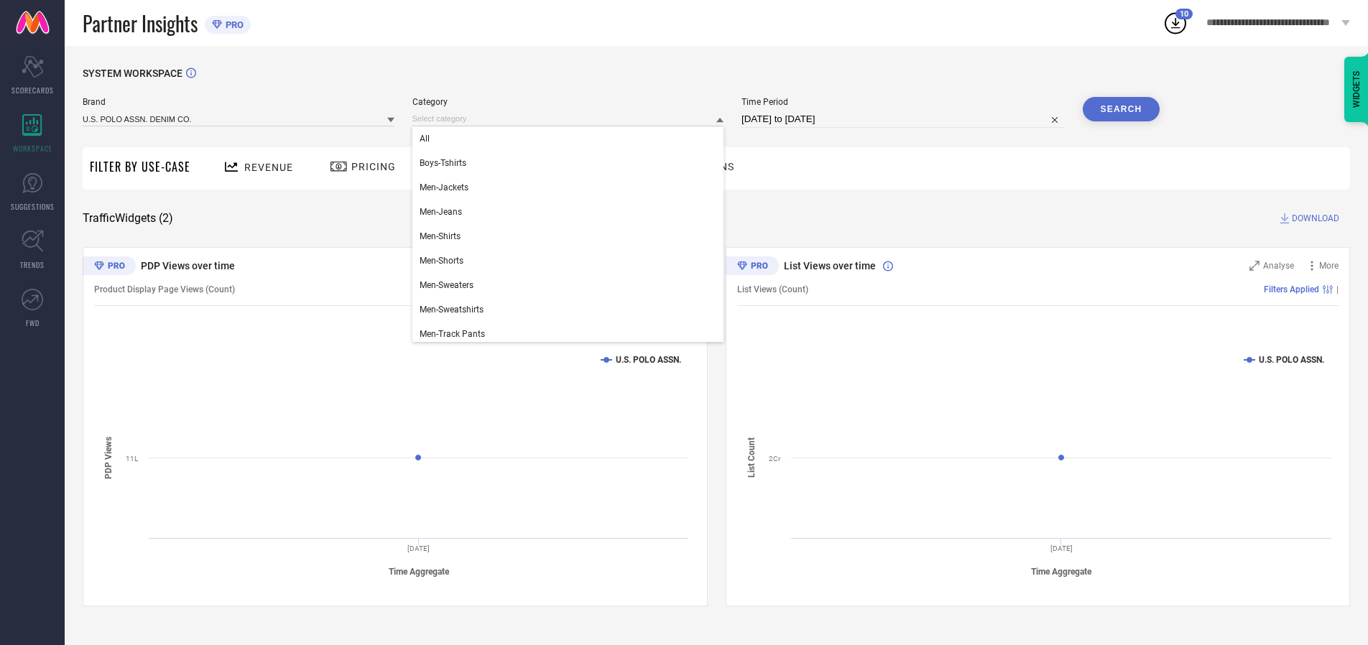
click at [571, 139] on div "All" at bounding box center [568, 138] width 312 height 24
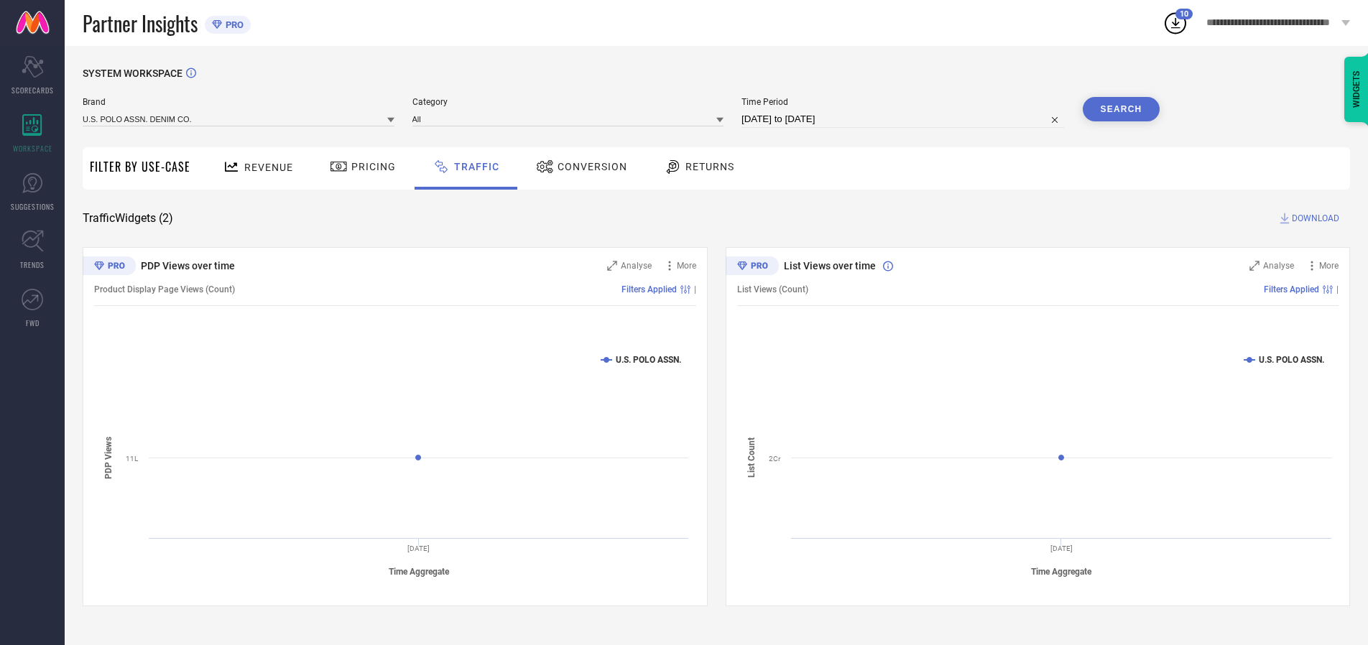
click at [1121, 109] on button "Search" at bounding box center [1122, 109] width 78 height 24
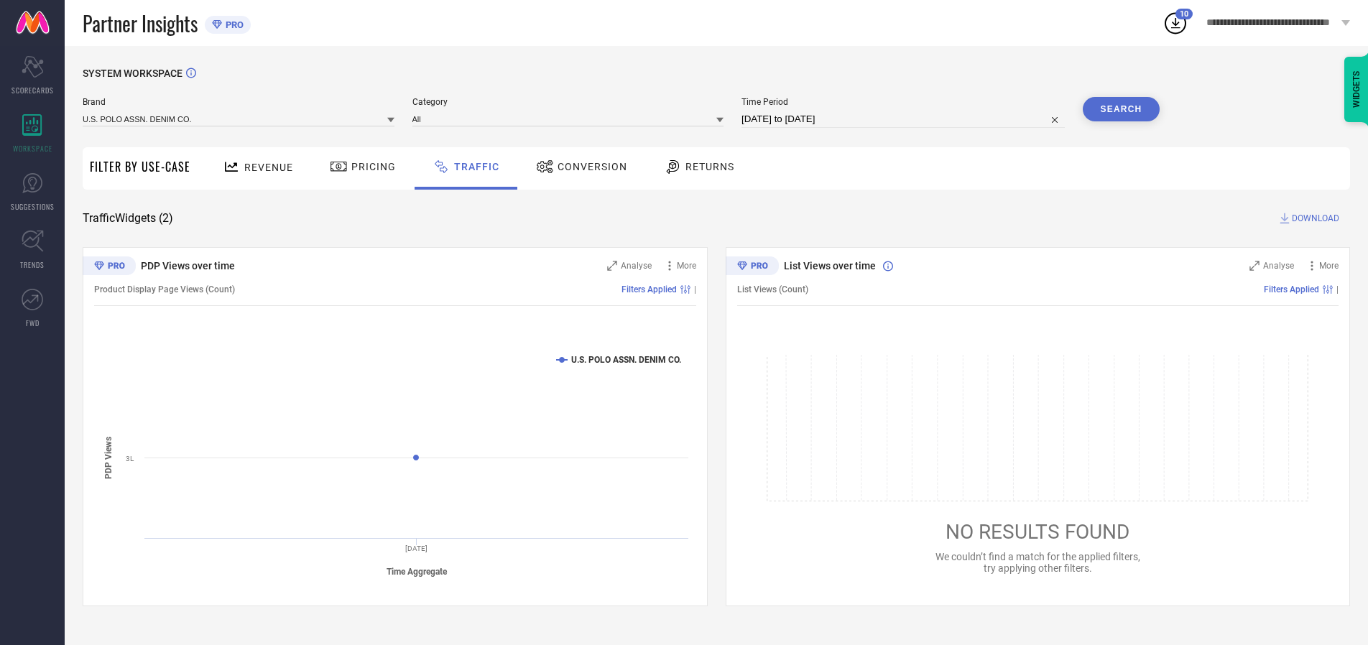
click at [1313, 218] on span "DOWNLOAD" at bounding box center [1315, 218] width 47 height 14
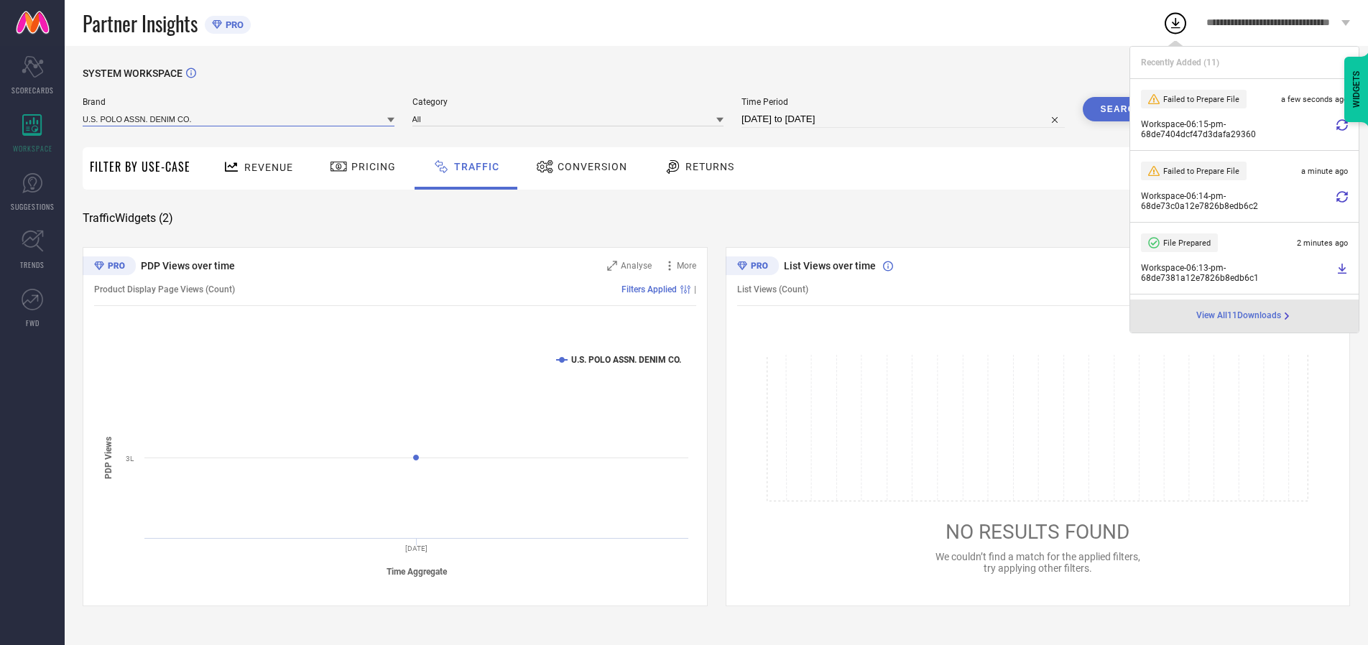
click at [239, 119] on input at bounding box center [239, 118] width 312 height 15
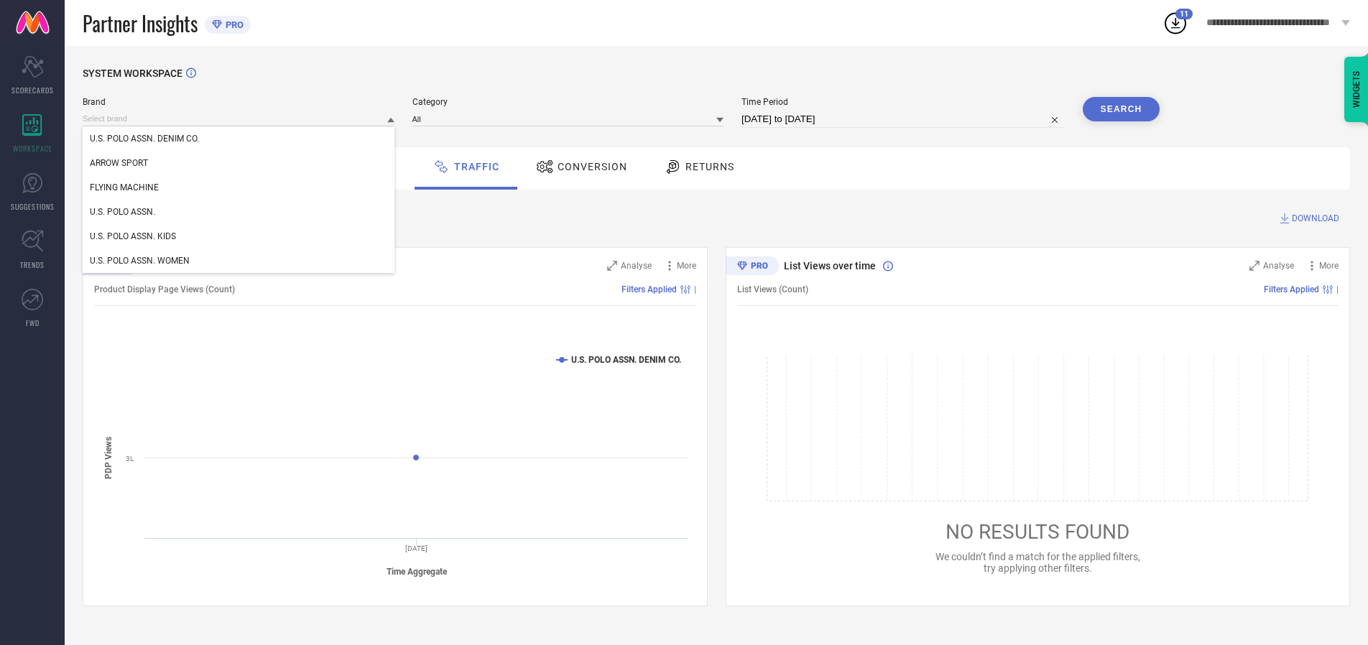
click at [239, 261] on div "U.S. POLO ASSN. WOMEN" at bounding box center [239, 261] width 312 height 24
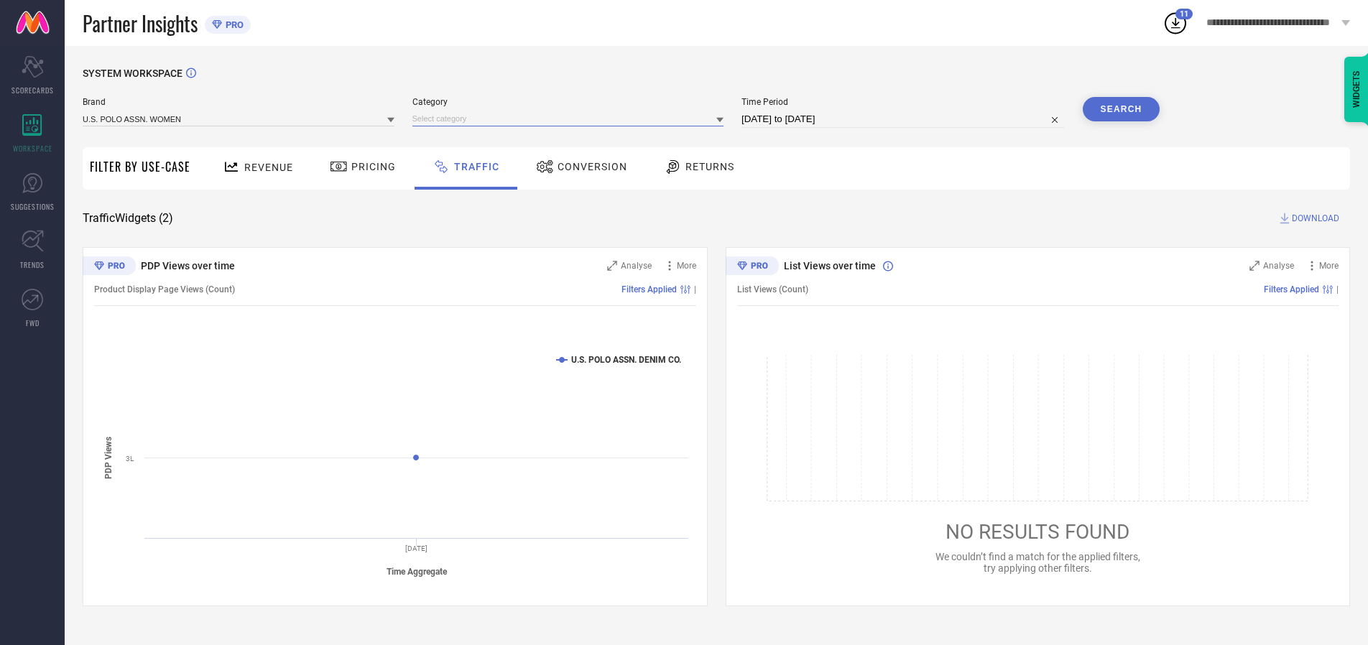
click at [571, 119] on input at bounding box center [568, 118] width 312 height 15
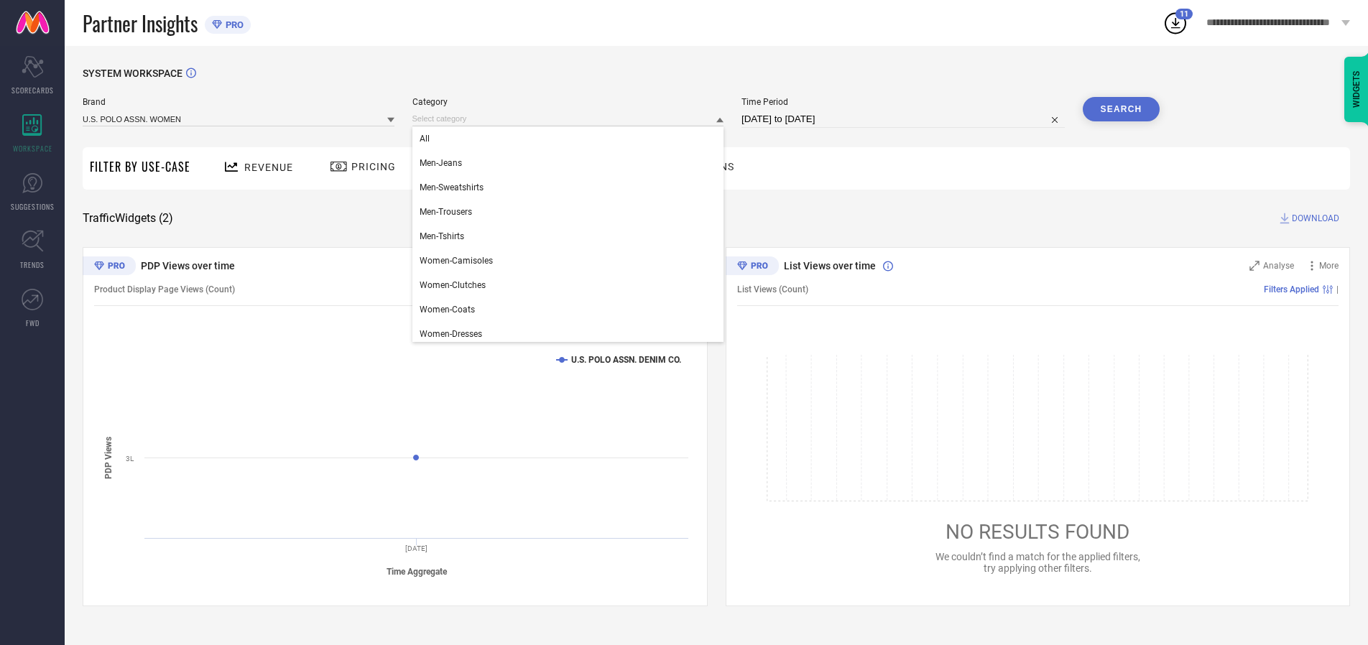
click at [571, 139] on div "All" at bounding box center [568, 138] width 312 height 24
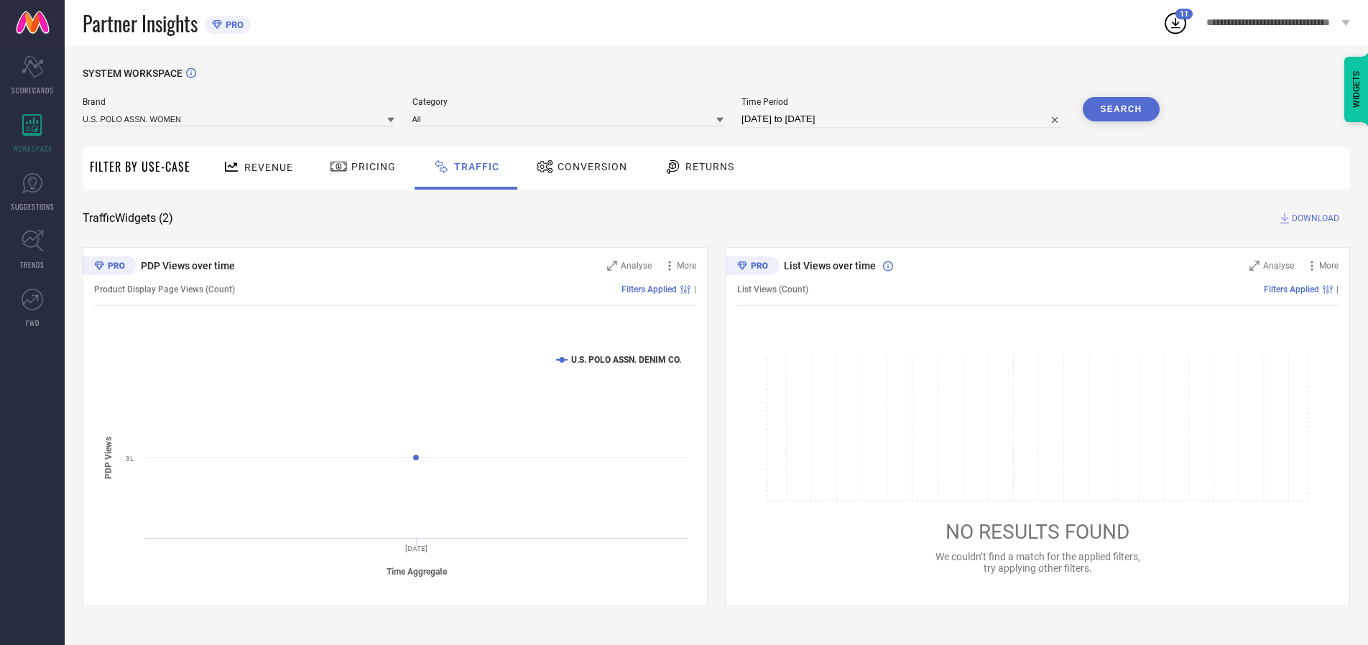
click at [1121, 109] on button "Search" at bounding box center [1122, 109] width 78 height 24
click at [1313, 218] on span "DOWNLOAD" at bounding box center [1315, 218] width 47 height 14
